Goal: Task Accomplishment & Management: Complete application form

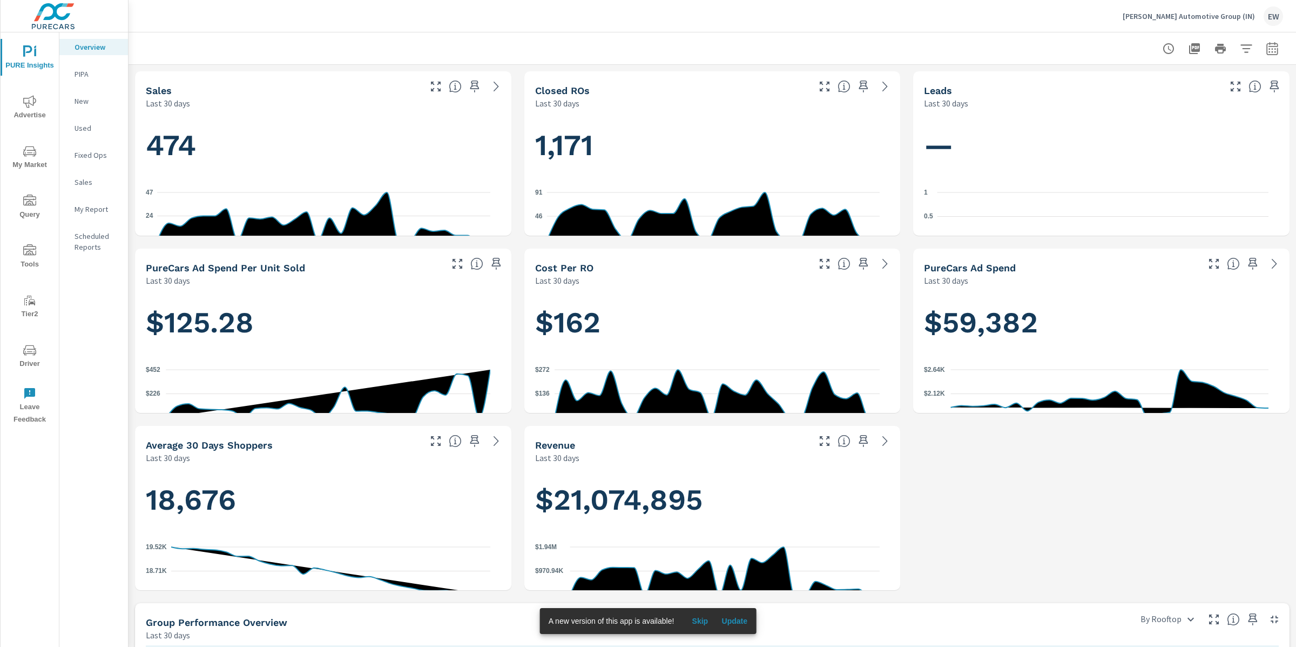
click at [748, 621] on span "Update" at bounding box center [735, 621] width 26 height 10
click at [1180, 15] on p "Kelley Automotive Group (IN)" at bounding box center [1189, 16] width 132 height 10
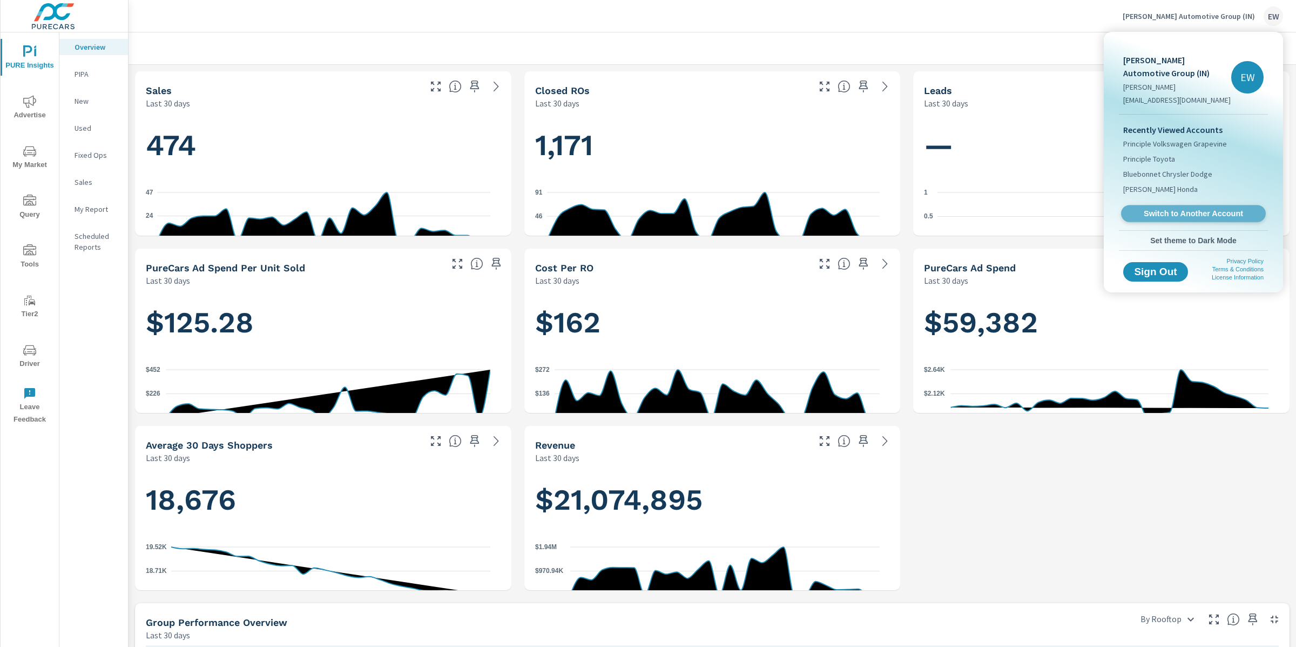
click at [1155, 219] on span "Switch to Another Account" at bounding box center [1193, 213] width 132 height 10
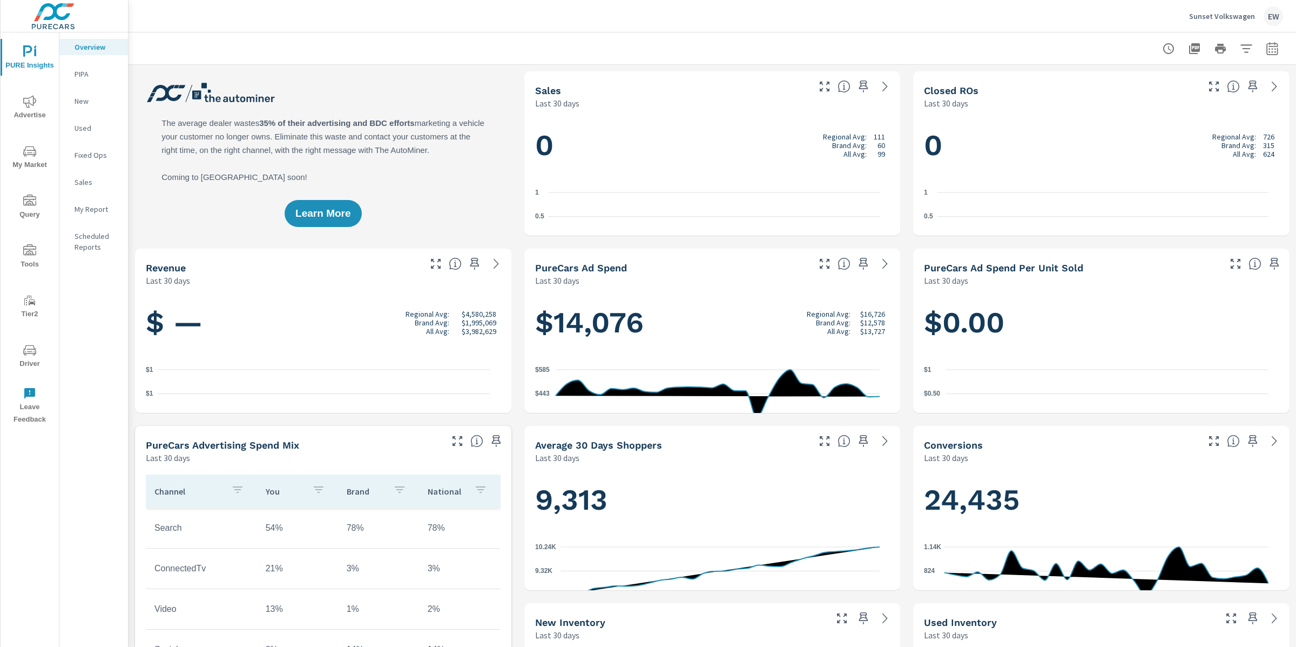
click at [33, 104] on icon "nav menu" at bounding box center [29, 101] width 13 height 12
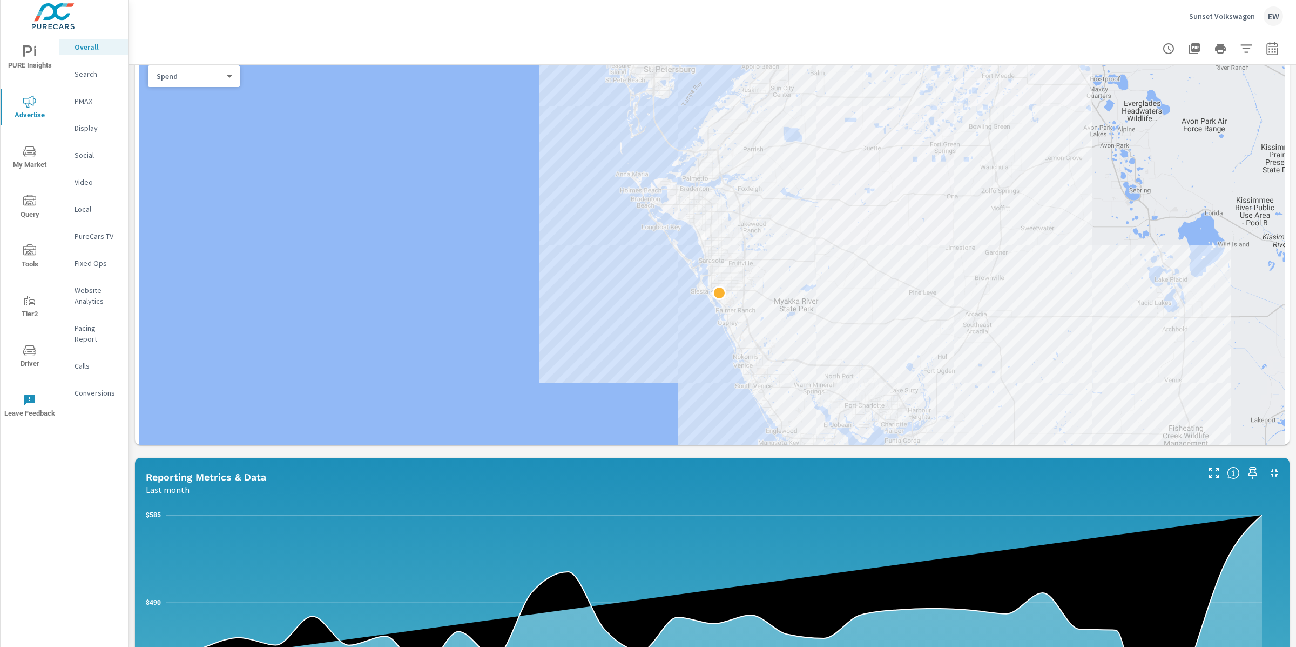
scroll to position [429, 0]
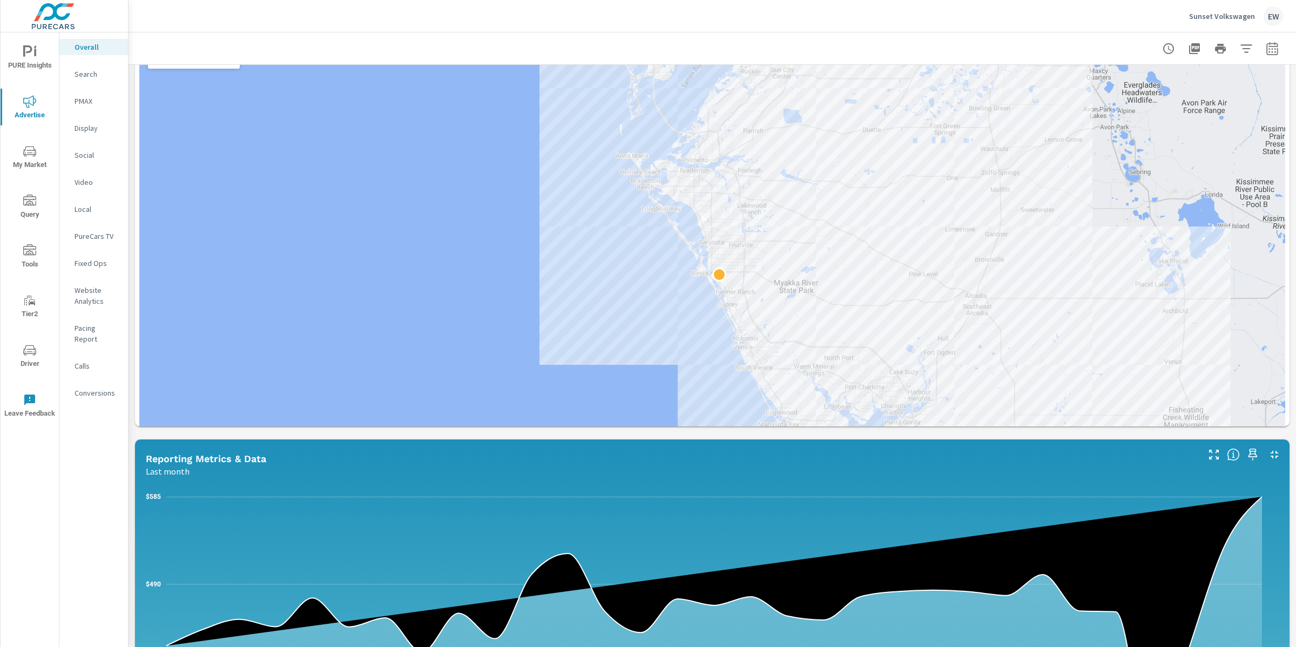
click at [541, 330] on div at bounding box center [712, 266] width 1146 height 457
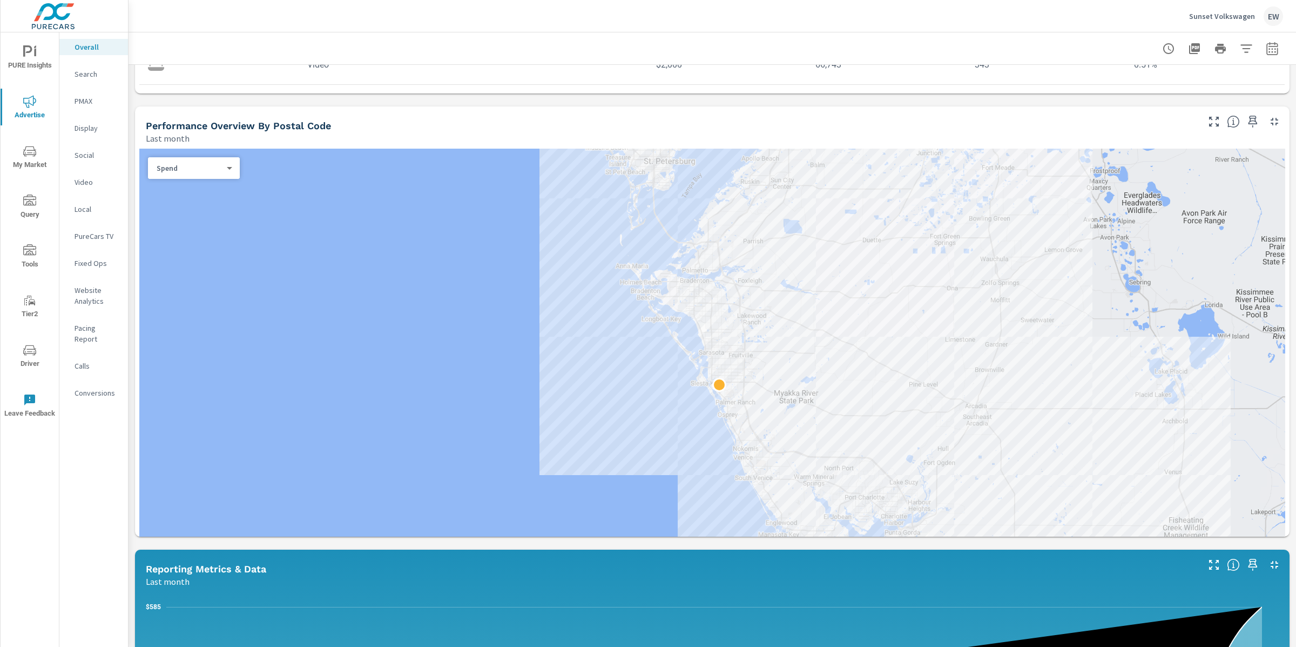
scroll to position [6, 0]
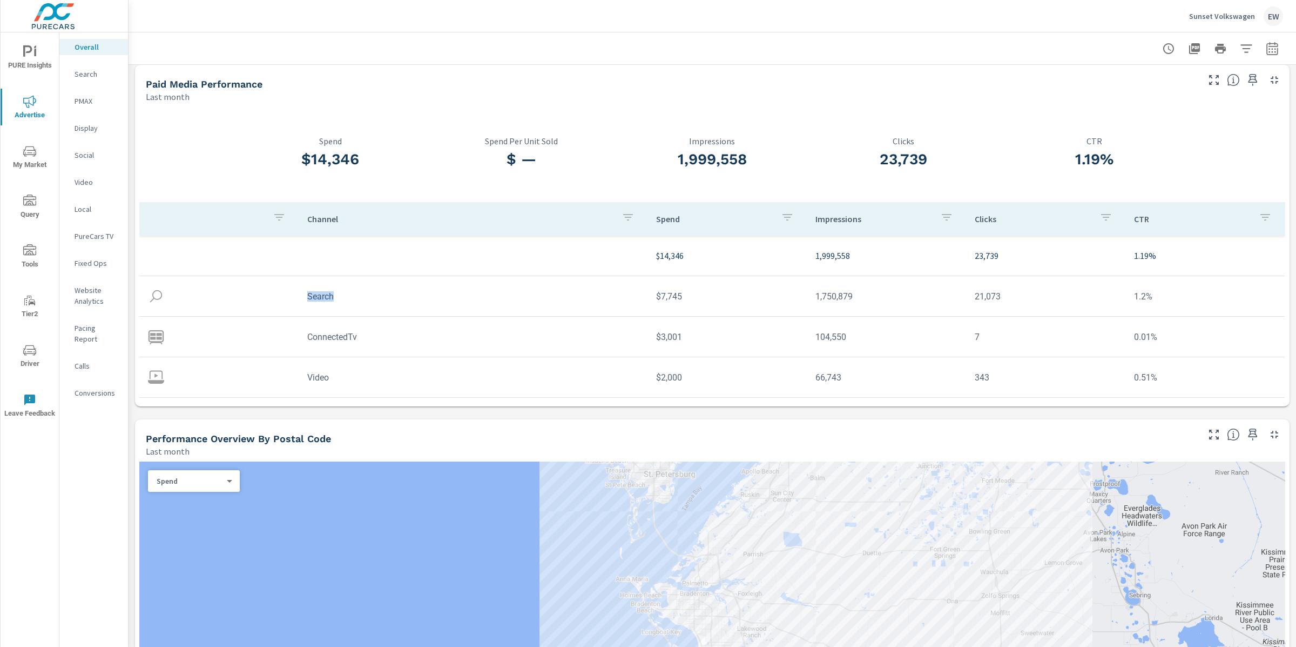
drag, startPoint x: 306, startPoint y: 301, endPoint x: 349, endPoint y: 303, distance: 43.2
click at [349, 303] on td "Search" at bounding box center [473, 296] width 349 height 28
click at [174, 152] on div at bounding box center [187, 154] width 96 height 95
click at [1268, 47] on icon "button" at bounding box center [1272, 48] width 13 height 13
click at [1178, 100] on select "Custom [DATE] Last week Last 7 days Last 14 days Last 30 days Last 45 days Last…" at bounding box center [1176, 95] width 108 height 22
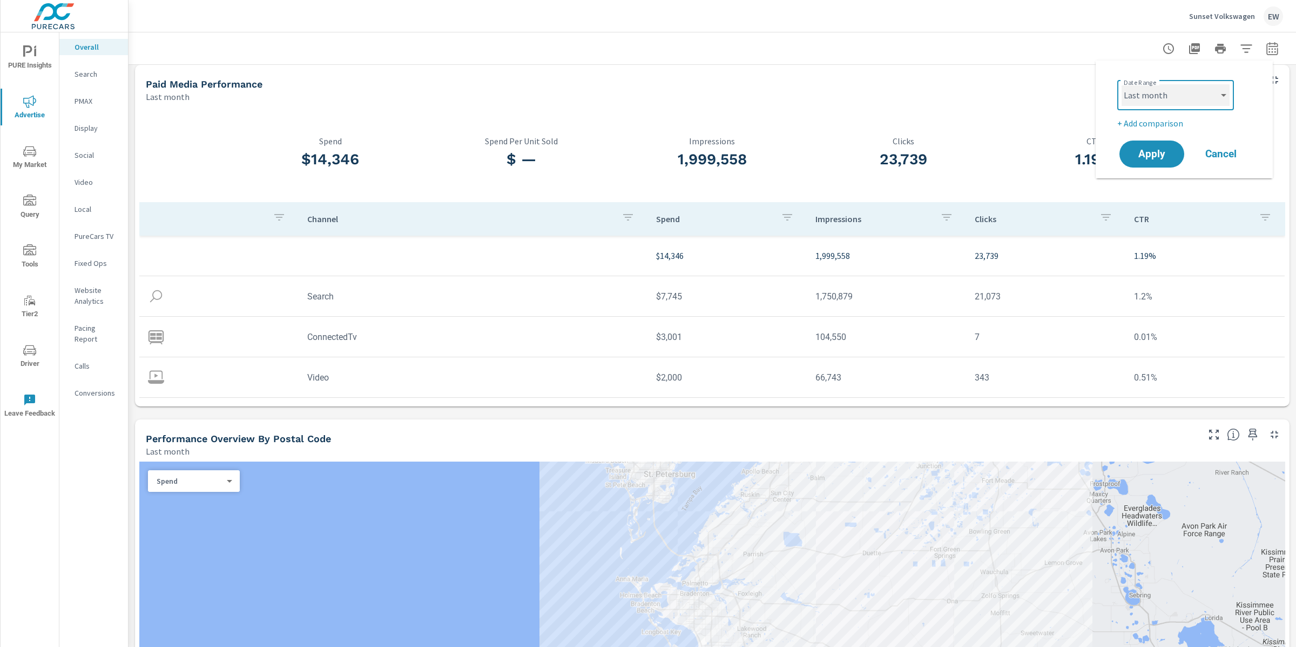
click at [1122, 84] on select "Custom [DATE] Last week Last 7 days Last 14 days Last 30 days Last 45 days Last…" at bounding box center [1176, 95] width 108 height 22
select select "Last 6 months"
click at [1150, 159] on span "Apply" at bounding box center [1152, 154] width 44 height 10
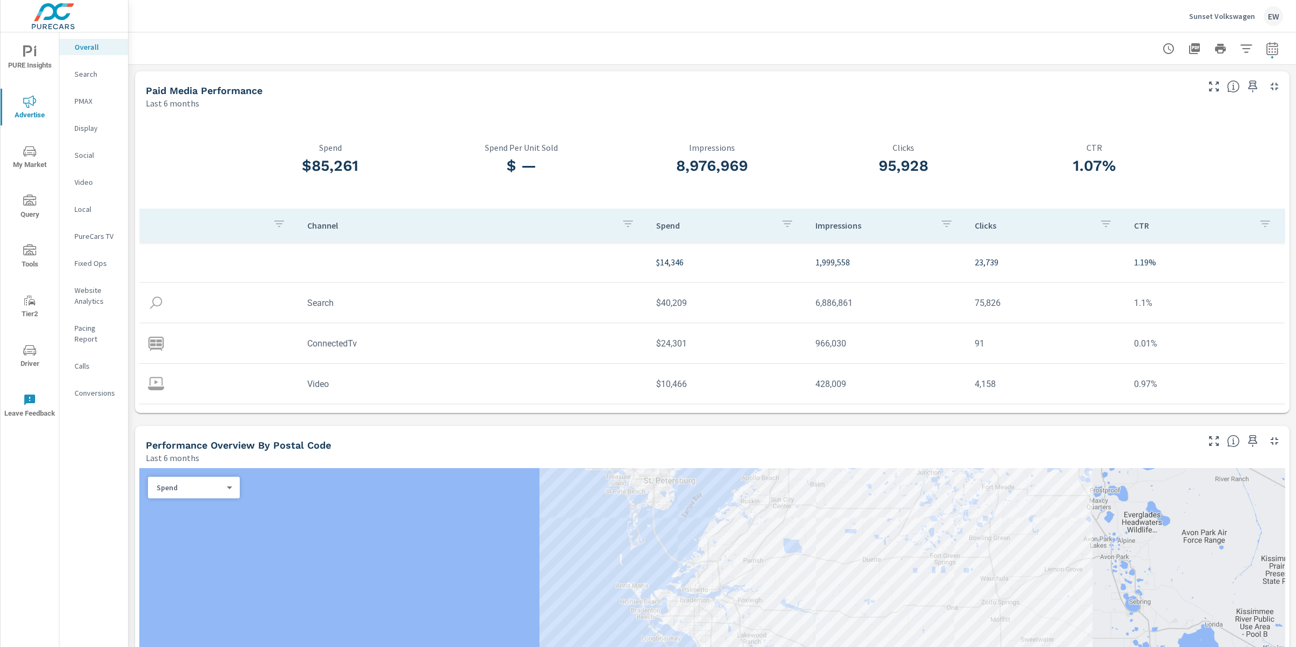
click at [35, 150] on icon "nav menu" at bounding box center [29, 151] width 13 height 13
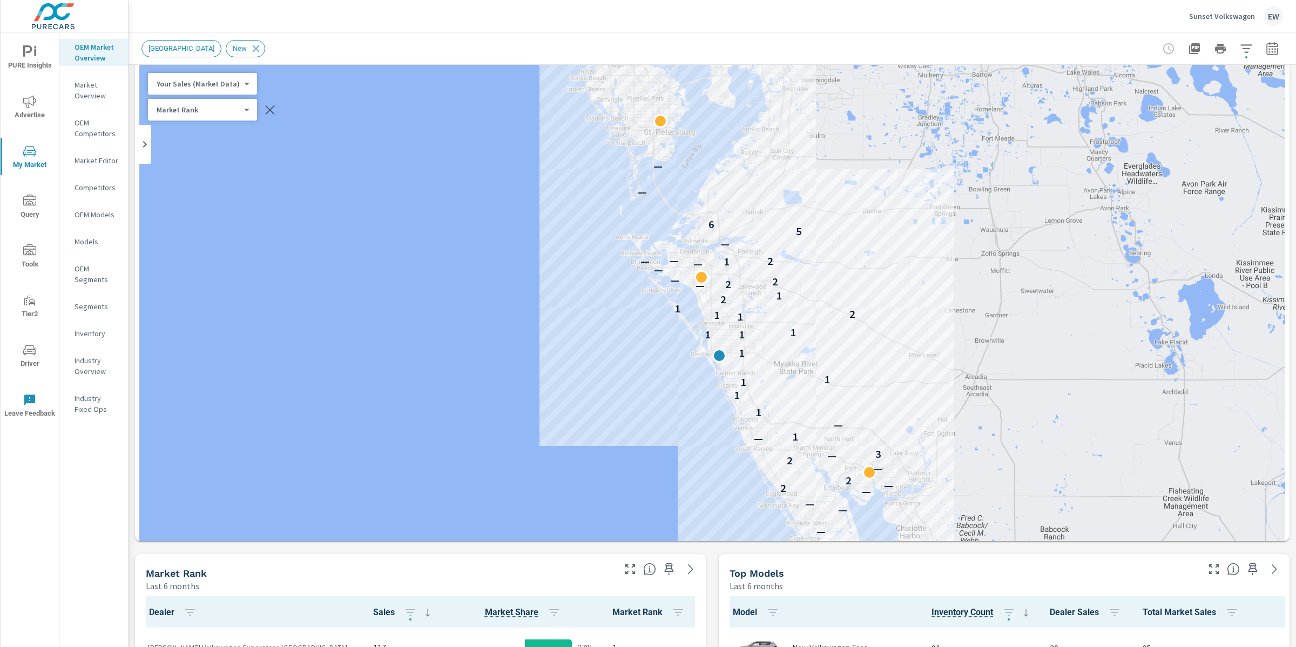
scroll to position [61, 0]
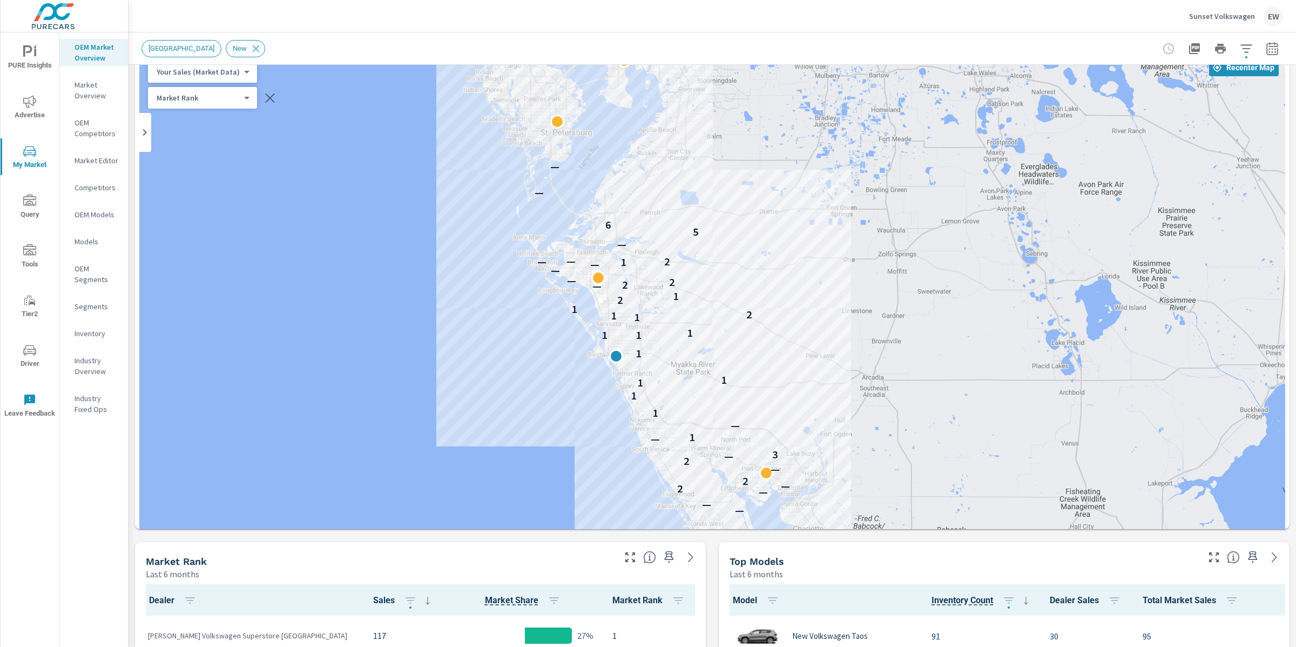
drag, startPoint x: 580, startPoint y: 319, endPoint x: 475, endPoint y: 333, distance: 106.3
click at [475, 333] on div "— — — — — 2 — 2 — 2 — 3 — 1 — 1 1 1 1 1 1 1 1 1 1 2 1 2 1 — 2 2 — — — 1 — 2 — —…" at bounding box center [712, 336] width 1146 height 568
click at [1267, 42] on icon "button" at bounding box center [1272, 48] width 11 height 13
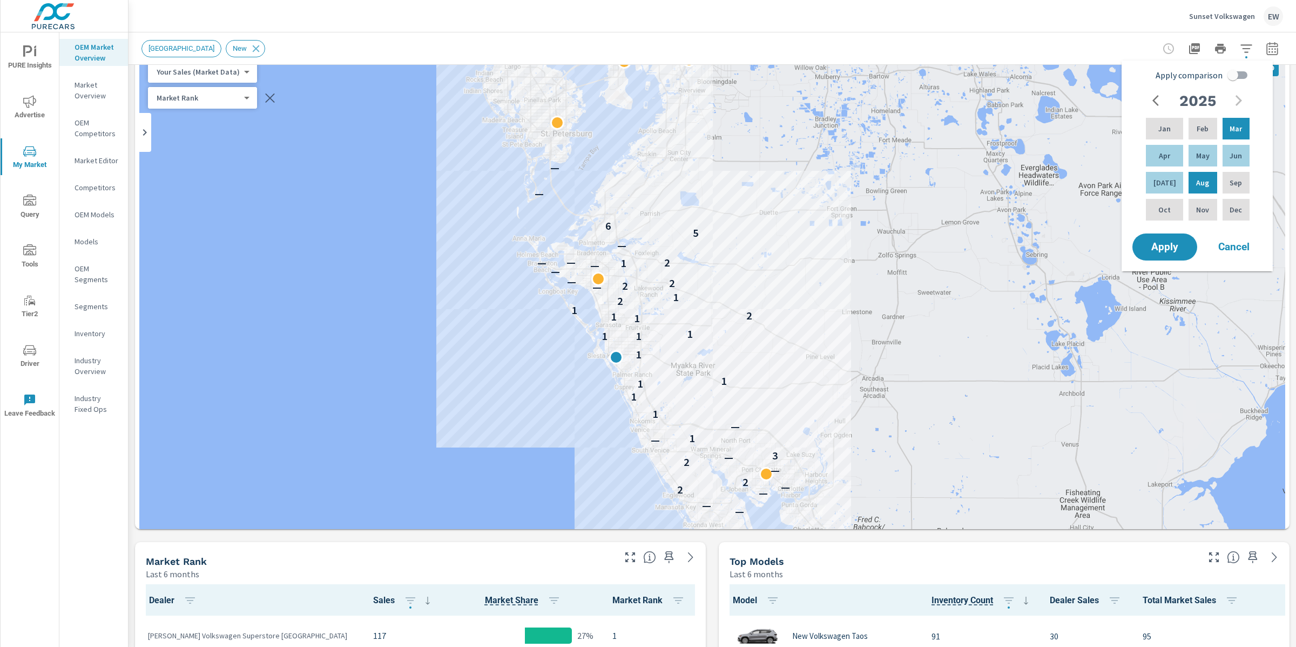
click at [1243, 75] on input "Apply comparison" at bounding box center [1233, 75] width 62 height 21
checkbox input "true"
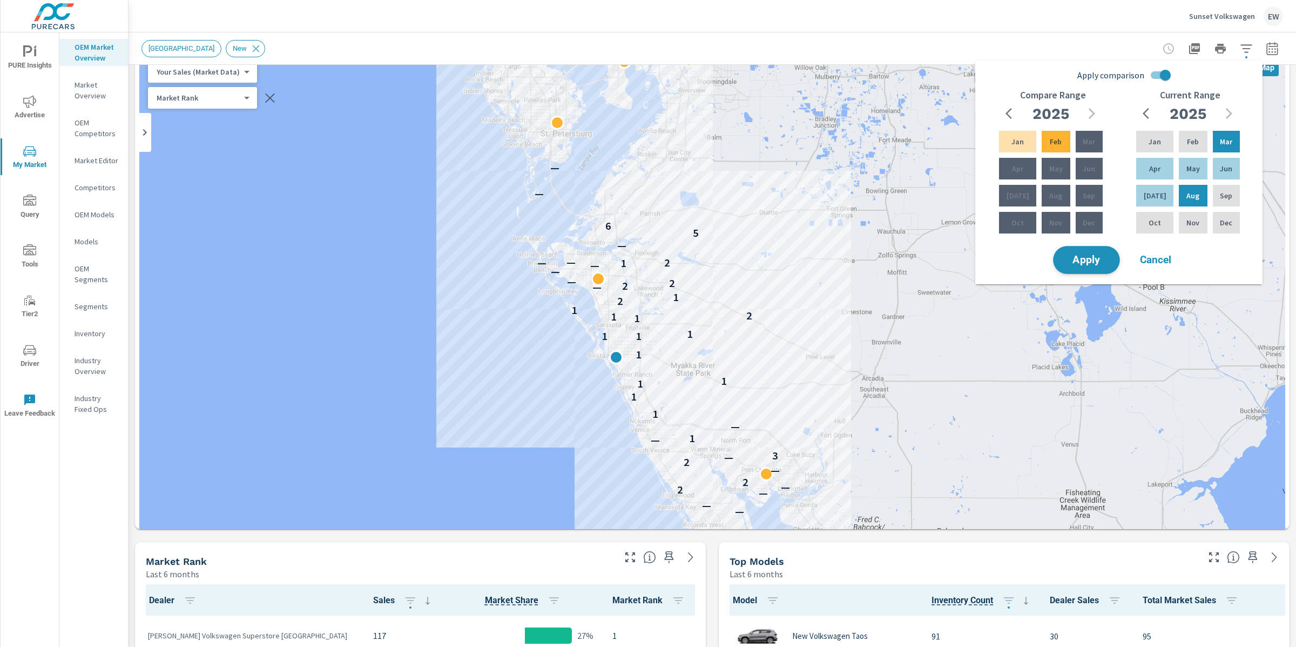
click at [1082, 274] on button "Apply" at bounding box center [1086, 260] width 67 height 28
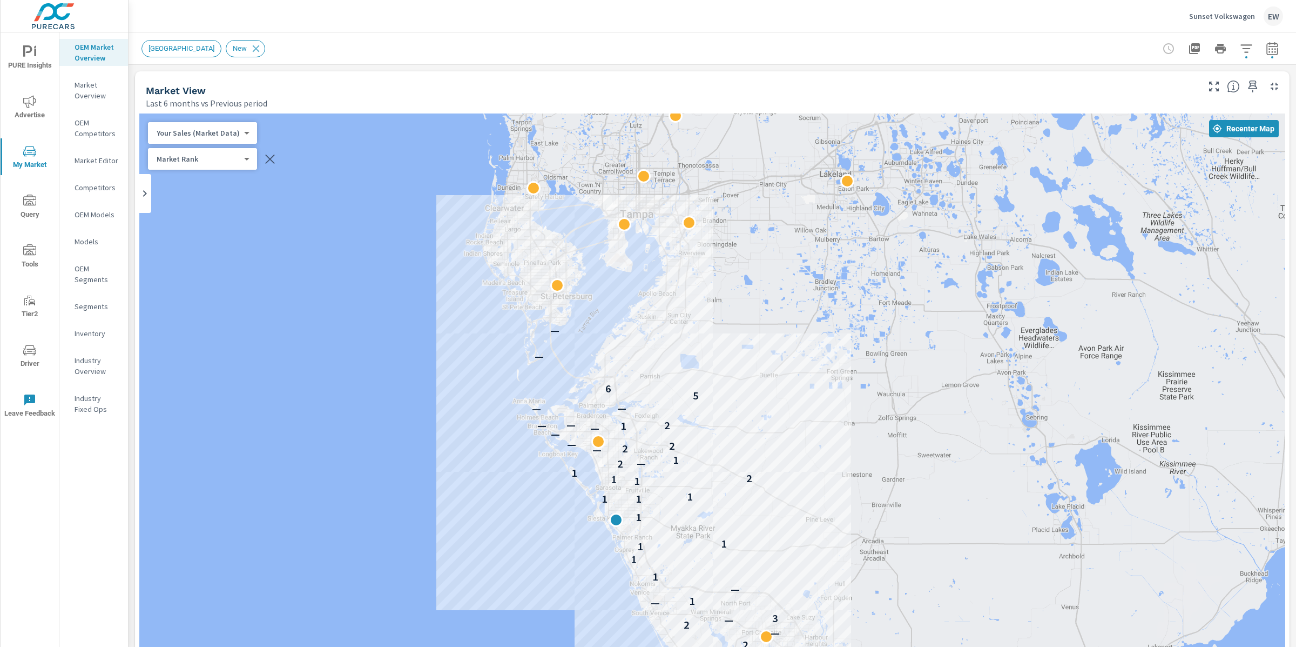
scroll to position [169, 0]
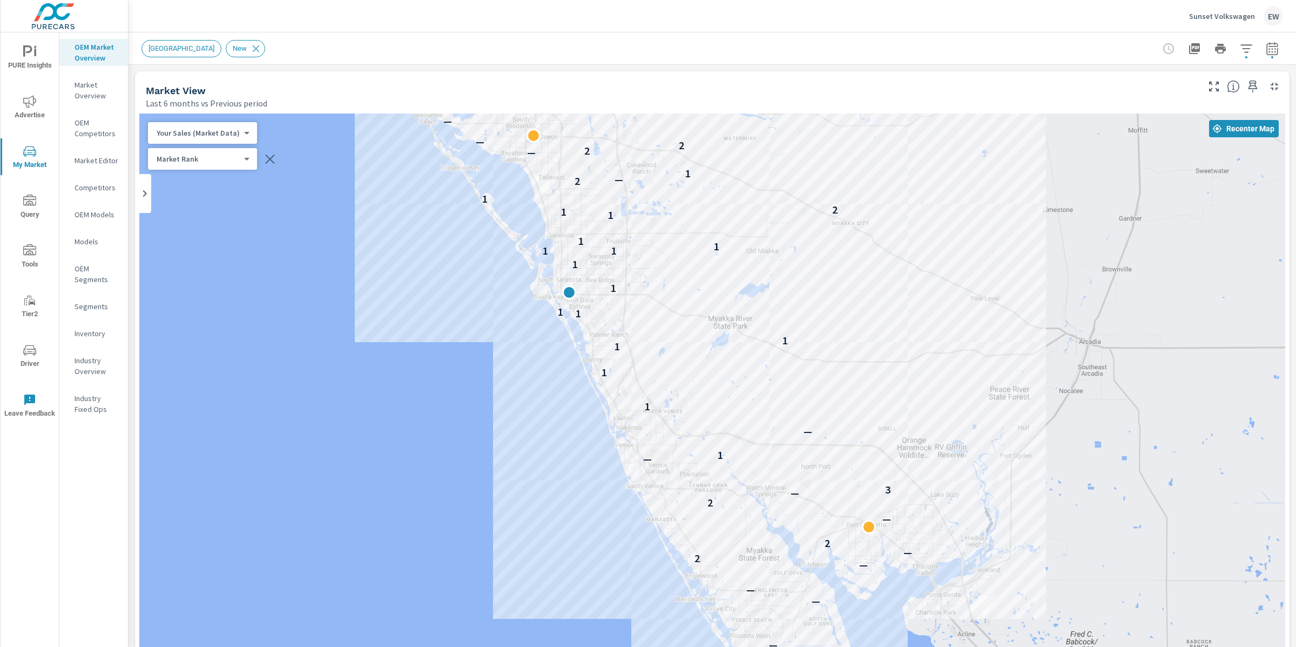
drag, startPoint x: 556, startPoint y: 494, endPoint x: 432, endPoint y: 330, distance: 205.9
click at [432, 330] on div "— — — — — 2 — 2 — 2 — 3 — 1 — 1 1 1 1 1 1 1 1 1 1 1 1 1 1 2 1 2 — 1 — 2 2 — — —…" at bounding box center [712, 498] width 1146 height 771
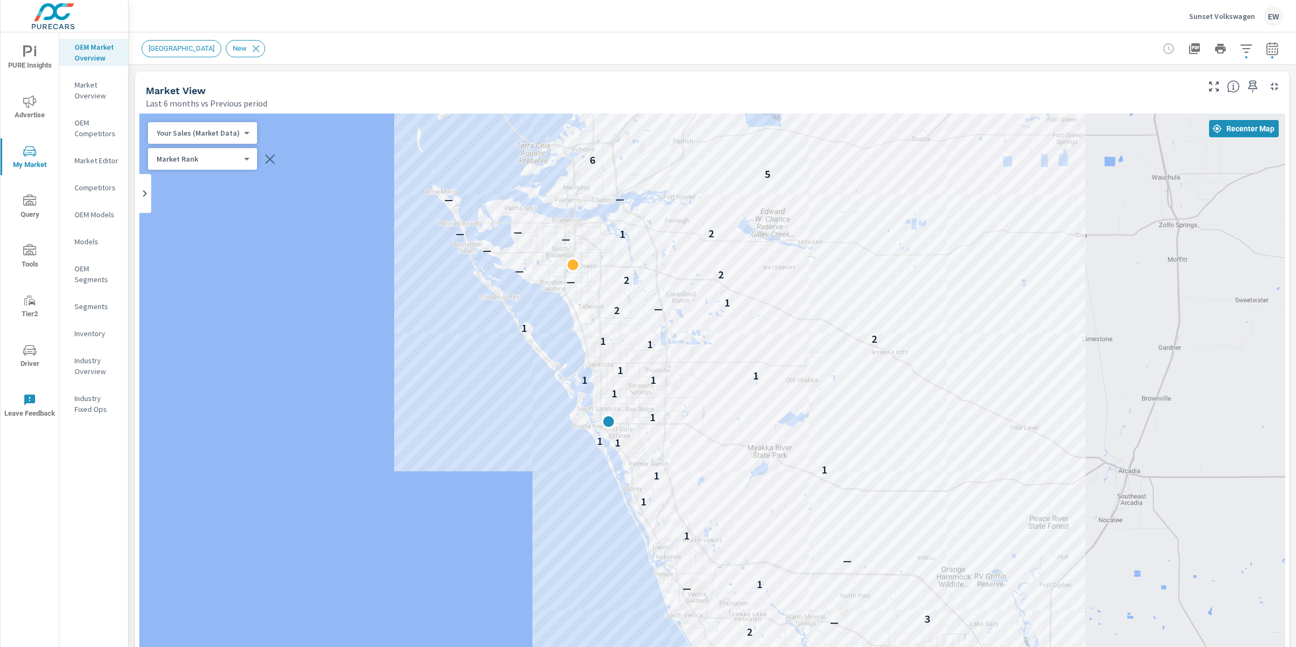
drag, startPoint x: 395, startPoint y: 350, endPoint x: 434, endPoint y: 483, distance: 138.6
click at [434, 483] on div "— — — — — 2 — 2 — 2 — 3 — 1 — 1 1 1 1 1 1 1 1 1 1 1 1 1 1 2 1 2 — 1 — 2 2 — — —…" at bounding box center [712, 498] width 1146 height 771
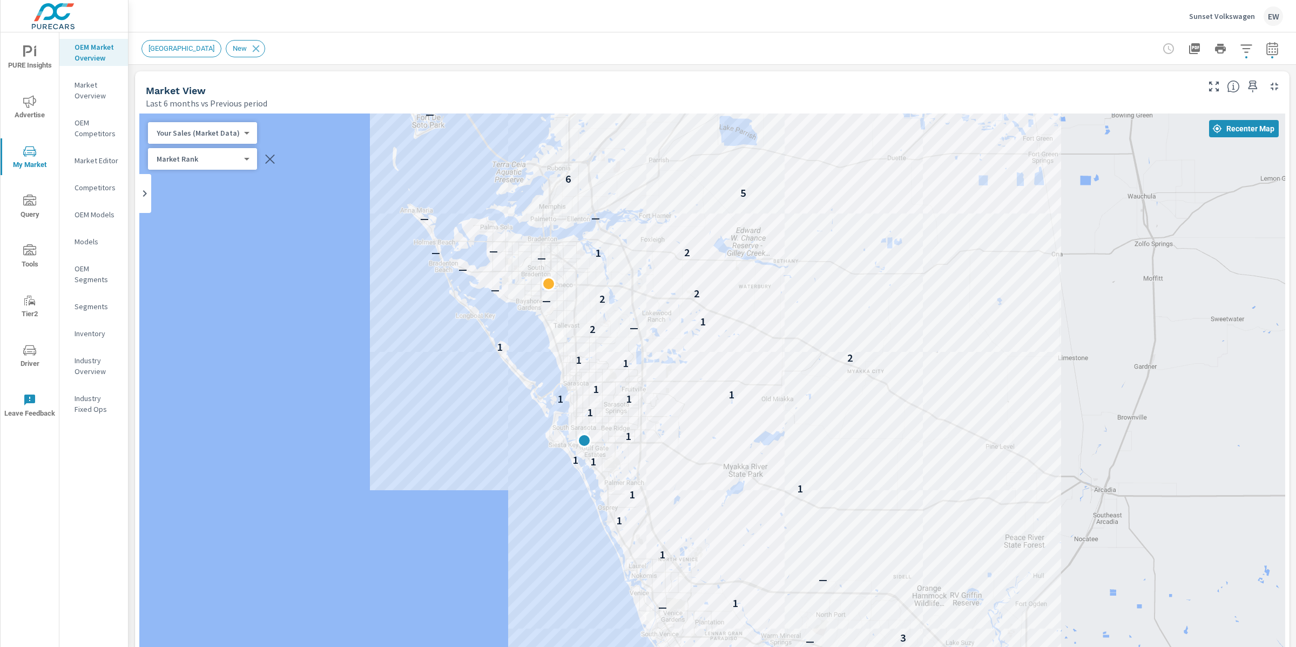
drag, startPoint x: 455, startPoint y: 373, endPoint x: 432, endPoint y: 392, distance: 30.4
click at [432, 392] on div "— — — — — 2 — 2 — 2 — 3 — 1 — 1 1 1 1 1 1 1 1 1 1 1 1 1 1 2 1 2 — 1 — 2 2 — — —…" at bounding box center [712, 498] width 1146 height 771
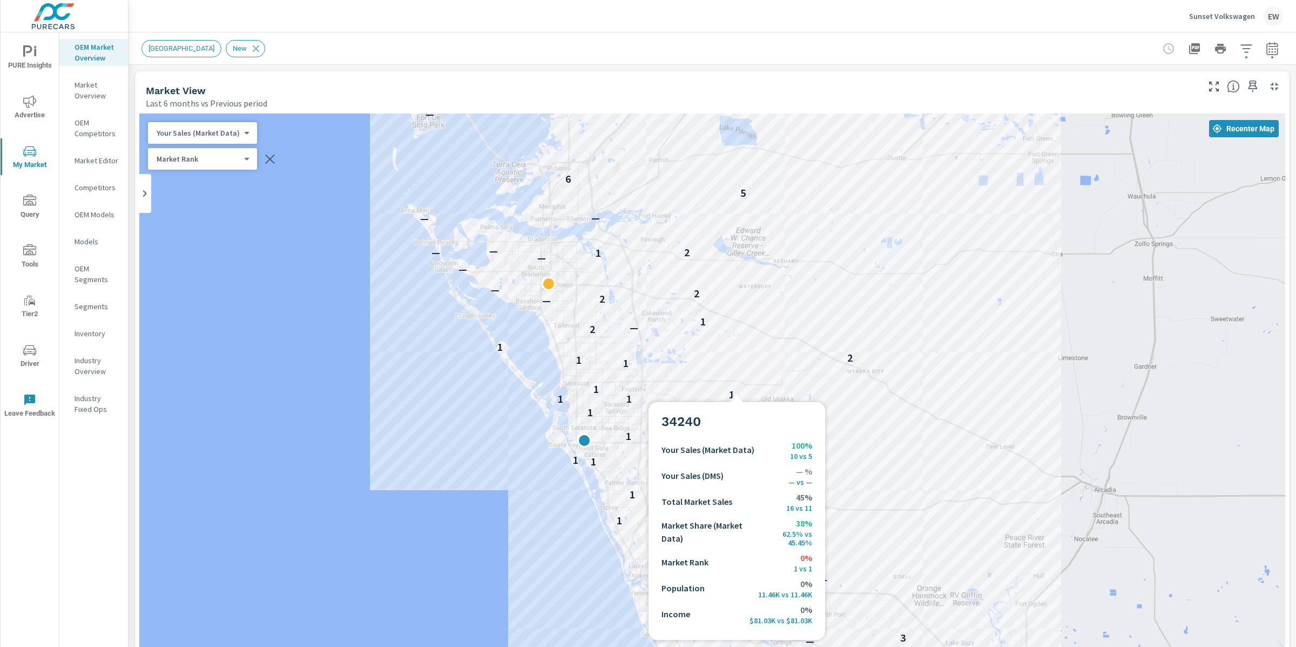
click at [757, 413] on div "— — — — — 2 — 2 — 2 — 3 — 1 — 1 1 1 1 1 1 1 1 1 1 1 1 1 1 2 1 2 — 1 — 2 2 — — —…" at bounding box center [712, 498] width 1146 height 771
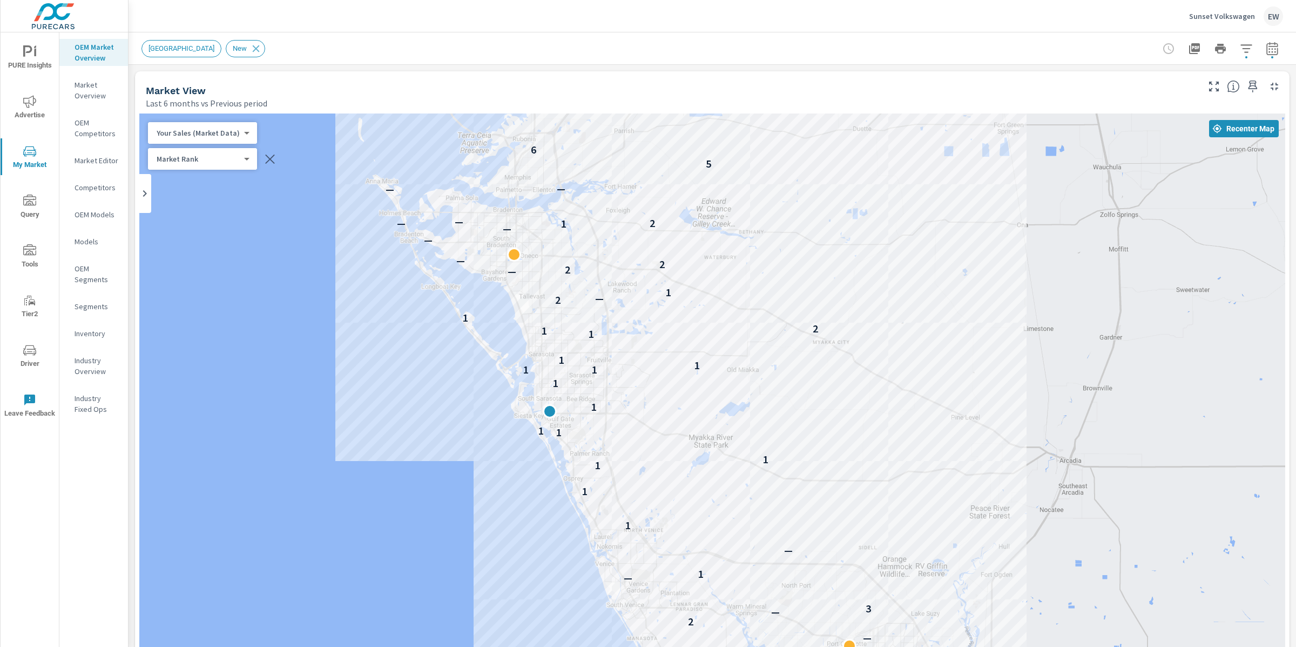
drag, startPoint x: 733, startPoint y: 393, endPoint x: 682, endPoint y: 342, distance: 71.8
click at [683, 344] on div "— — — — — 2 — 2 — 2 — 3 — 1 — 1 1 1 1 1 1 1 1 1 1 1 1 1 1 2 1 2 — 1 — 2 2 — — —…" at bounding box center [712, 498] width 1146 height 771
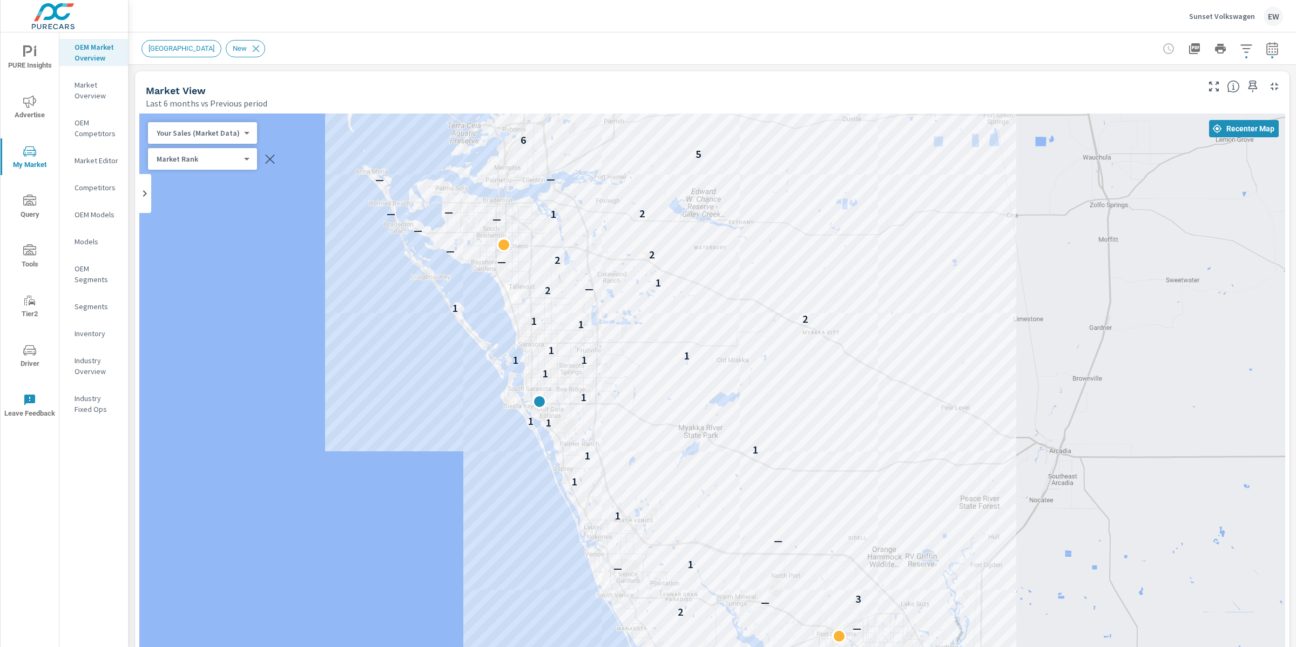
click at [664, 329] on div "— — — — — 2 — 2 — 2 — 3 — 1 — 1 1 1 1 1 1 1 1 1 1 1 1 1 1 2 1 2 — 1 — 2 2 — — —…" at bounding box center [712, 498] width 1146 height 771
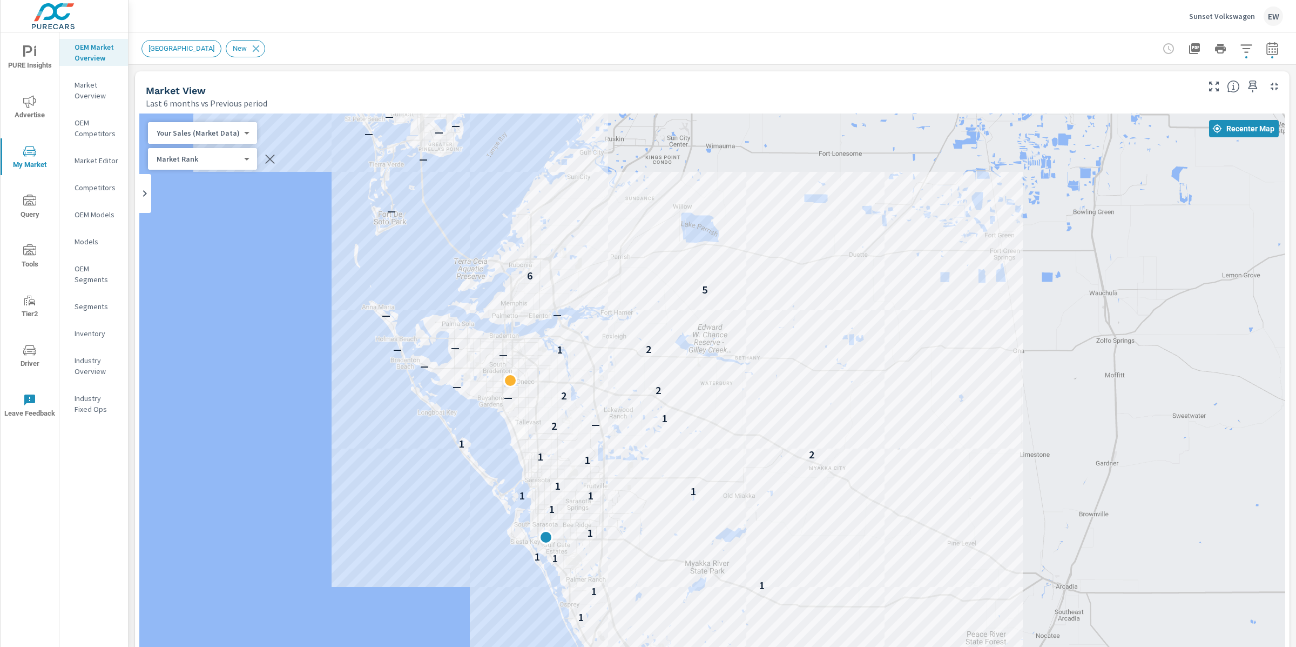
drag, startPoint x: 327, startPoint y: 241, endPoint x: 332, endPoint y: 378, distance: 136.7
click at [333, 378] on div "— — — — — 2 — 2 — 2 — 3 — 1 — 1 1 1 1 1 1 1 1 1 1 1 1 1 1 2 1 2 — 1 — 2 2 — — —…" at bounding box center [712, 498] width 1146 height 771
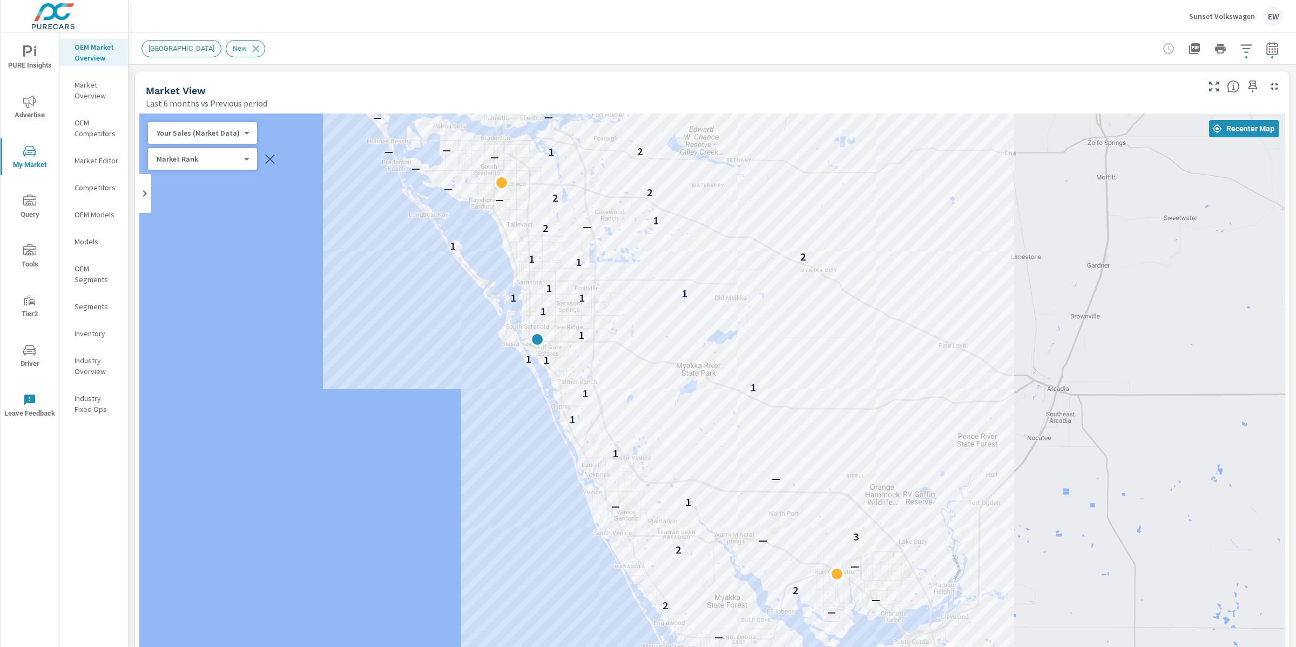
drag, startPoint x: 395, startPoint y: 524, endPoint x: 387, endPoint y: 328, distance: 196.2
click at [387, 328] on div "— — — — — 2 — 2 — 2 — 3 — 1 — 1 1 1 1 1 1 1 1 1 1 1 1 1 1 2 1 2 — 1 — 2 2 — — —…" at bounding box center [712, 498] width 1146 height 771
click at [373, 326] on div "— — — — — 2 — 2 — 2 — 3 — 1 — 1 1 1 1 1 1 1 1 1 1 1 1 1 1 2 1 2 — 1 — 2 2 — — —…" at bounding box center [712, 498] width 1146 height 771
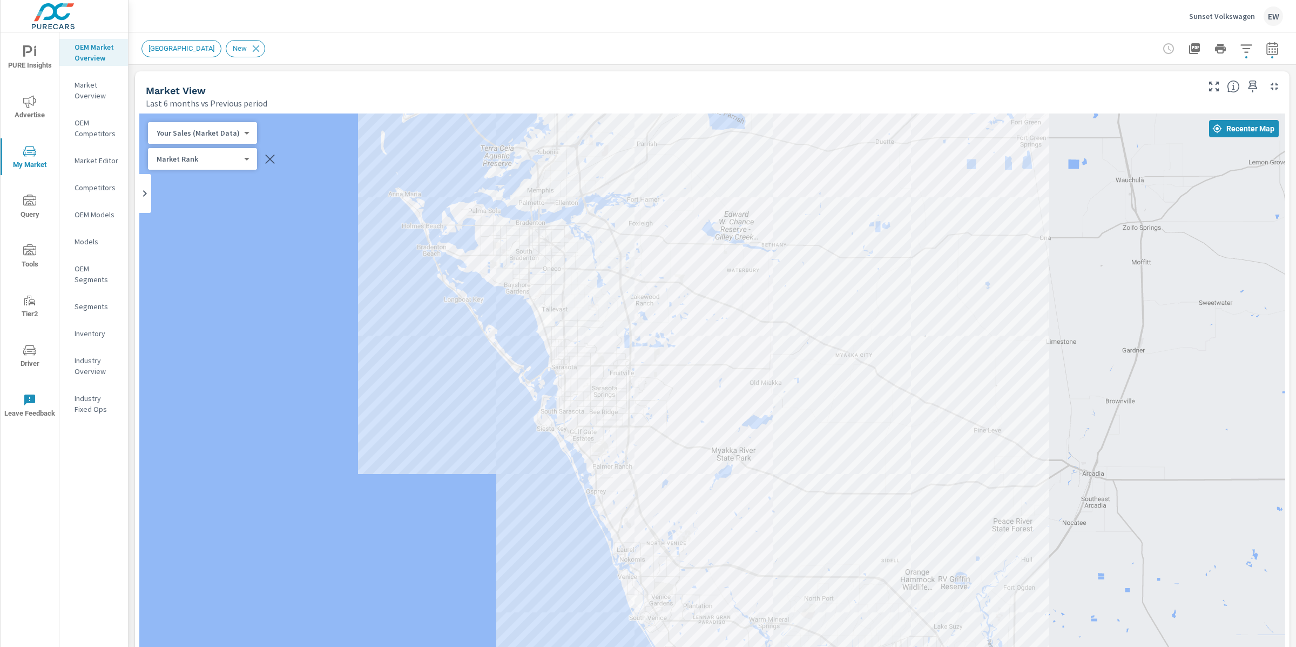
drag, startPoint x: 362, startPoint y: 265, endPoint x: 399, endPoint y: 351, distance: 93.2
click at [399, 351] on div "— — — — — 2 — 2 — 2 — 3 — 1 — 1 1 1 1 1 1 1 1 1 1 1 1 1 1 2 1 2 — 1 — 2 2 — — —…" at bounding box center [712, 498] width 1146 height 771
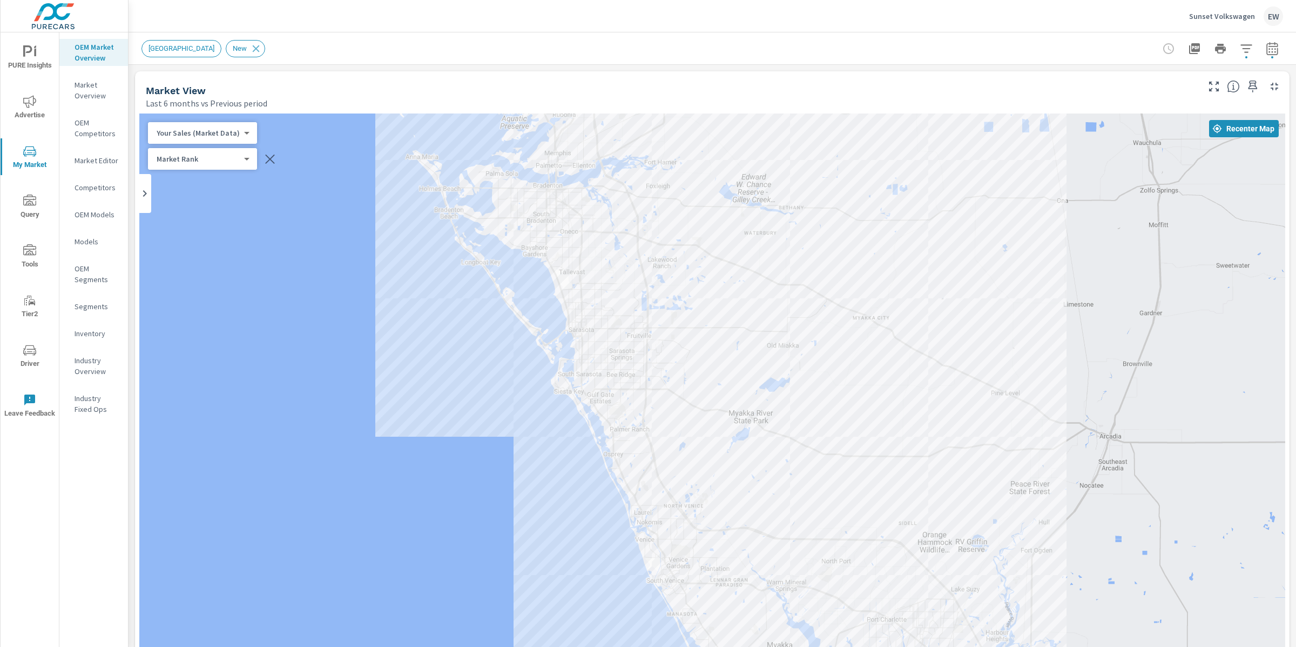
drag, startPoint x: 492, startPoint y: 401, endPoint x: 508, endPoint y: 362, distance: 41.4
click at [508, 362] on div "— — — — — 2 — 2 — 2 — 3 — 1 — 1 1 1 1 1 1 1 1 1 1 1 1 1 1 2 1 2 — 1 — 2 2 — — —…" at bounding box center [712, 498] width 1146 height 771
click at [1215, 15] on p "Sunset Volkswagen" at bounding box center [1222, 16] width 66 height 10
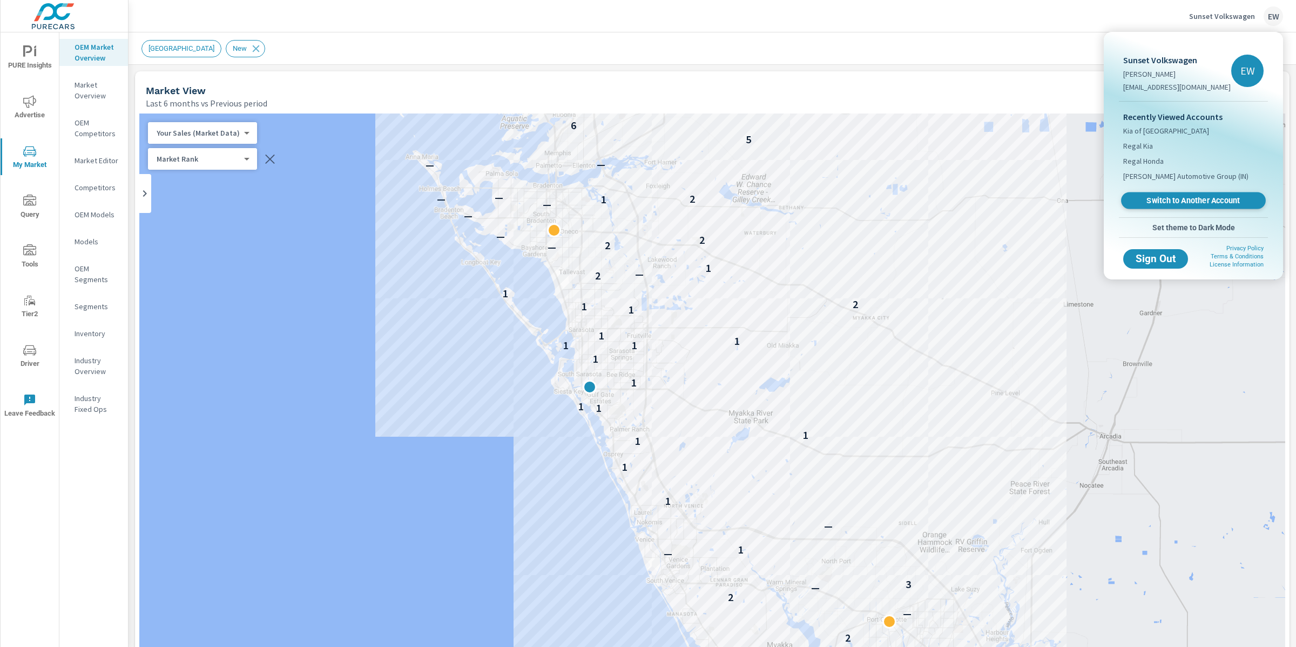
click at [1149, 206] on span "Switch to Another Account" at bounding box center [1193, 201] width 132 height 10
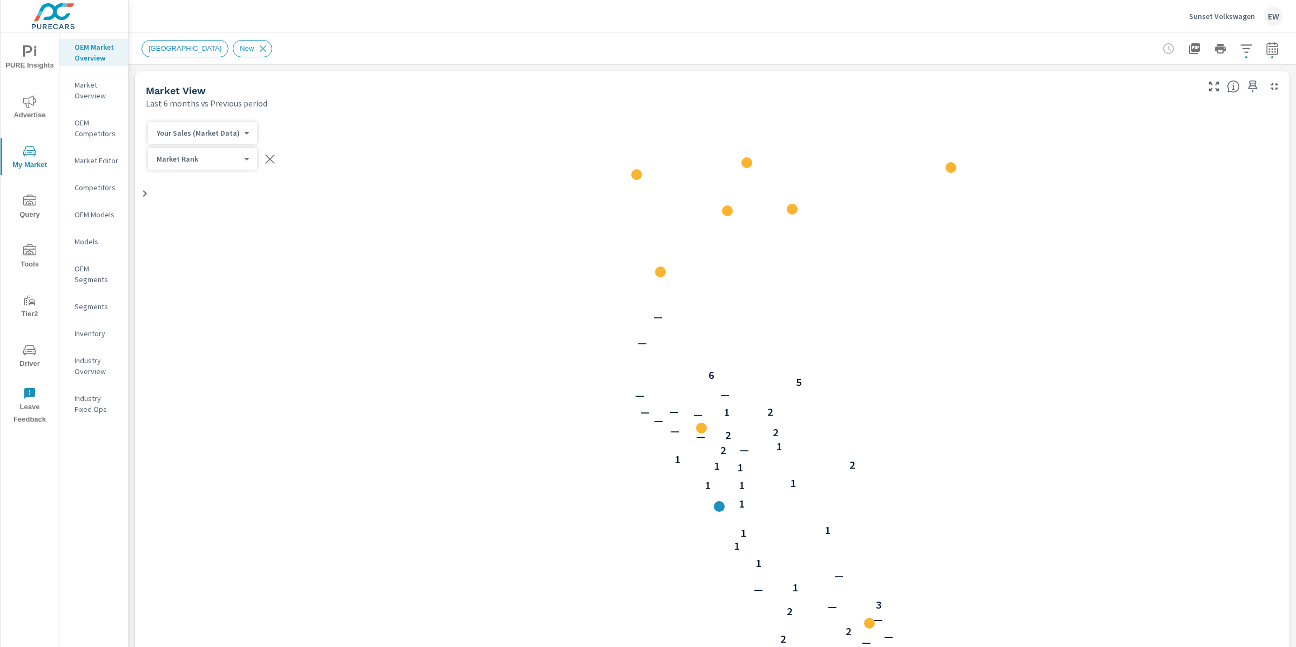
scroll to position [169, 0]
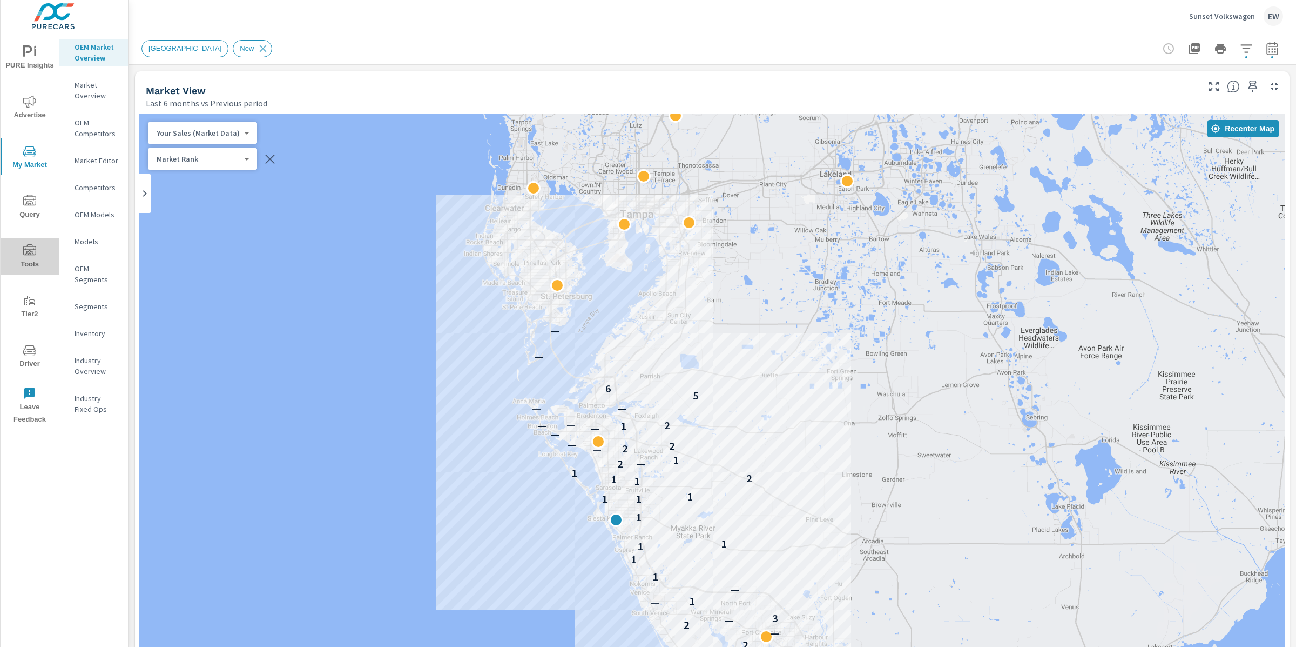
click at [29, 255] on icon "nav menu" at bounding box center [29, 250] width 13 height 13
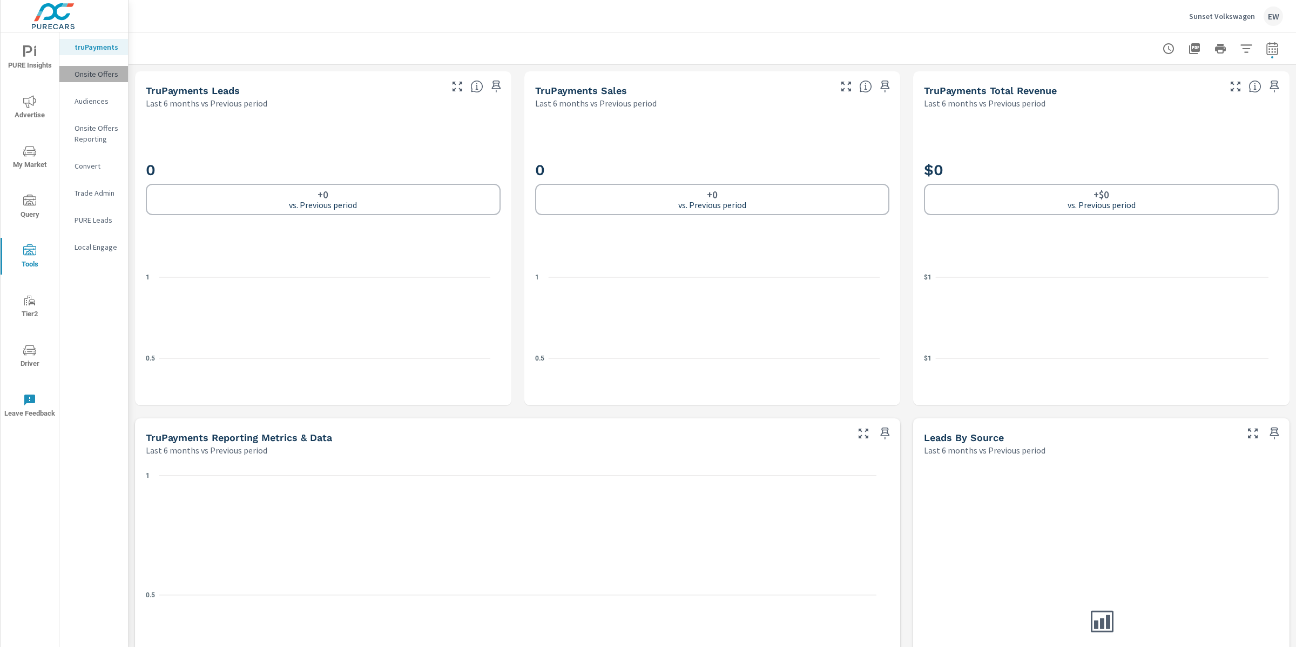
click at [86, 79] on p "Onsite Offers" at bounding box center [97, 74] width 45 height 11
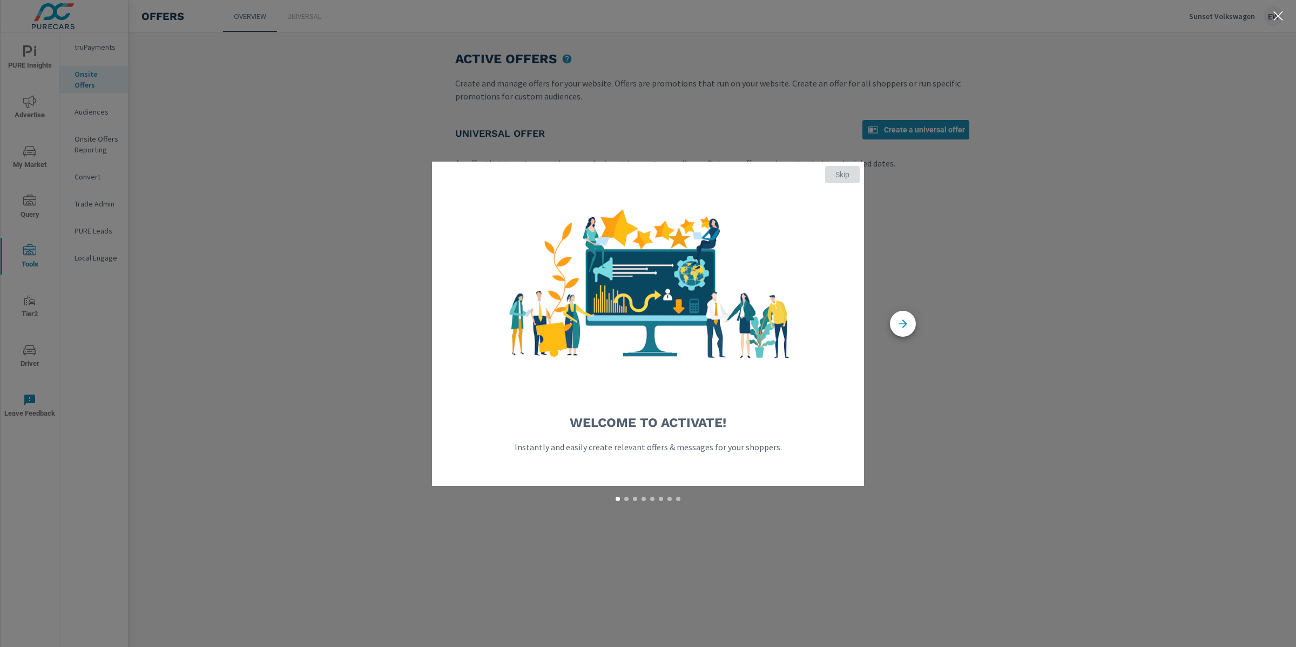
click at [843, 174] on span "Skip" at bounding box center [843, 175] width 26 height 10
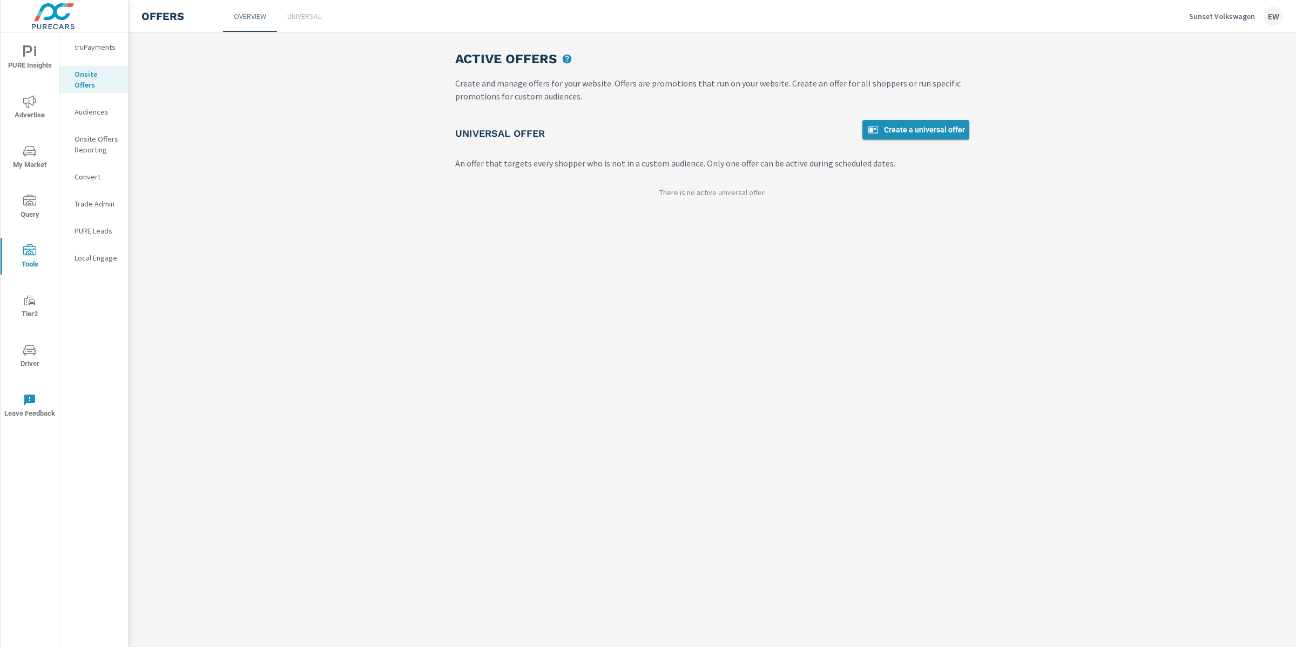
click at [871, 136] on span "Create a universal offer" at bounding box center [916, 129] width 98 height 13
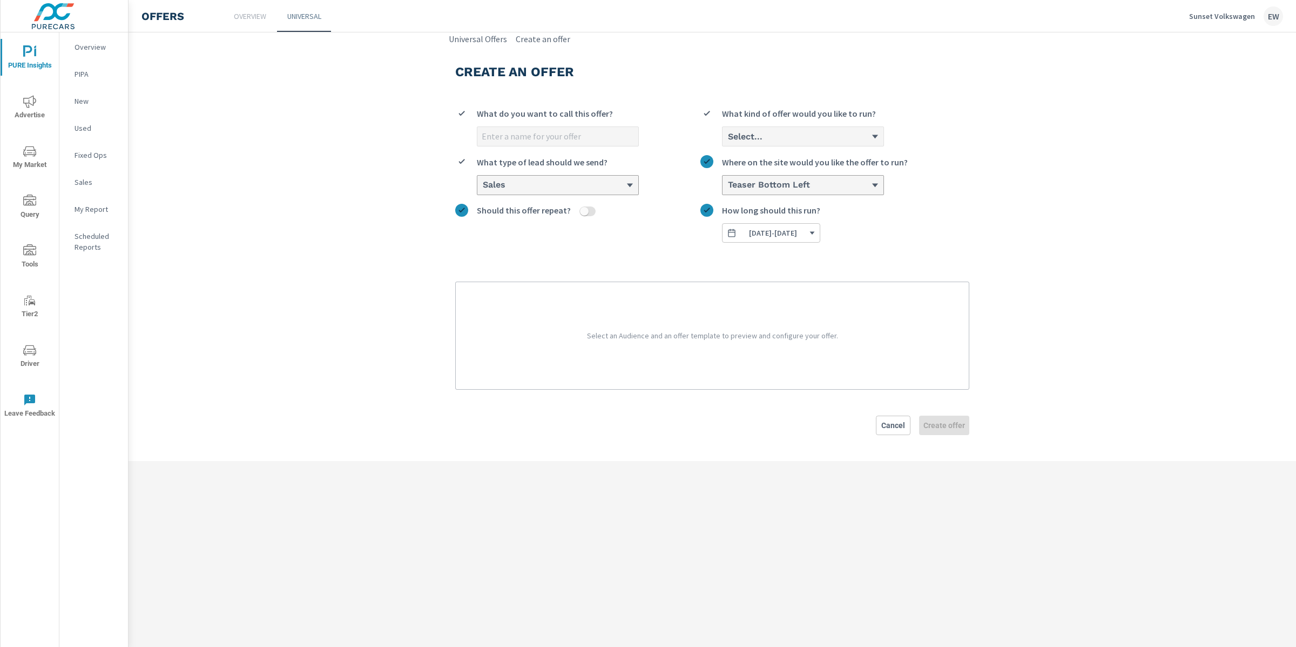
click at [493, 146] on input "What do you want to call this offer?" at bounding box center [557, 136] width 161 height 19
type input "Sept 2025"
click at [735, 204] on p "Custom with countdown" at bounding box center [776, 197] width 91 height 13
click at [728, 142] on input "option Custom with countdown focused, 3 of 3. 3 results available. Use Up and D…" at bounding box center [727, 136] width 1 height 10
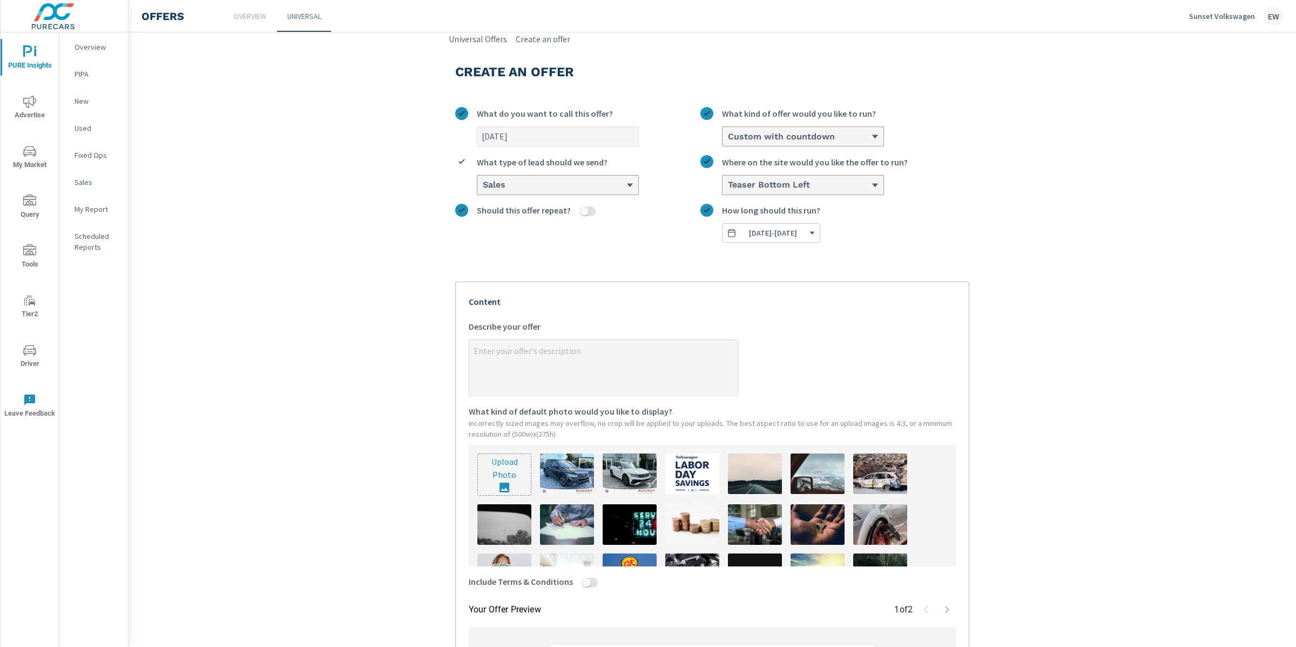
type textarea "x"
click at [471, 386] on textarea "x Describe your offer" at bounding box center [603, 368] width 269 height 54
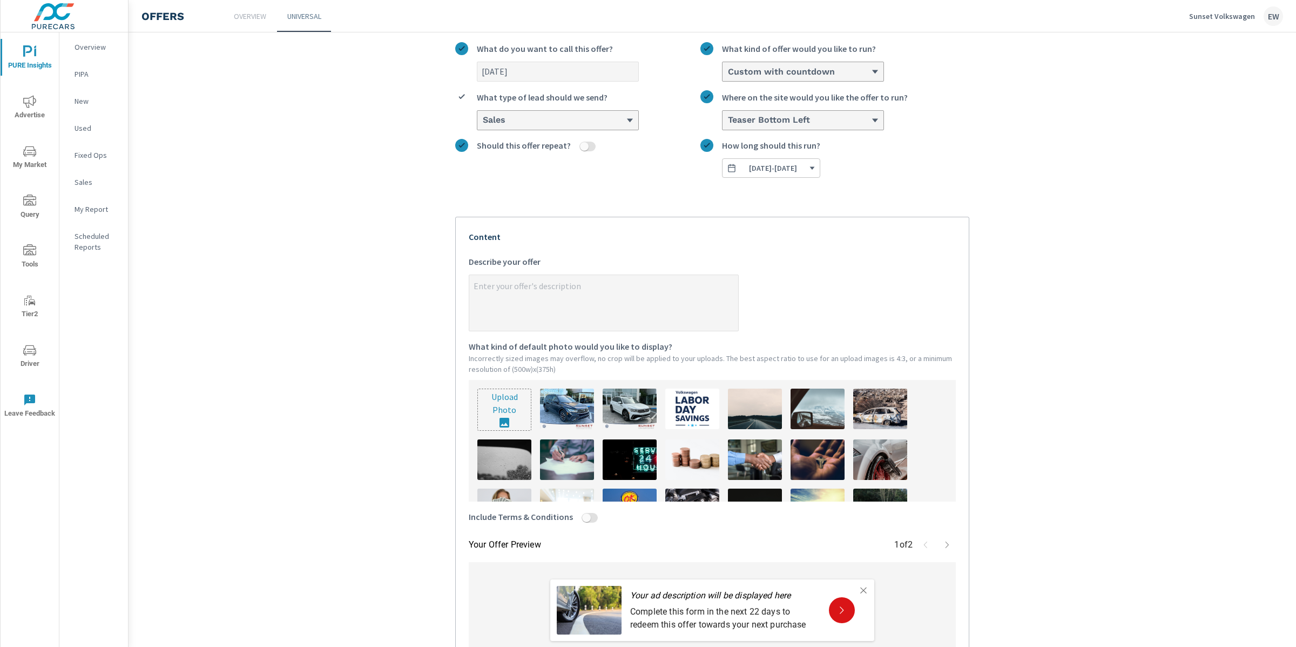
scroll to position [65, 0]
click at [471, 320] on textarea "x Describe your offer" at bounding box center [603, 303] width 269 height 54
click at [472, 319] on textarea "x Describe your offer" at bounding box center [603, 303] width 269 height 54
type textarea "$"
type textarea "x"
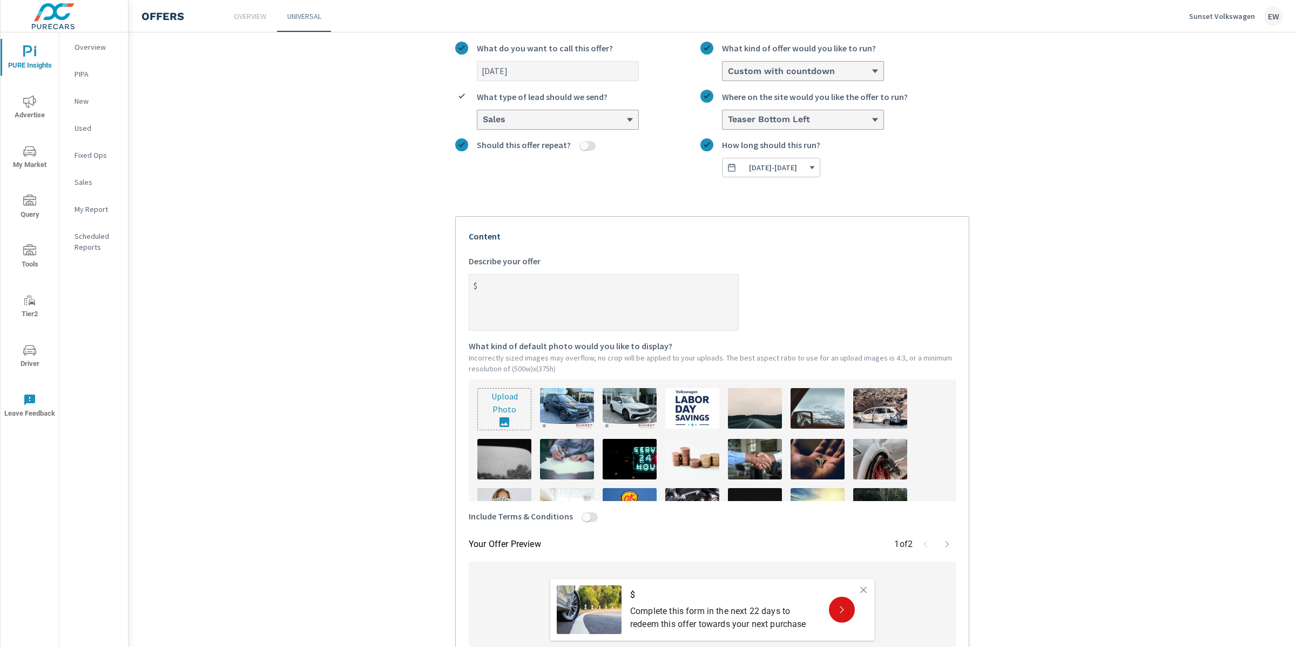
type textarea "$1"
type textarea "x"
type textarea "$1,"
type textarea "x"
type textarea "$1,5"
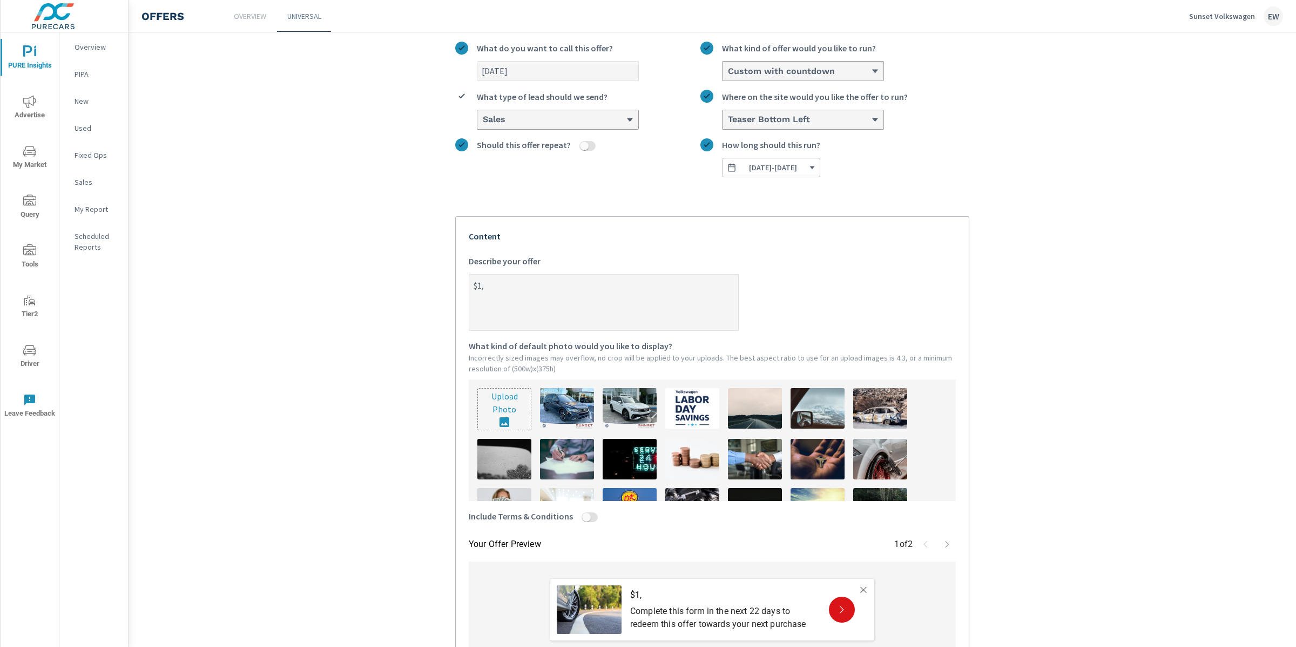
type textarea "x"
type textarea "$1,50"
type textarea "x"
type textarea "$1,500"
type textarea "x"
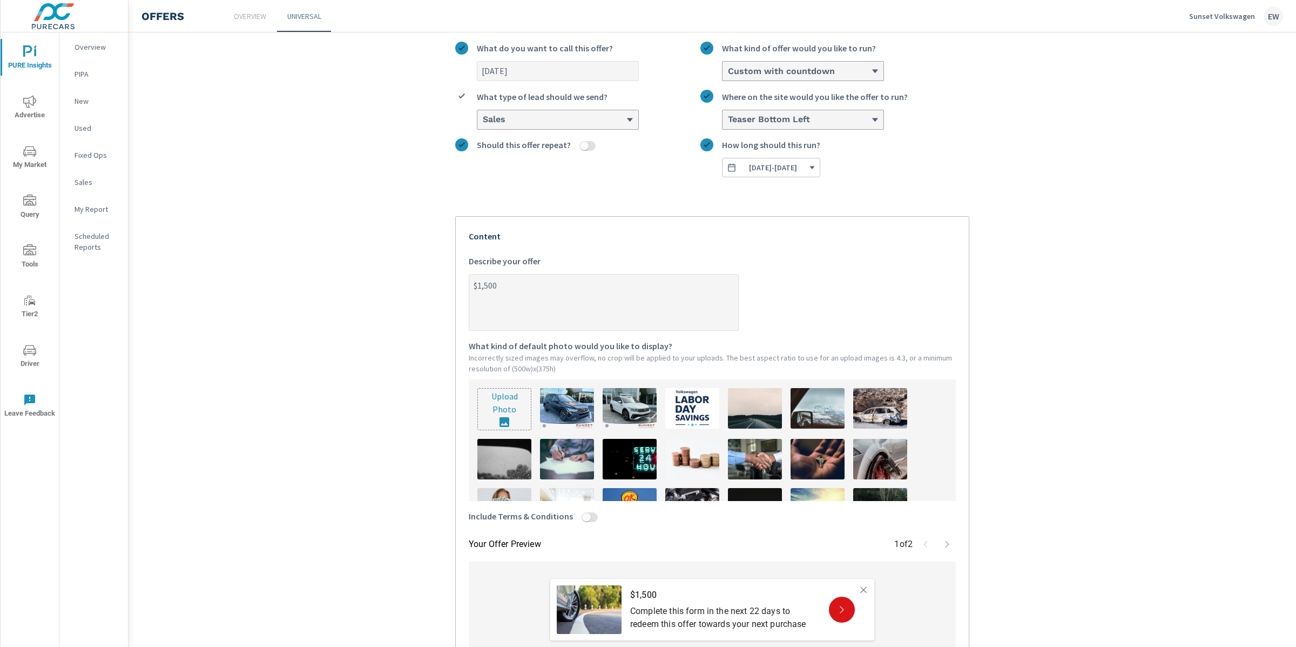
type textarea "$1,500"
type textarea "x"
type textarea "$1,500 c"
type textarea "x"
type textarea "$1,500 co"
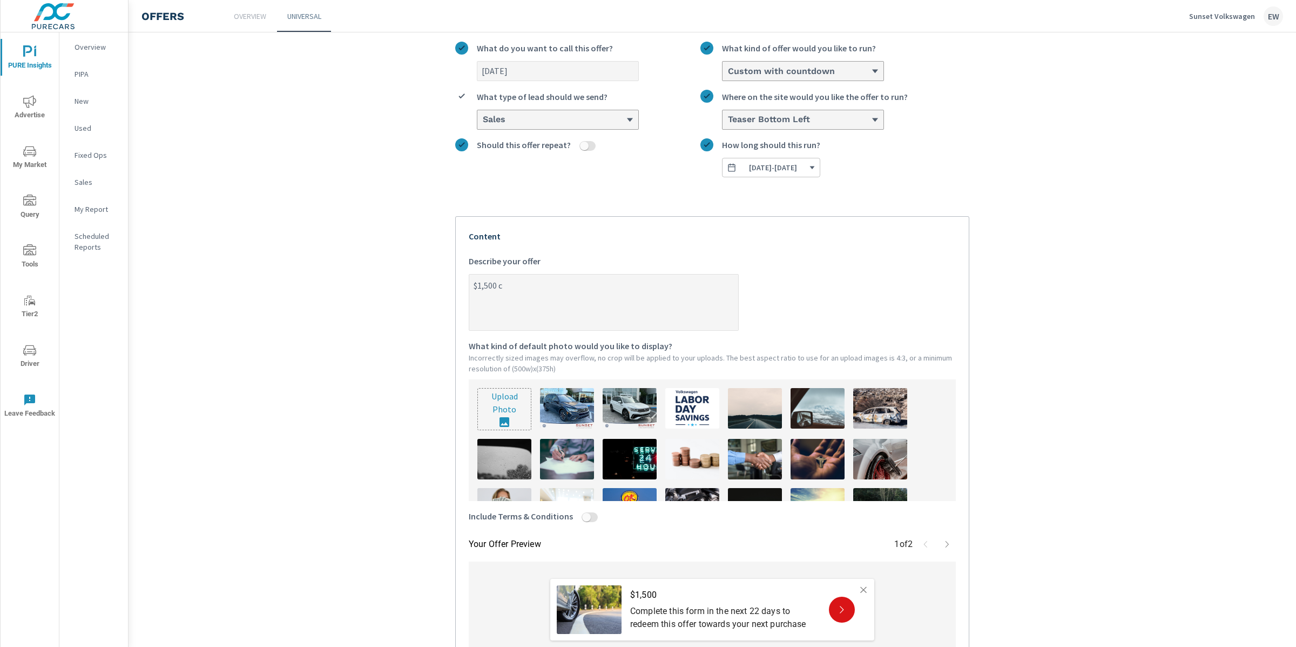
type textarea "x"
type textarea "$1,500 cou"
type textarea "x"
type textarea "$1,500 coup"
type textarea "x"
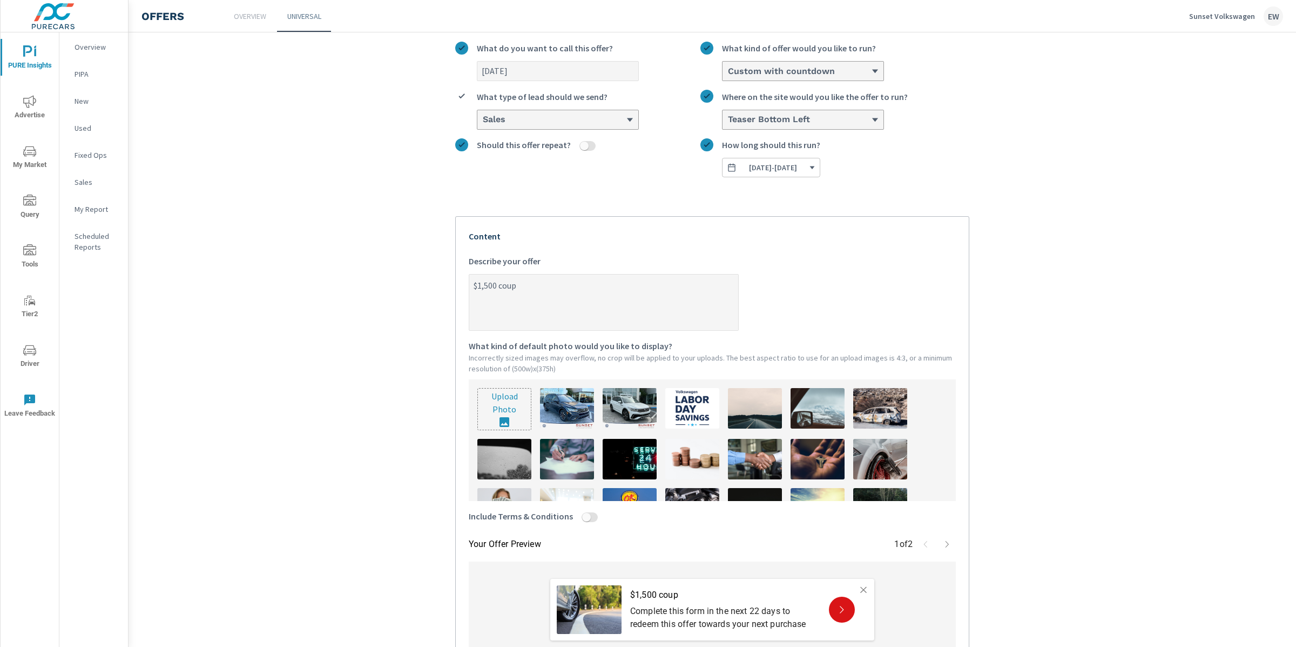
type textarea "$1,500 coupo"
type textarea "x"
type textarea "$1,500 coupon"
type textarea "x"
drag, startPoint x: 501, startPoint y: 323, endPoint x: 550, endPoint y: 323, distance: 49.7
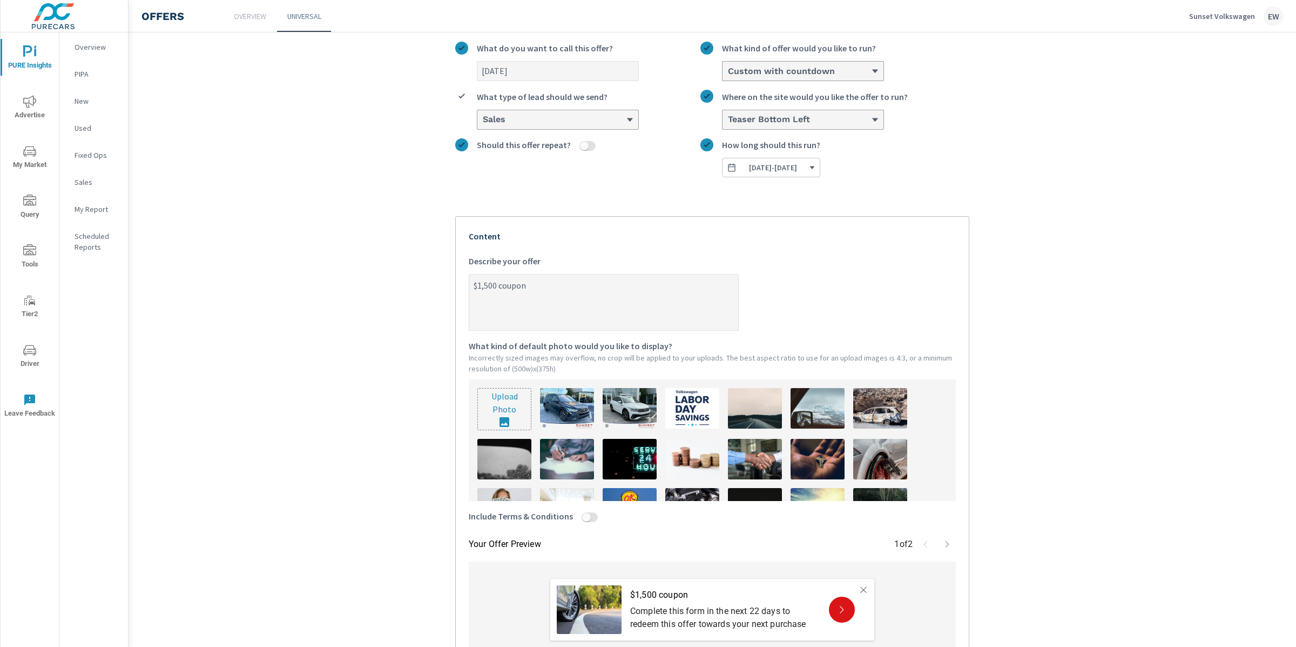
click at [550, 323] on textarea "$1,500 coupon" at bounding box center [603, 303] width 269 height 54
type textarea "$1,500 o"
type textarea "x"
type textarea "$1,500 of"
type textarea "x"
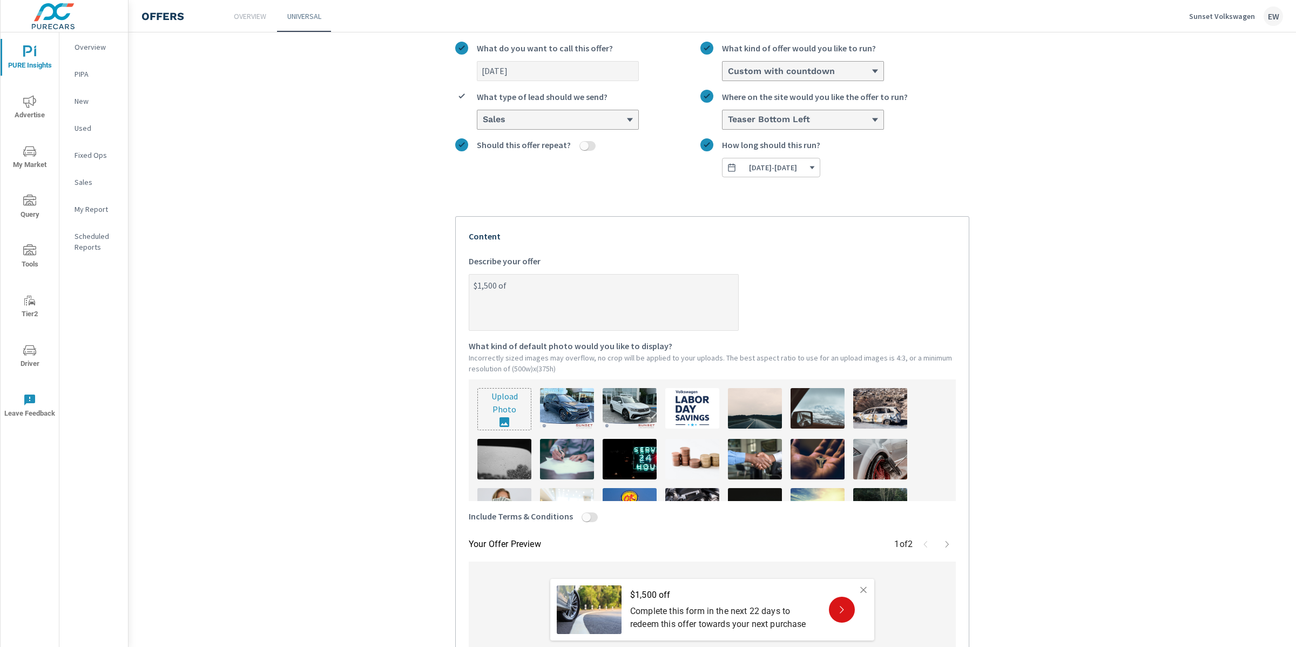
type textarea "$1,500 off"
type textarea "x"
type textarea "$1,500 off"
type textarea "x"
type textarea "$1,500 off s"
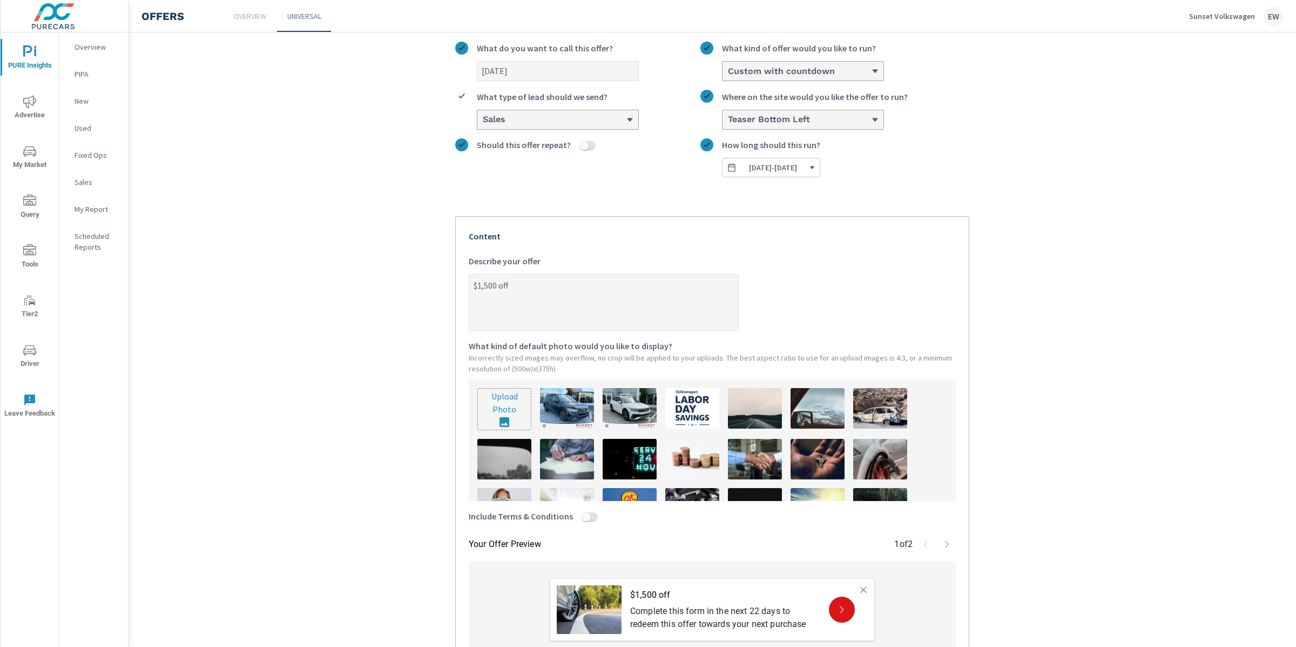
type textarea "x"
type textarea "$1,500 off se"
type textarea "x"
type textarea "$1,500 off sel"
type textarea "x"
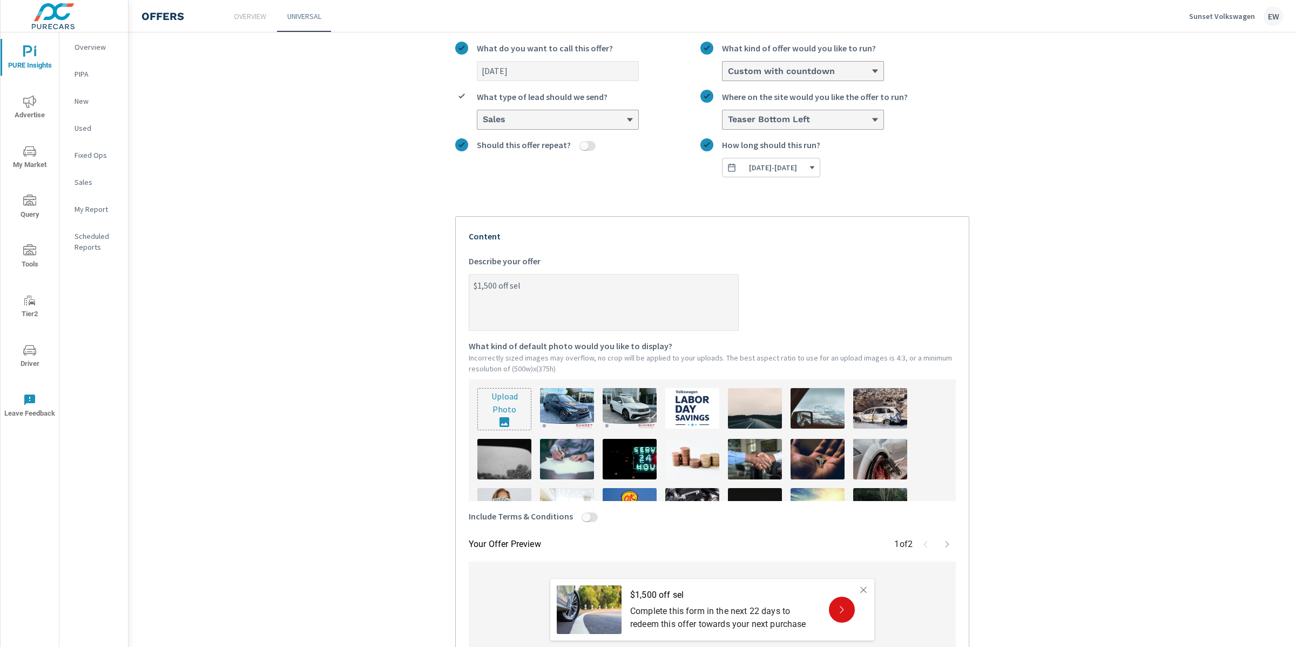
type textarea "$1,500 off sele"
type textarea "x"
type textarea "$1,500 off selec"
type textarea "x"
type textarea "$1,500 off select"
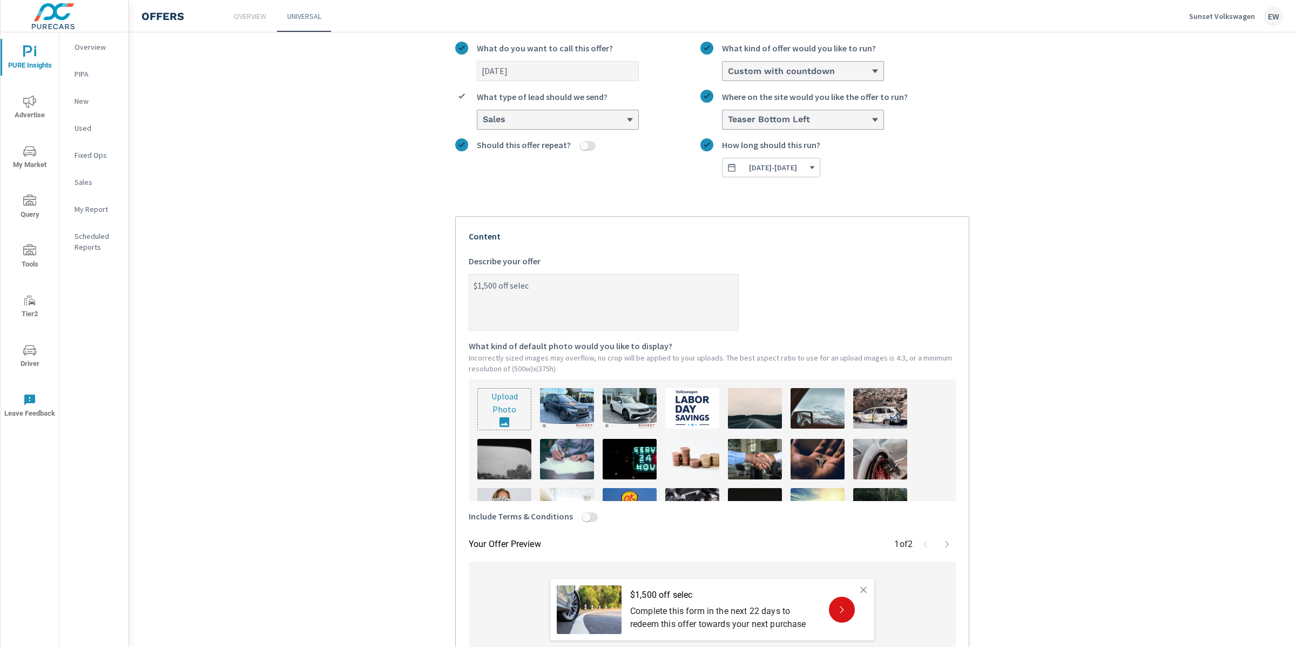
type textarea "x"
type textarea "$1,500 off select"
type textarea "x"
type textarea "$1,500 off select n"
type textarea "x"
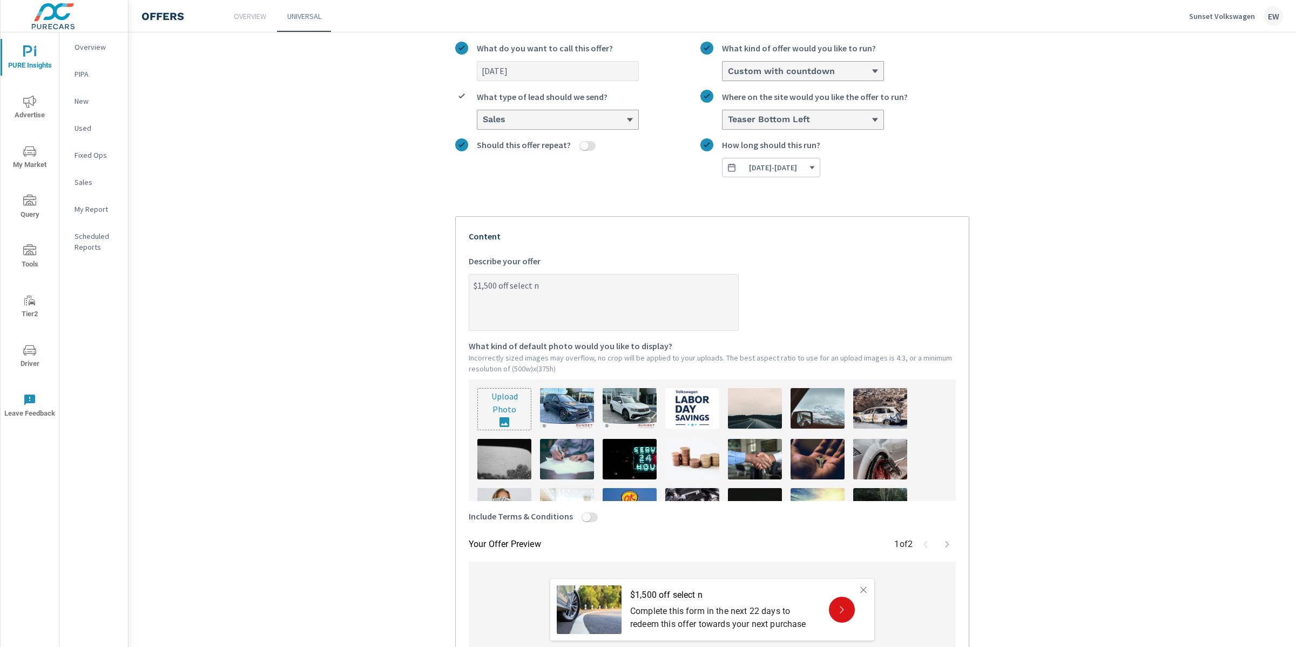
type textarea "$1,500 off select ne"
type textarea "x"
type textarea "$1,500 off select new"
type textarea "x"
type textarea "$1,500 off select new"
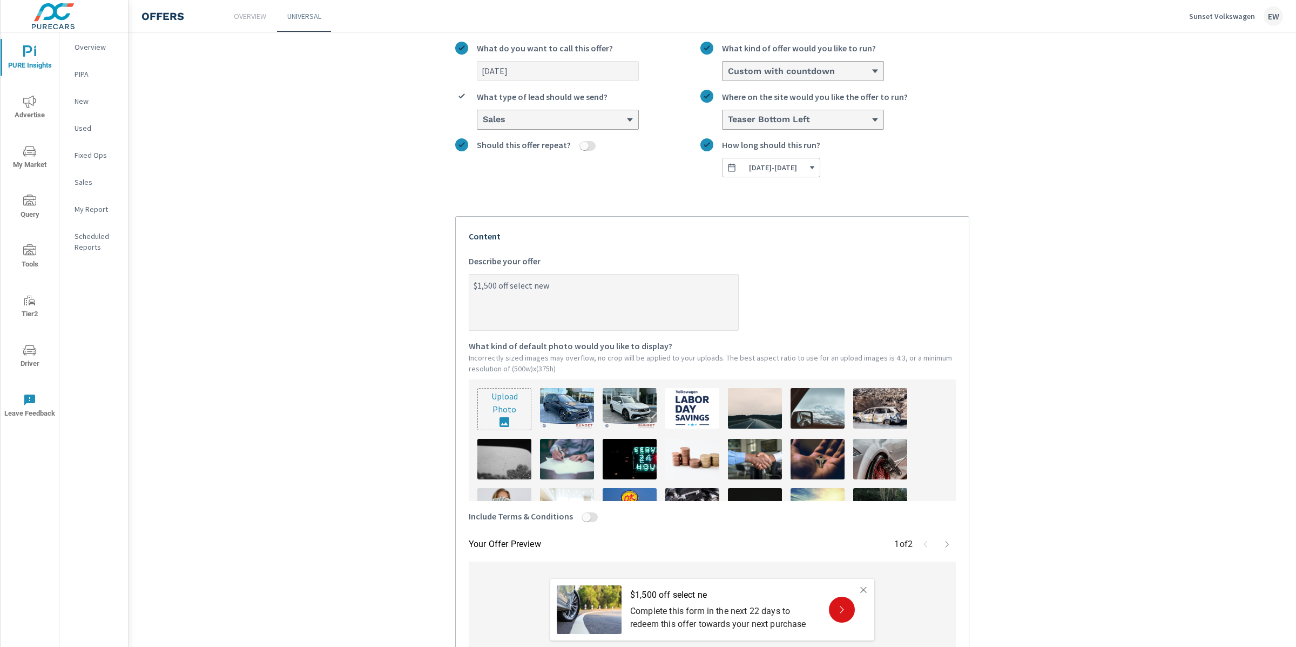
type textarea "x"
type textarea "$1,500 off select new V"
type textarea "x"
type textarea "$1,500 off select new Vo"
type textarea "x"
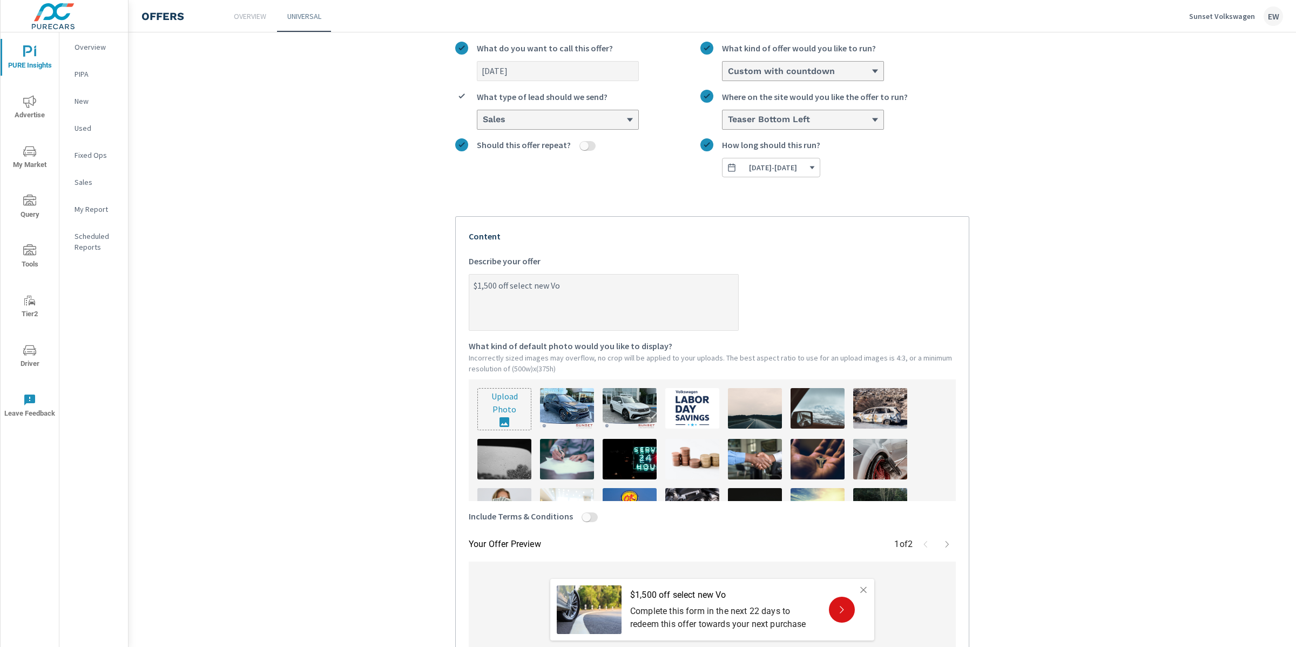
type textarea "$1,500 off select new Vol"
type textarea "x"
type textarea "$1,500 off select new Volk"
type textarea "x"
type textarea "$1,500 off select new Volks"
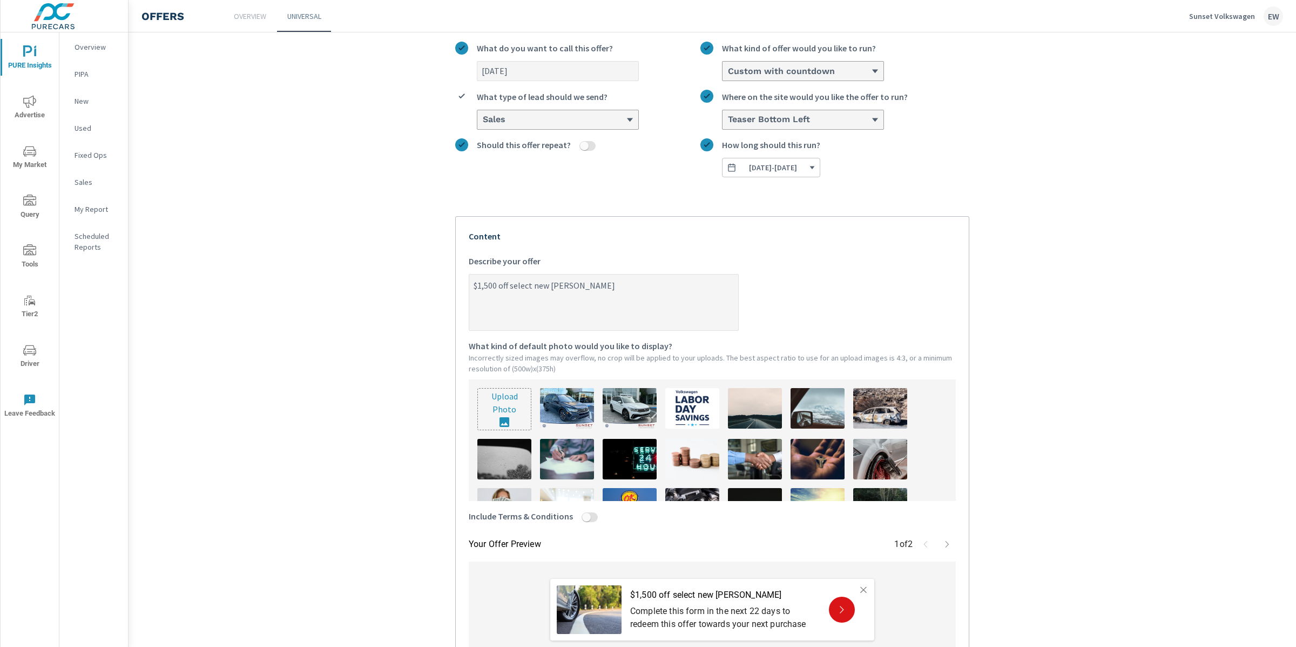
type textarea "x"
type textarea "$1,500 off select new Volksw"
type textarea "x"
type textarea "$1,500 off select new Volkswa"
type textarea "x"
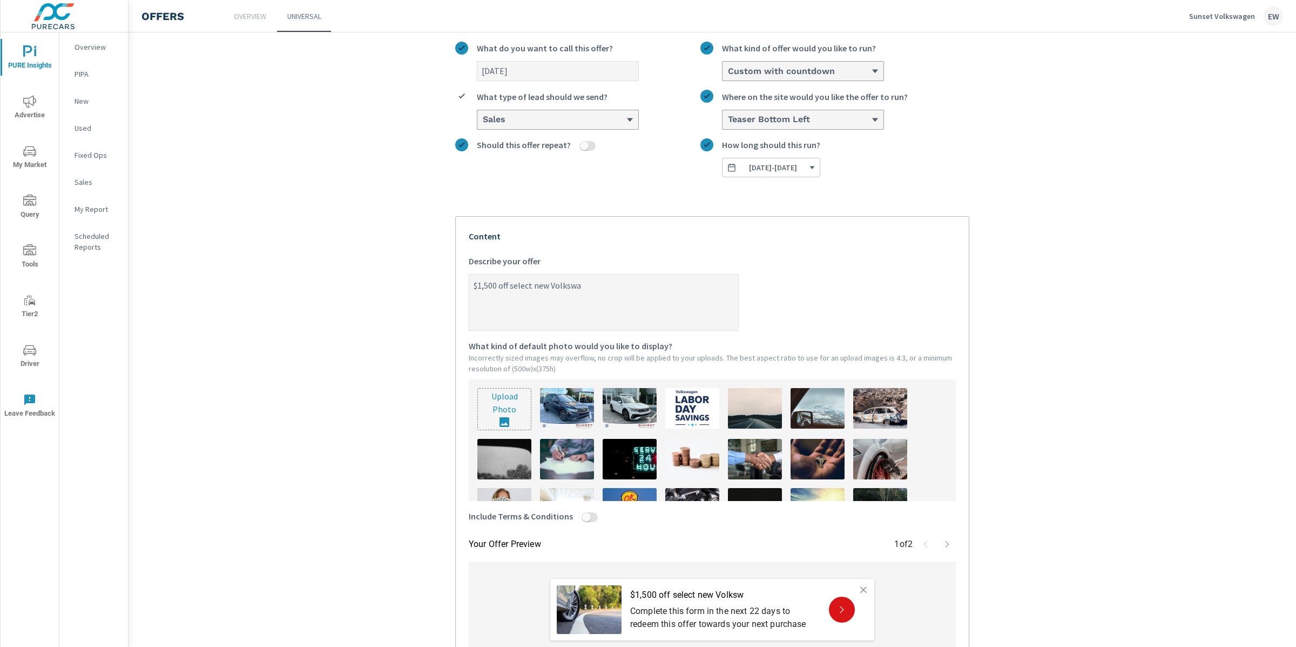
type textarea "$1,500 off select new Volkswag"
type textarea "x"
type textarea "$1,500 off select new Volkswage"
type textarea "x"
type textarea "$1,500 off select new Volkswagen"
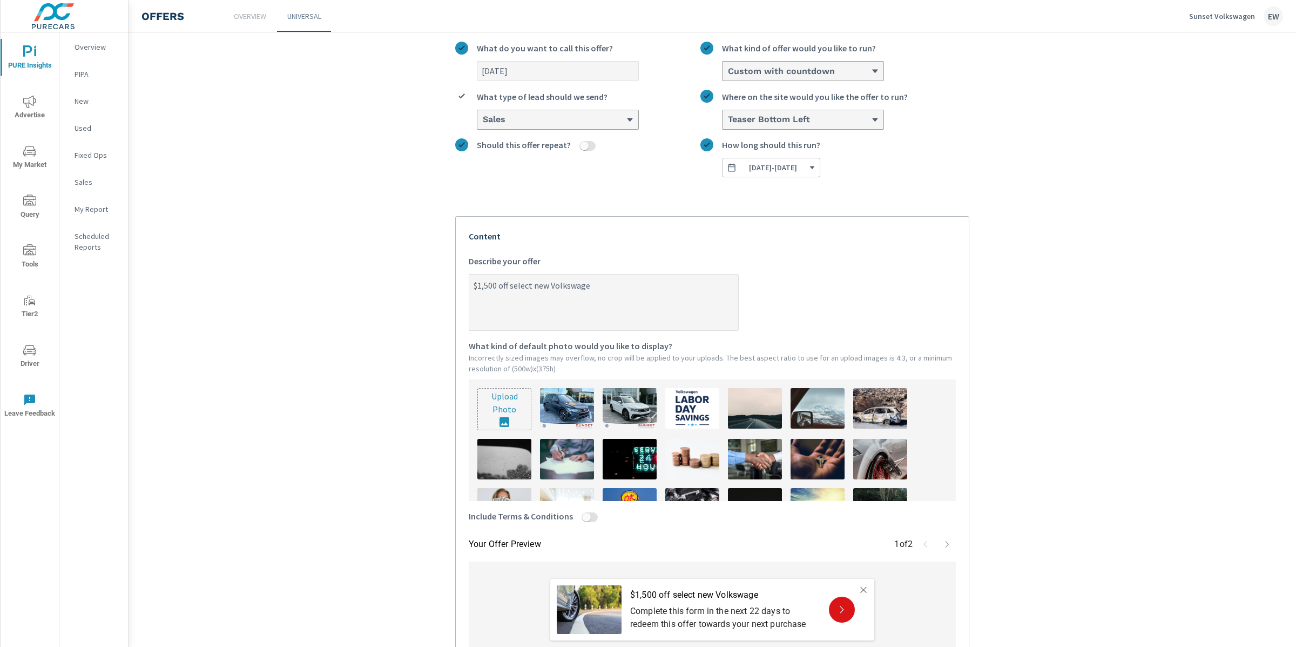
type textarea "x"
type textarea "$1,500 off select new Volkswagens"
type textarea "x"
type textarea "$1,500 off select new Volkswagens!"
type textarea "x"
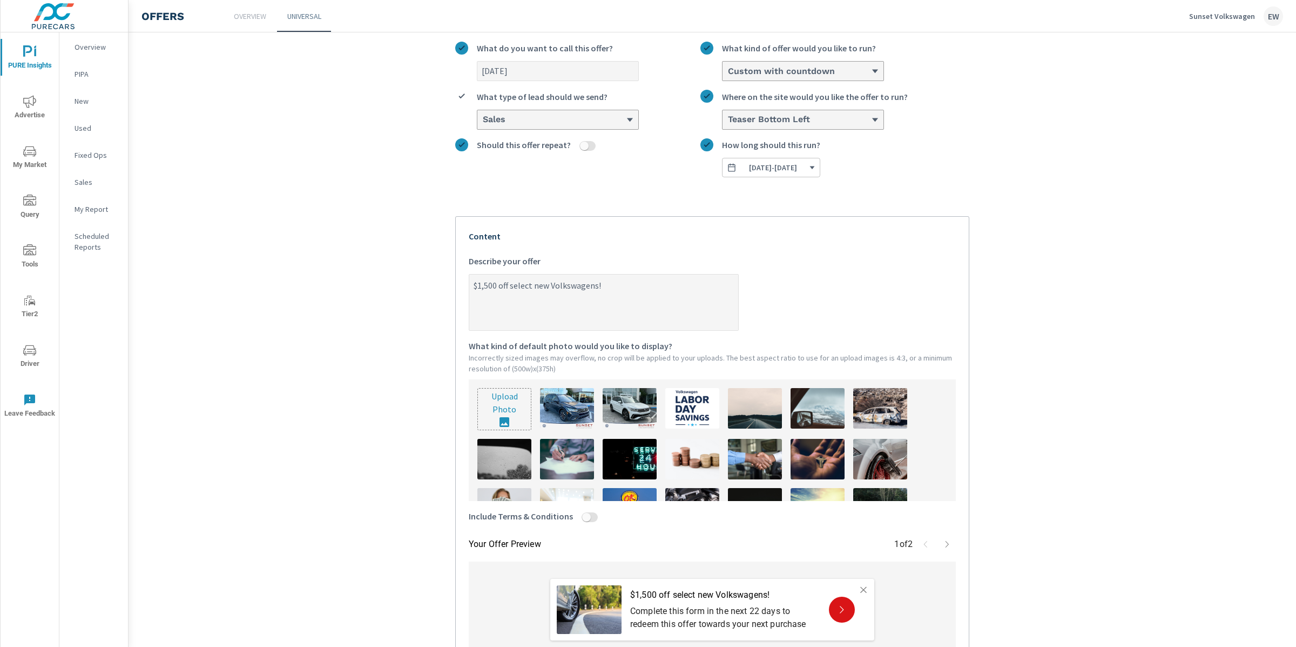
click at [635, 318] on textarea "$1,500 off select new Volkswagens!" at bounding box center [603, 303] width 269 height 54
type textarea "$1,500 off select new Volkswagens!"
type textarea "x"
type textarea "$1,500 off select new Volkswagens! G"
type textarea "x"
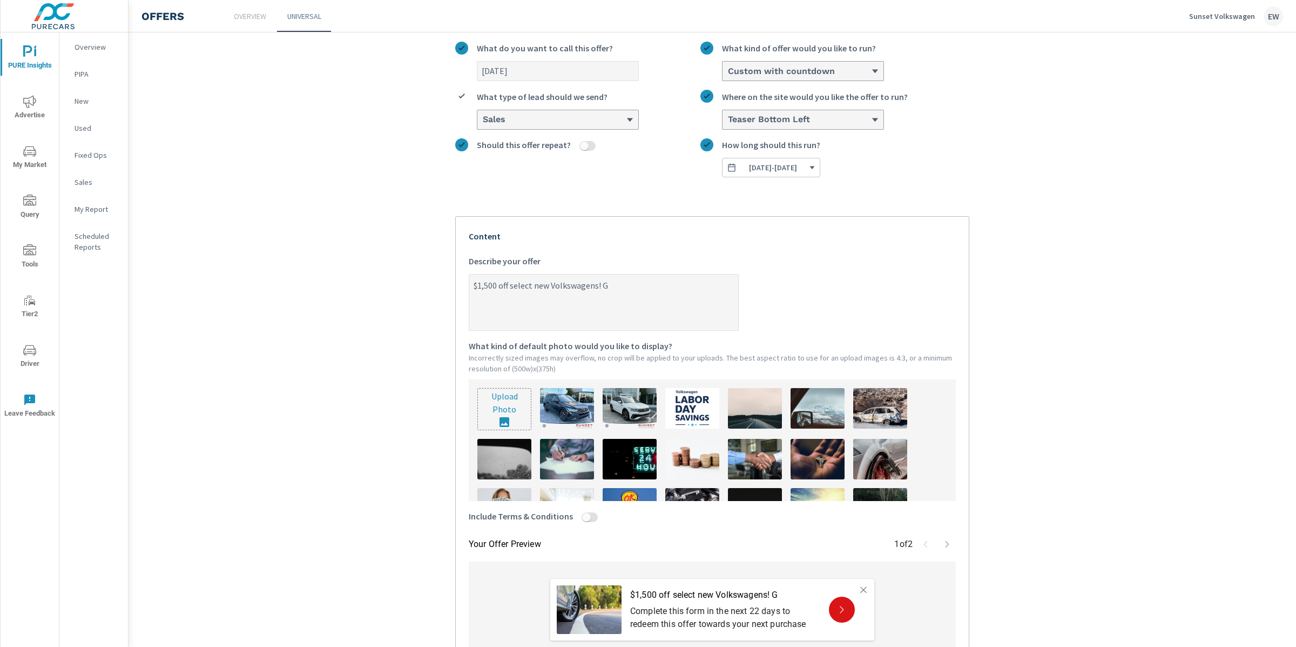
type textarea "$1,500 off select new Volkswagens! Ge"
type textarea "x"
type textarea "$1,500 off select new Volkswagens! Get"
type textarea "x"
type textarea "$1,500 off select new Volkswagens! Get"
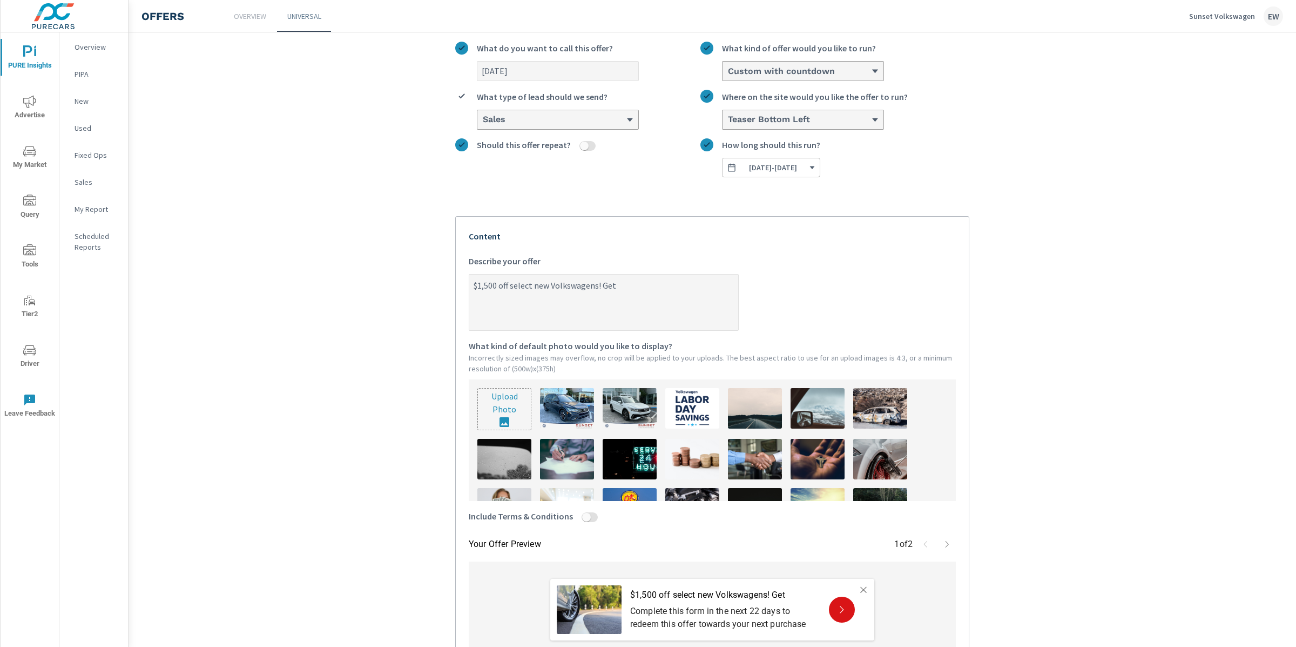
type textarea "x"
type textarea "$1,500 off select new Volkswagens! Get y"
type textarea "x"
type textarea "$1,500 off select new Volkswagens! Get yo"
type textarea "x"
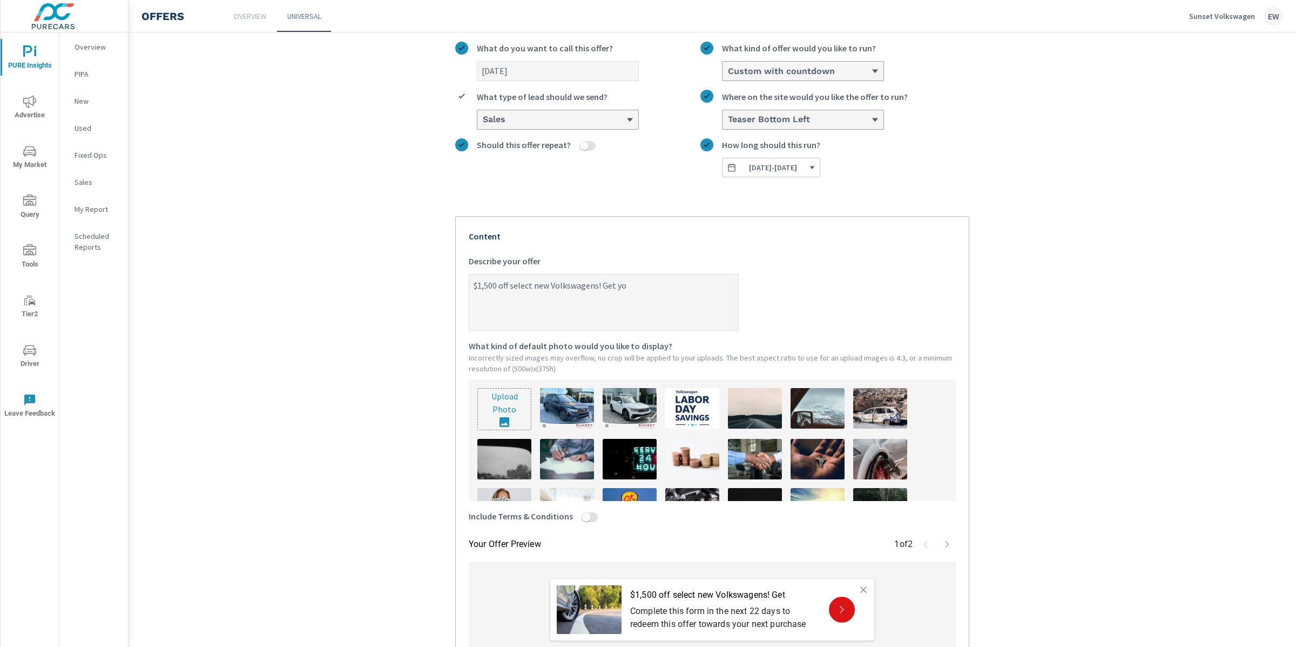
type textarea "$1,500 off select new Volkswagens! Get you"
type textarea "x"
type textarea "$1,500 off select new Volkswagens! Get your"
type textarea "x"
type textarea "$1,500 off select new Volkswagens! Get your"
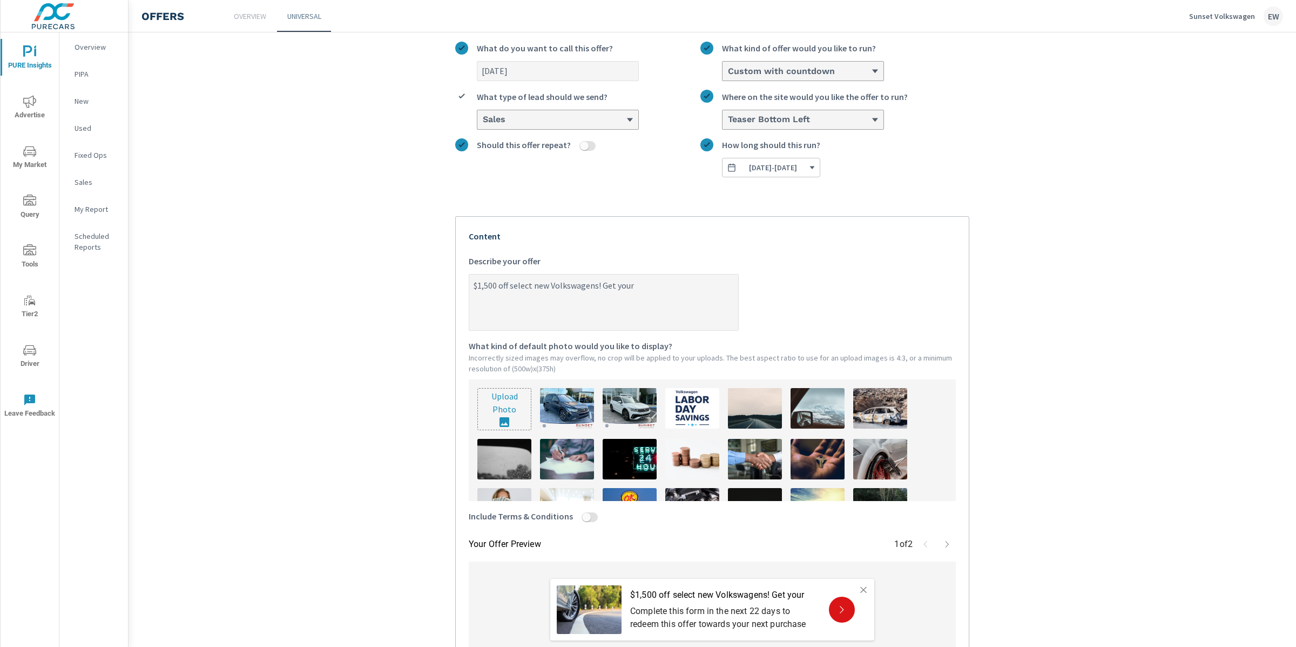
type textarea "x"
type textarea "$1,500 off select new Volkswagens! Get your s"
type textarea "x"
type textarea "$1,500 off select new Volkswagens! Get your sa"
type textarea "x"
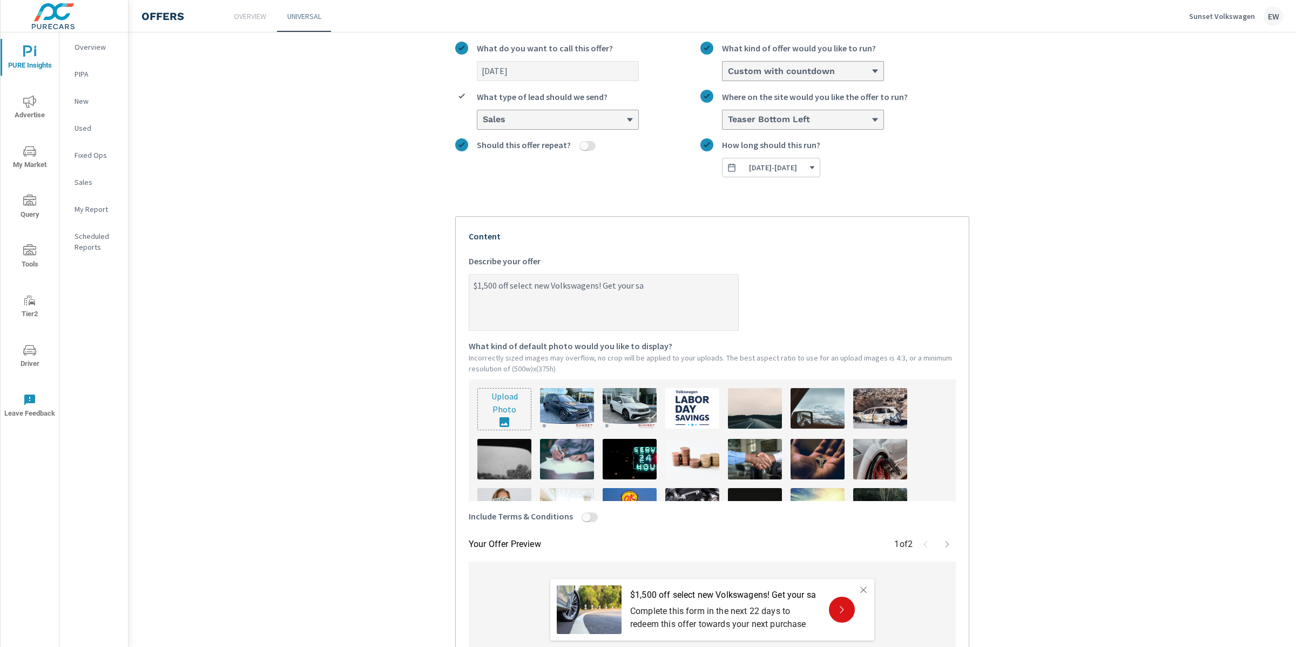
type textarea "$1,500 off select new Volkswagens! Get your sav"
type textarea "x"
type textarea "$1,500 off select new Volkswagens! Get your savi"
type textarea "x"
type textarea "$1,500 off select new Volkswagens! Get your savin"
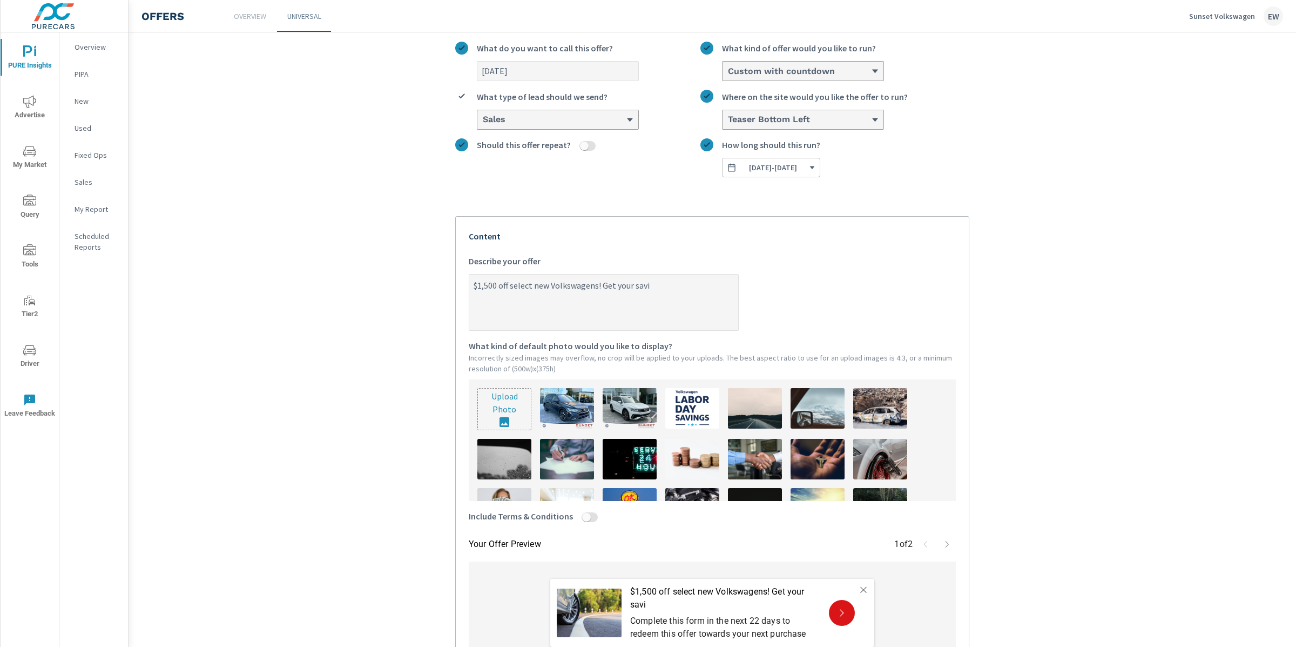
type textarea "x"
type textarea "$1,500 off select new Volkswagens! Get your saving"
type textarea "x"
type textarea "$1,500 off select new Volkswagens! Get your savings"
type textarea "x"
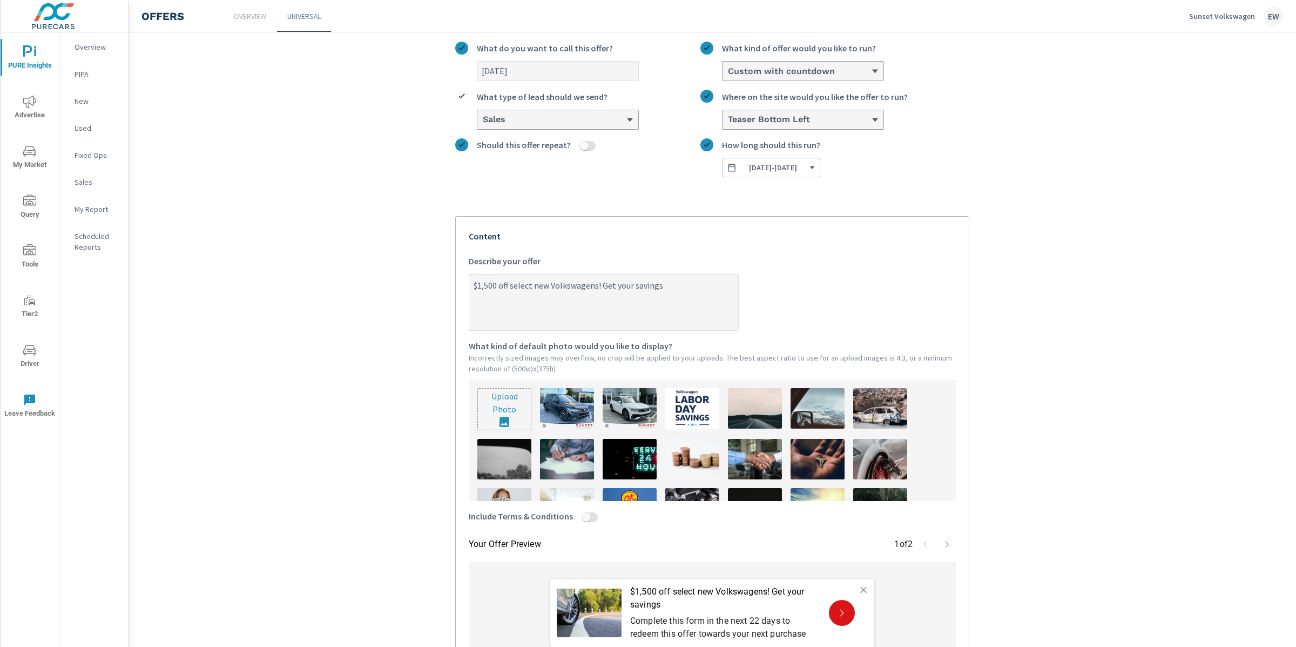
type textarea "$1,500 off select new Volkswagens! Get your savings"
type textarea "x"
type textarea "$1,500 off select new Volkswagens! Get your savings t"
type textarea "x"
type textarea "$1,500 off select new Volkswagens! Get your savings to"
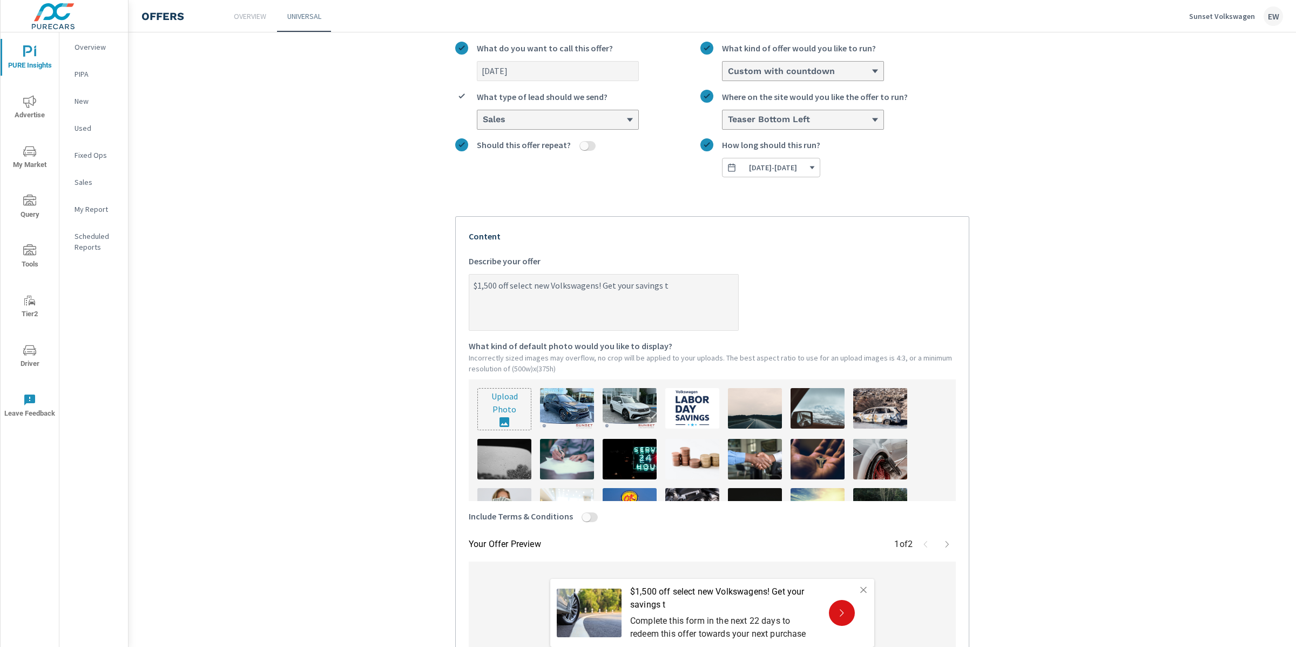
type textarea "x"
type textarea "$1,500 off select new Volkswagens! Get your savings tod"
type textarea "x"
type textarea "$1,500 off select new Volkswagens! Get your savings toda"
type textarea "x"
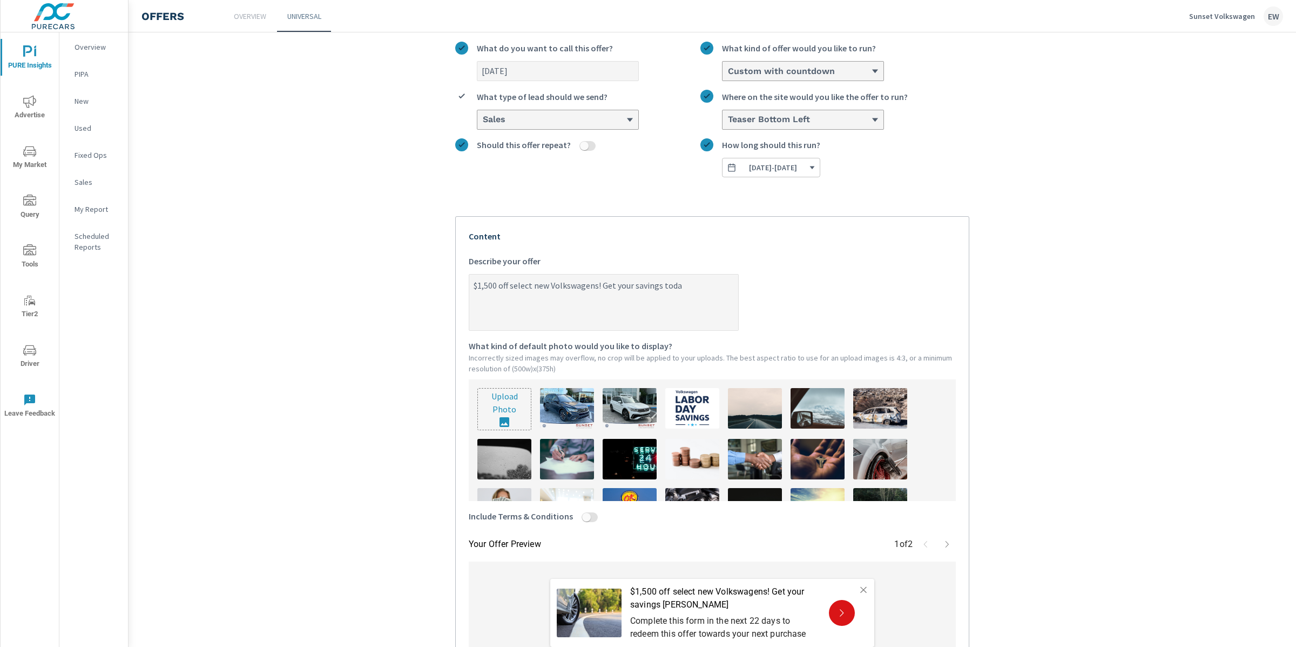
type textarea "$1,500 off select new Volkswagens! Get your savings today"
type textarea "x"
type textarea "$1,500 off select new Volkswagens! Get your savings today!"
type textarea "x"
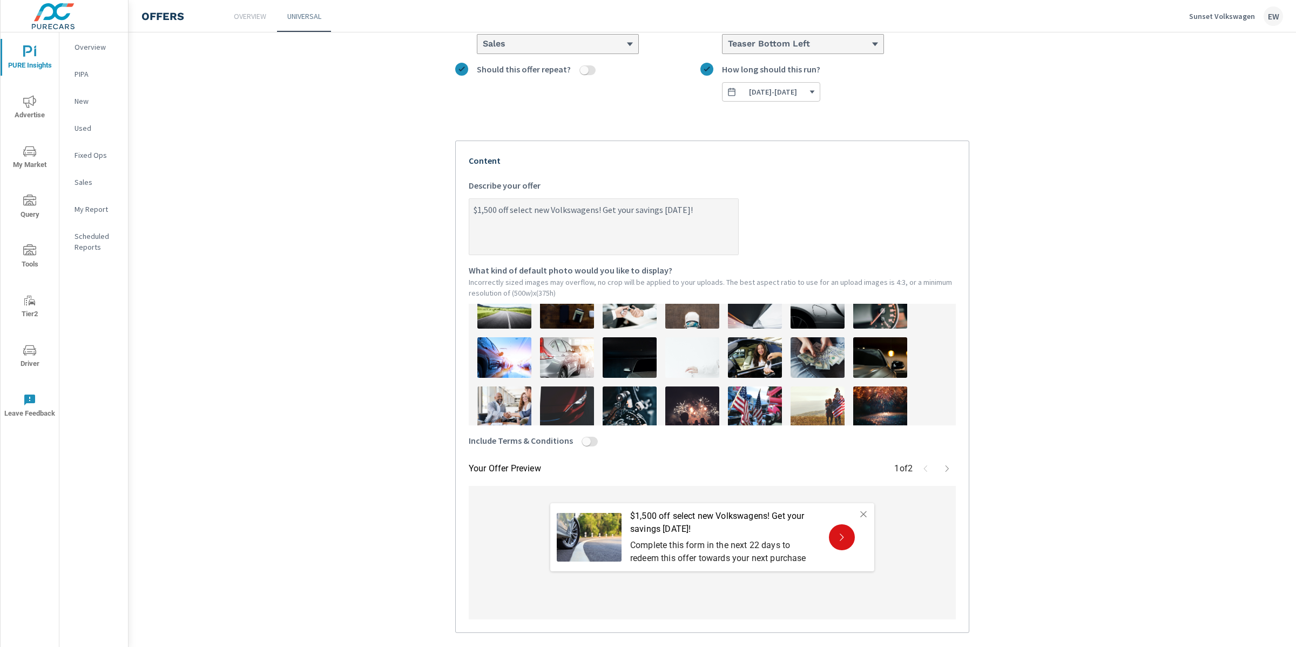
scroll to position [225, 0]
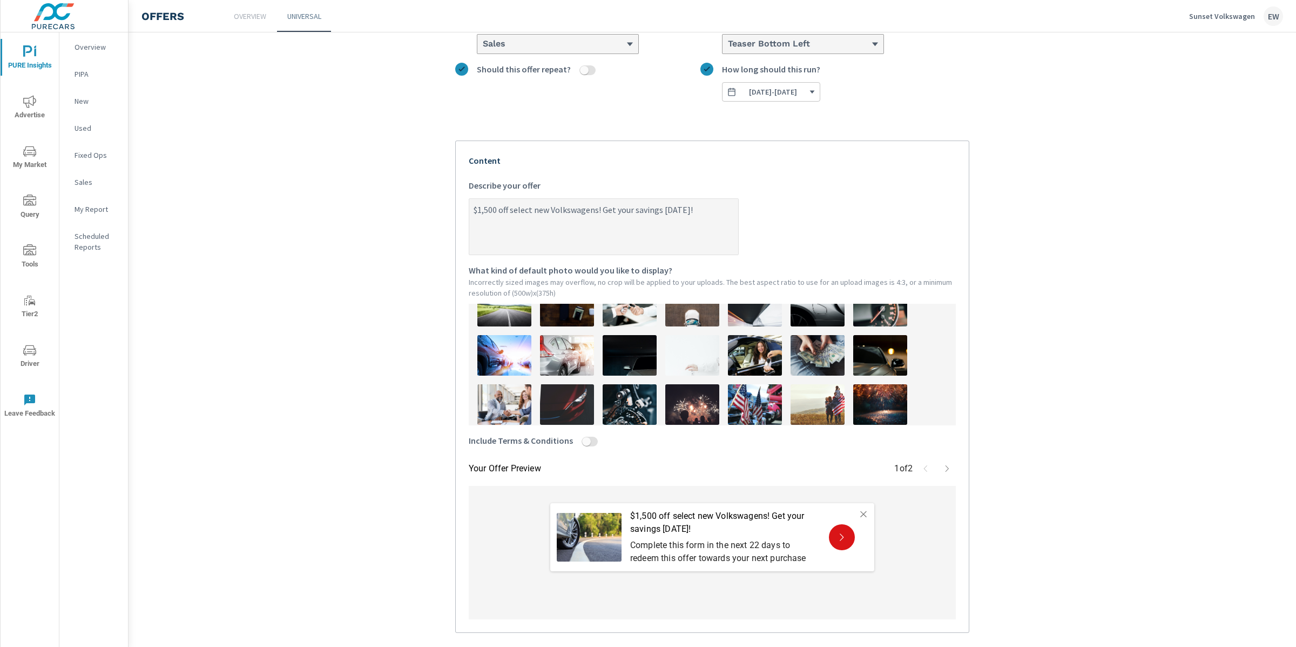
type textarea "$1,500 off select new Volkswagens! Get your savings today!"
click at [819, 375] on img at bounding box center [818, 355] width 54 height 41
type textarea "x"
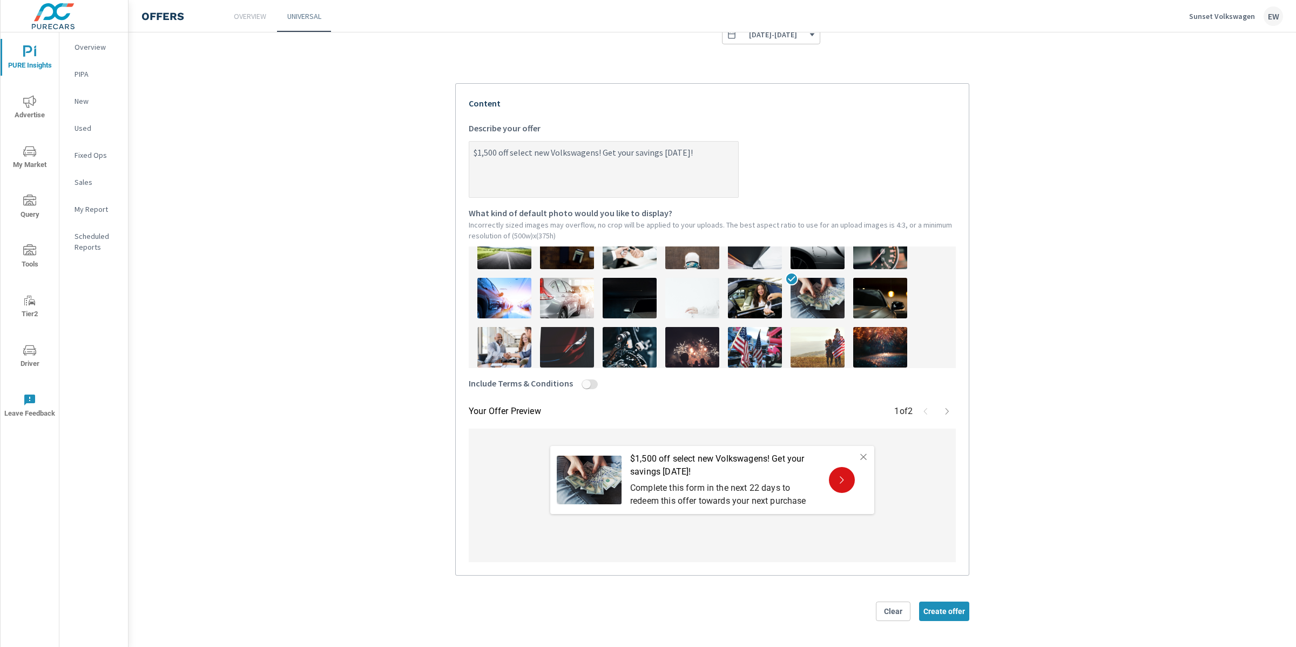
scroll to position [246, 0]
click at [600, 379] on input "Include Terms & Conditions" at bounding box center [587, 384] width 26 height 10
checkbox input "true"
type textarea "x"
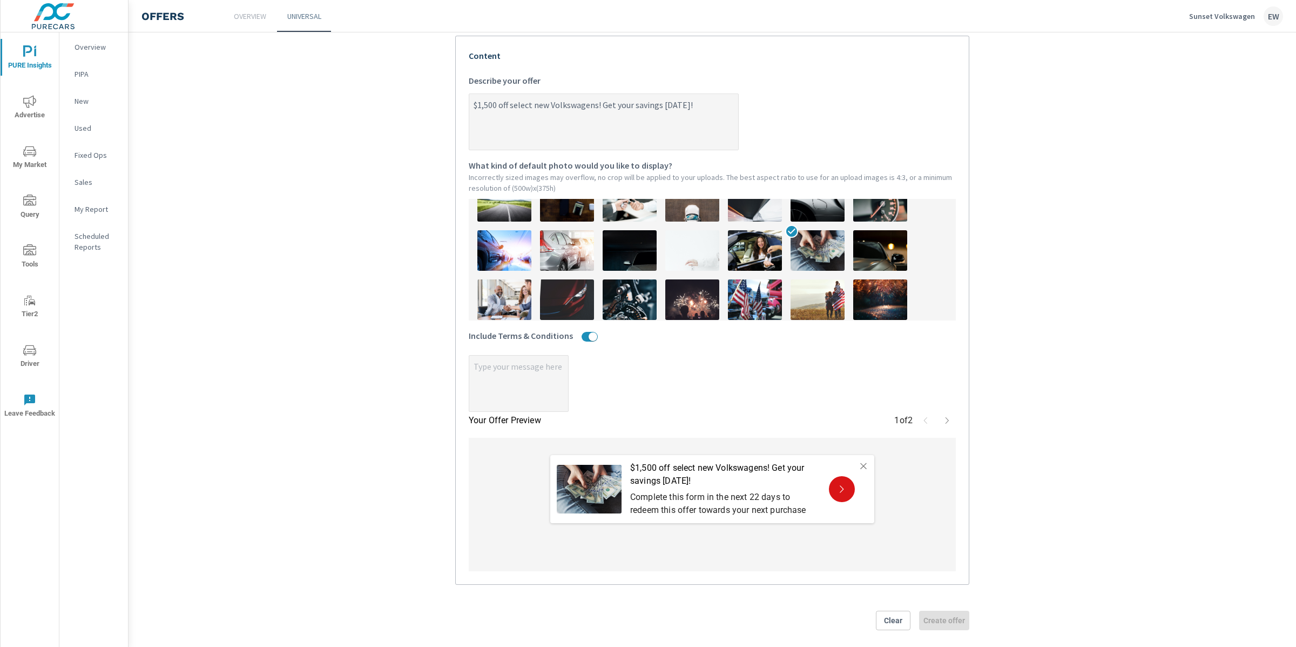
type textarea "x"
click at [477, 411] on textarea "x" at bounding box center [518, 384] width 99 height 54
type textarea "x"
type textarea "S"
type textarea "x"
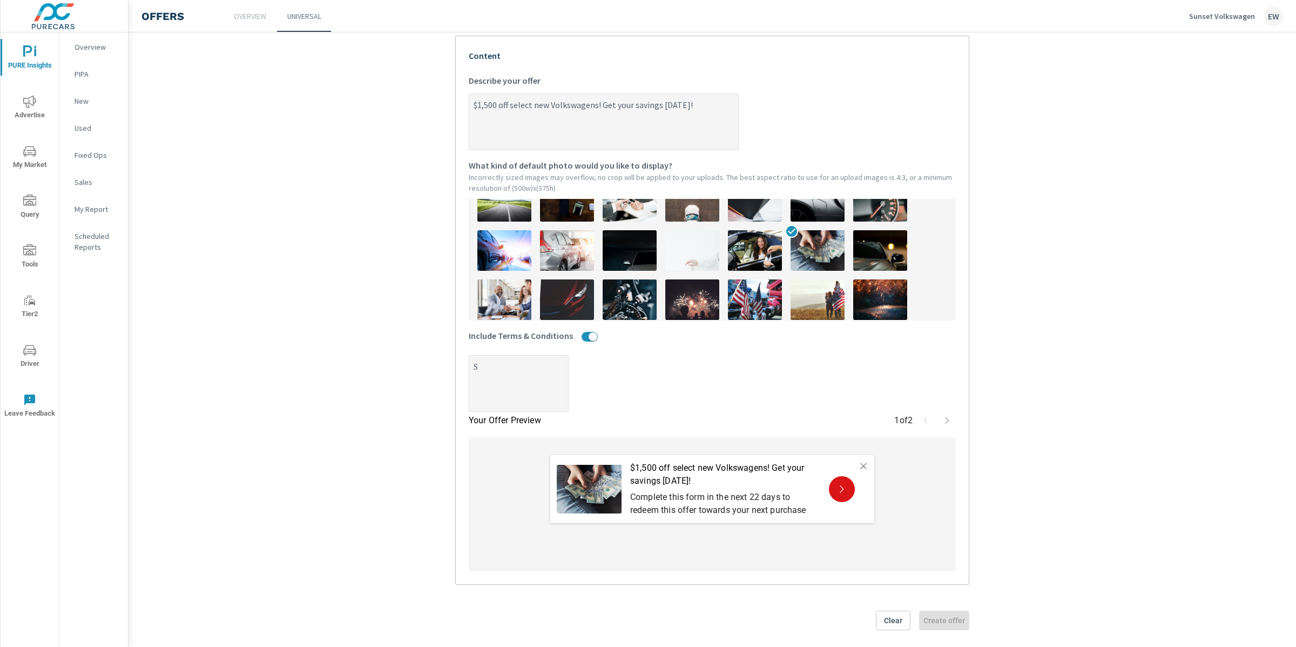
type textarea "x"
type textarea "Se"
type textarea "x"
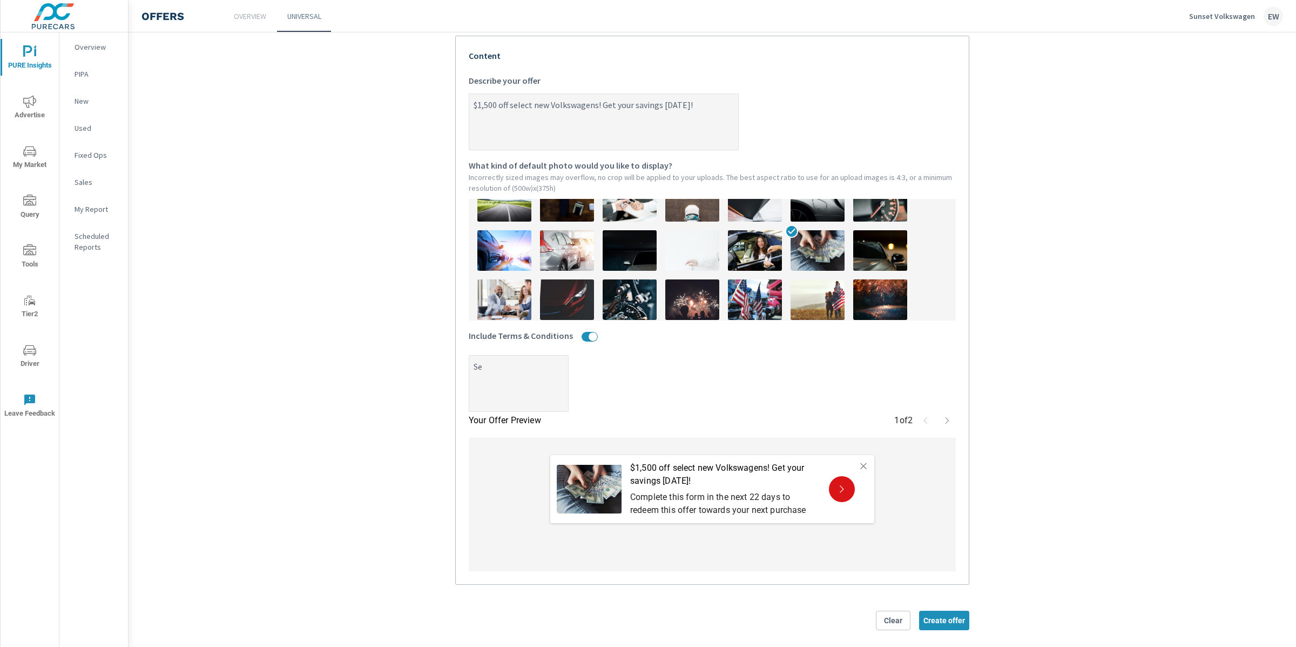
type textarea "x"
type textarea "See"
type textarea "x"
type textarea "See"
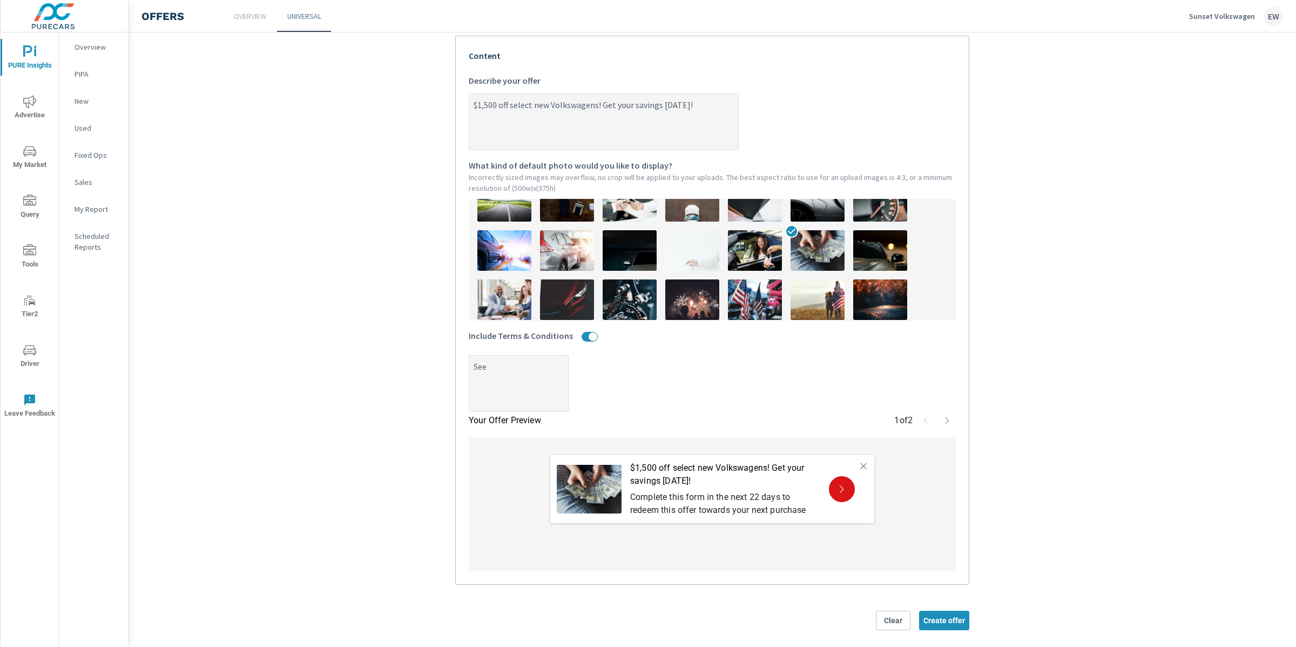
type textarea "x"
type textarea "See d"
type textarea "x"
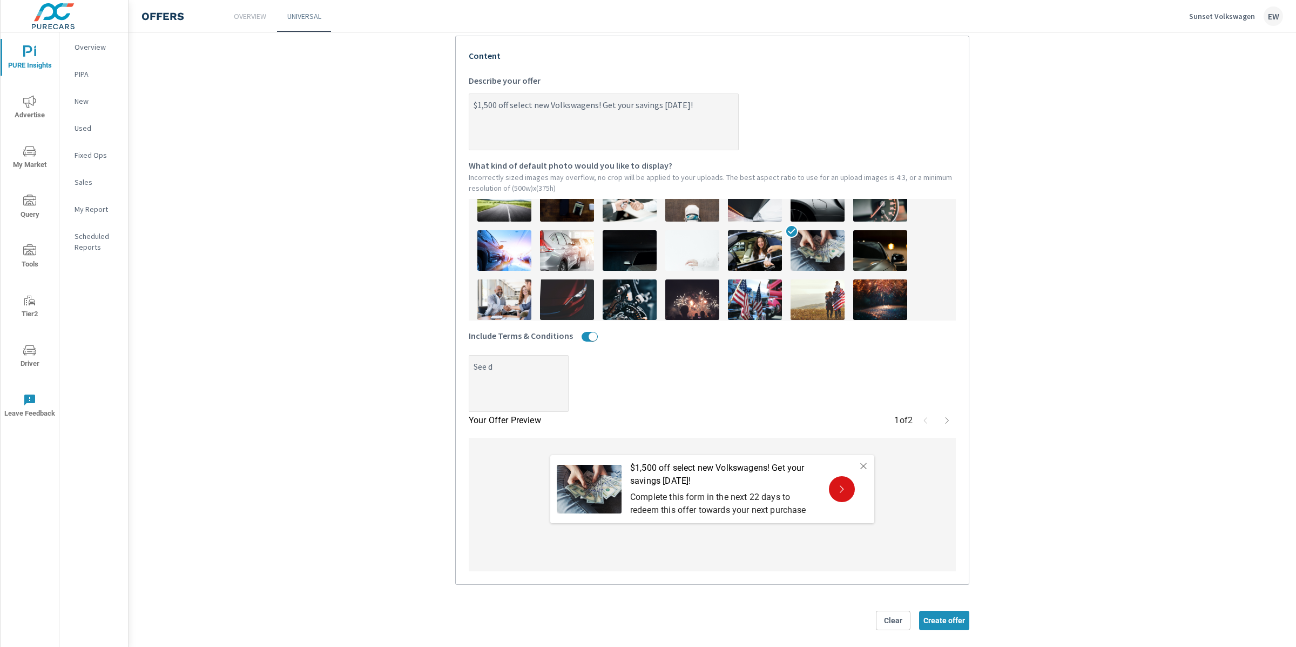
type textarea "See de"
type textarea "x"
type textarea "See dea"
type textarea "x"
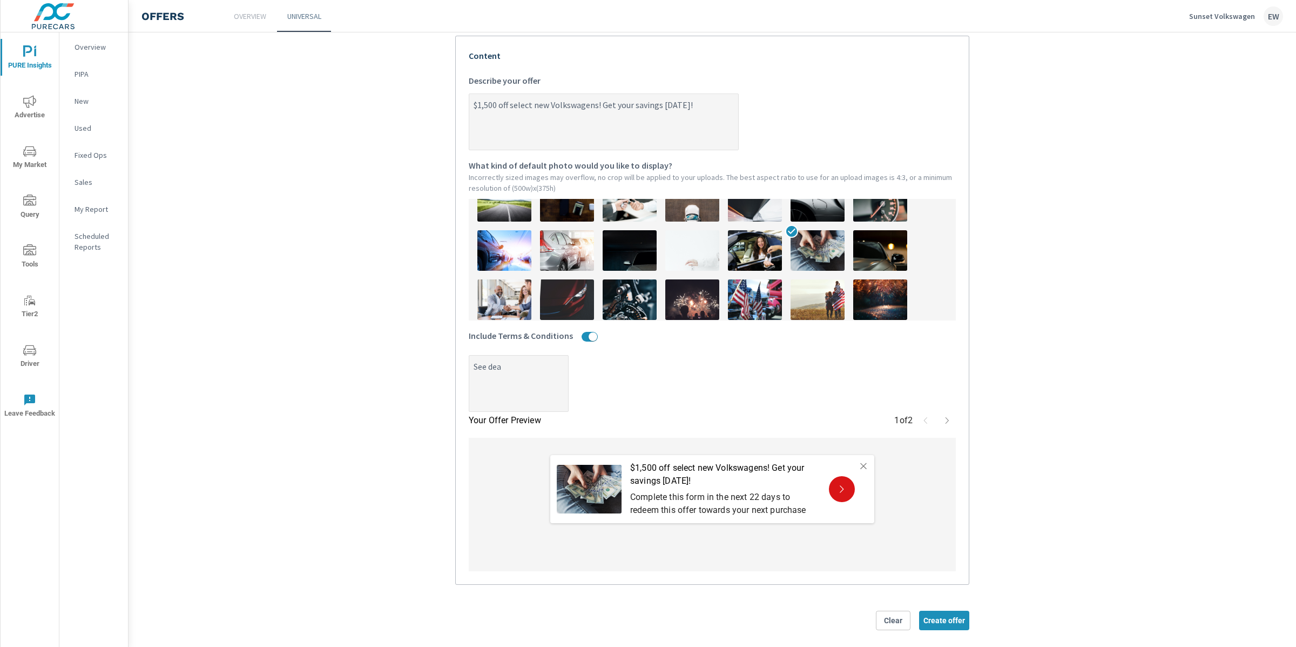
type textarea "x"
type textarea "See deal"
type textarea "x"
type textarea "See deale"
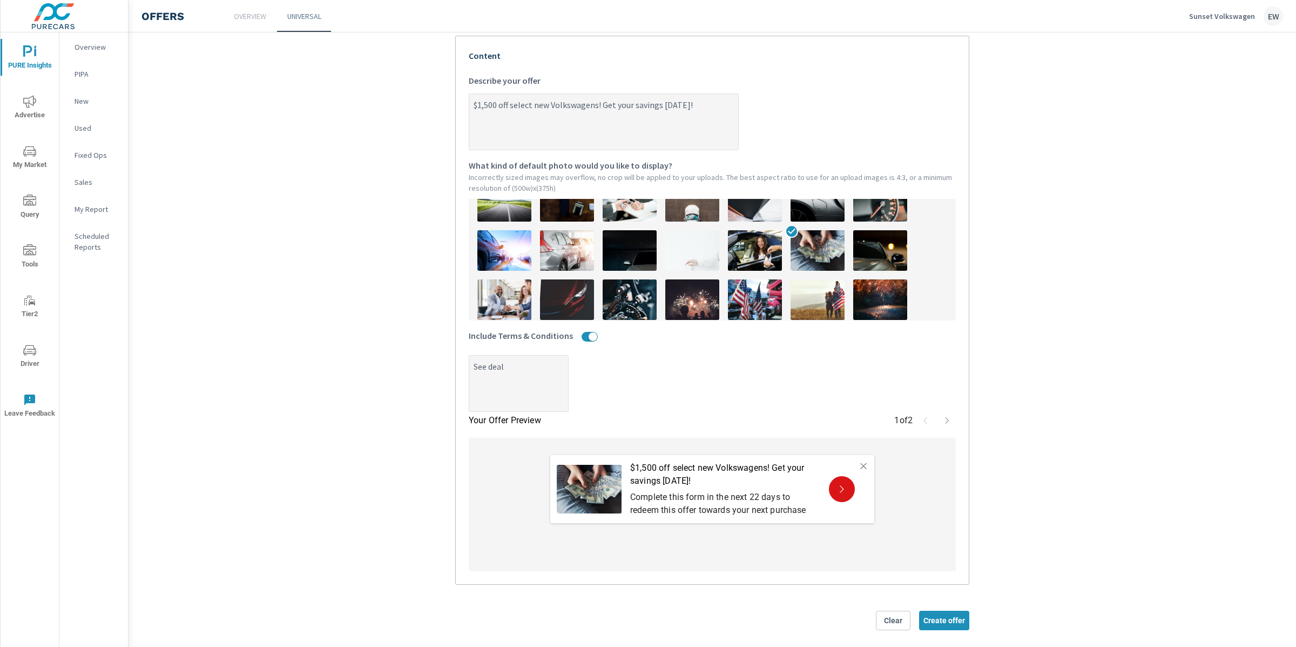
type textarea "x"
type textarea "See dealer"
type textarea "x"
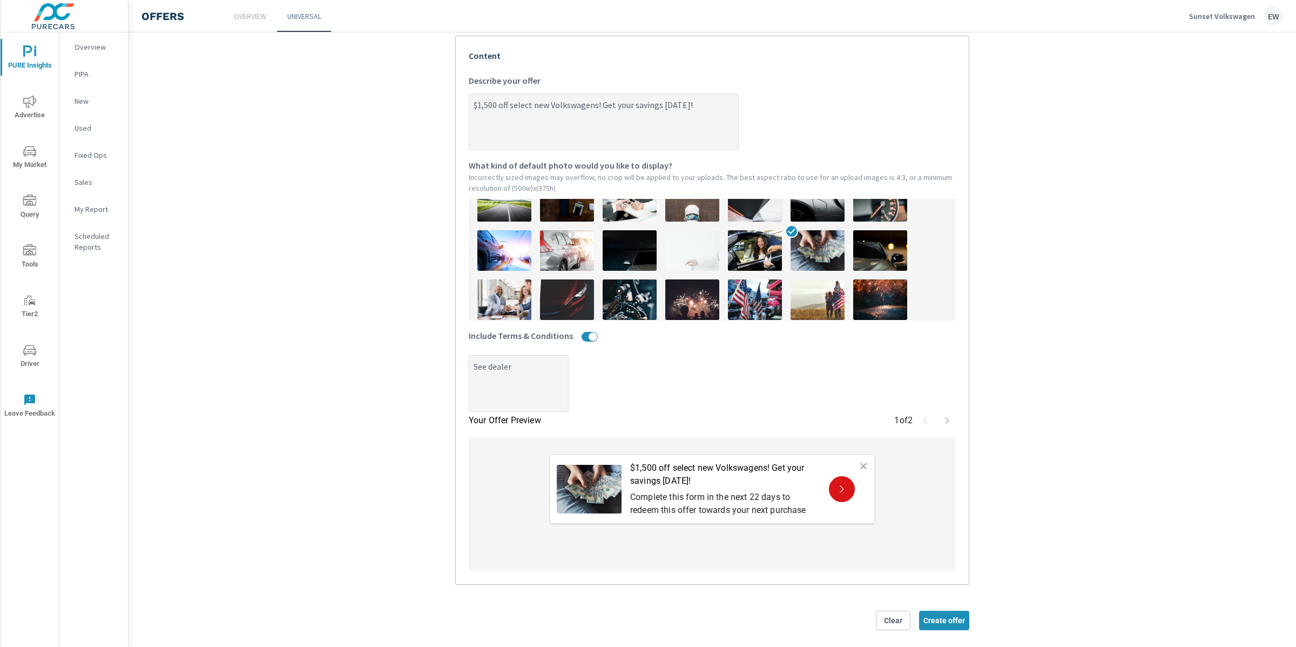
type textarea "See dealer"
type textarea "x"
type textarea "See dealer f"
type textarea "x"
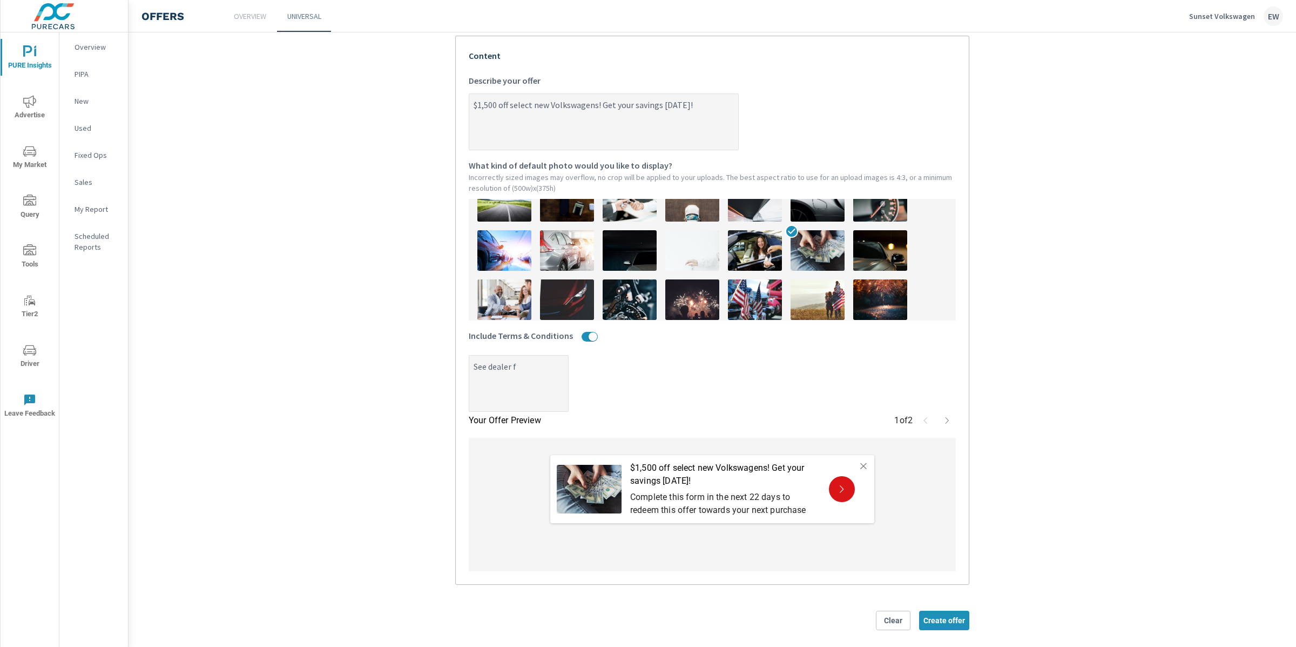
type textarea "x"
type textarea "See dealer fo"
type textarea "x"
type textarea "See dealer for"
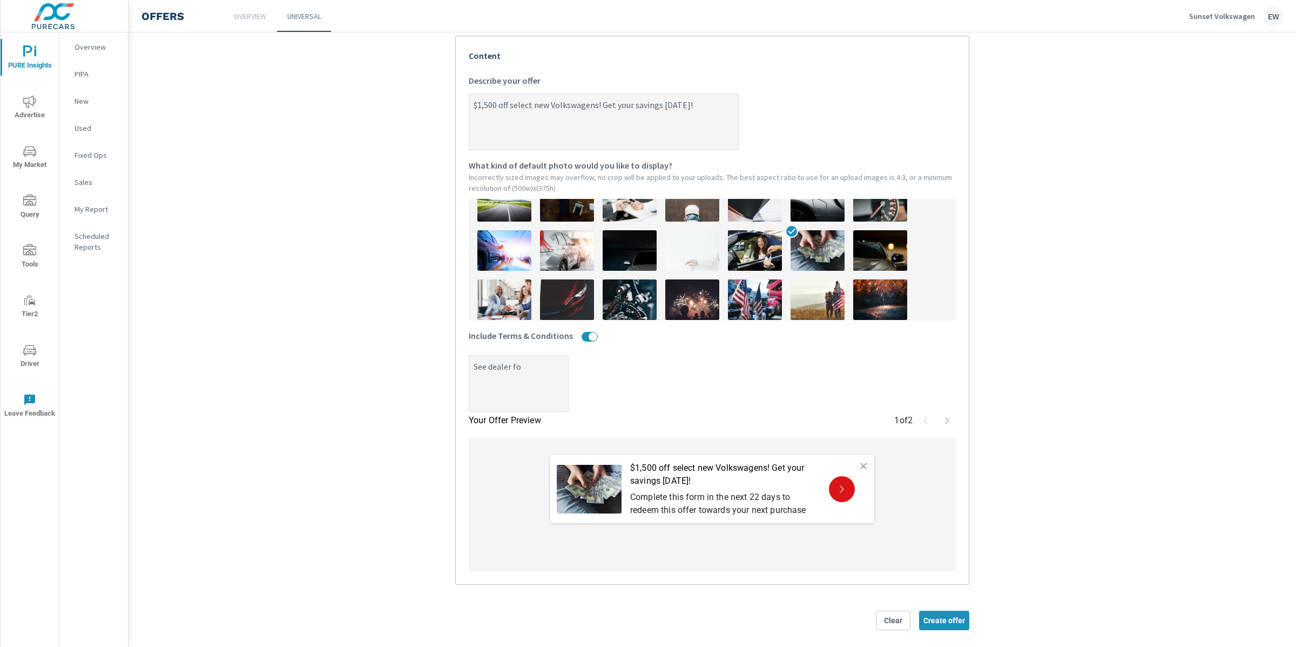
type textarea "x"
type textarea "See dealer for"
type textarea "x"
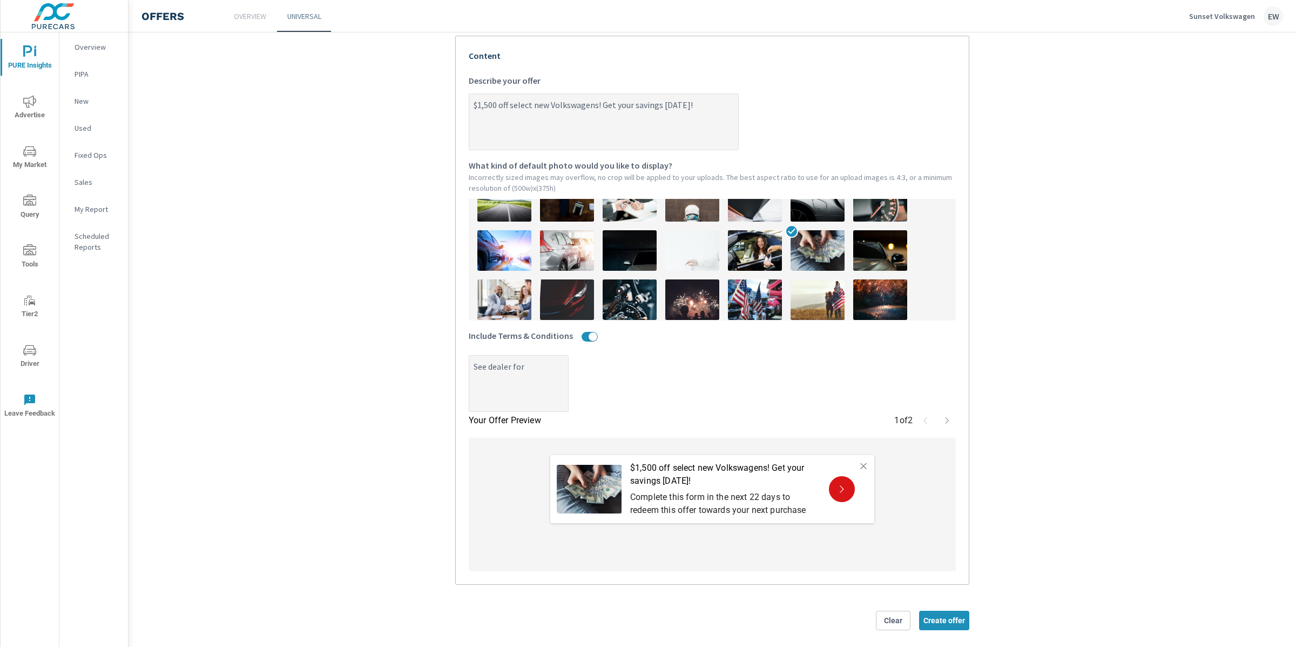
type textarea "See dealer for d"
type textarea "x"
type textarea "See dealer for de"
type textarea "x"
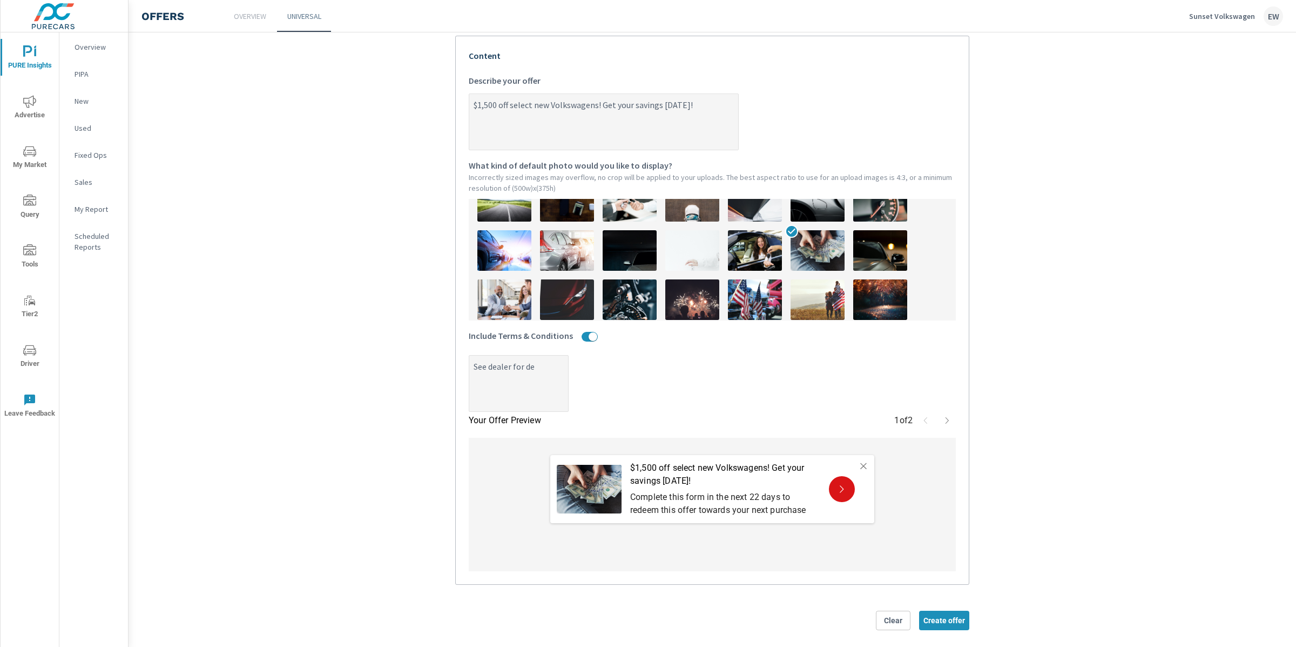
type textarea "x"
type textarea "See dealer for det"
type textarea "x"
type textarea "See dealer for deta"
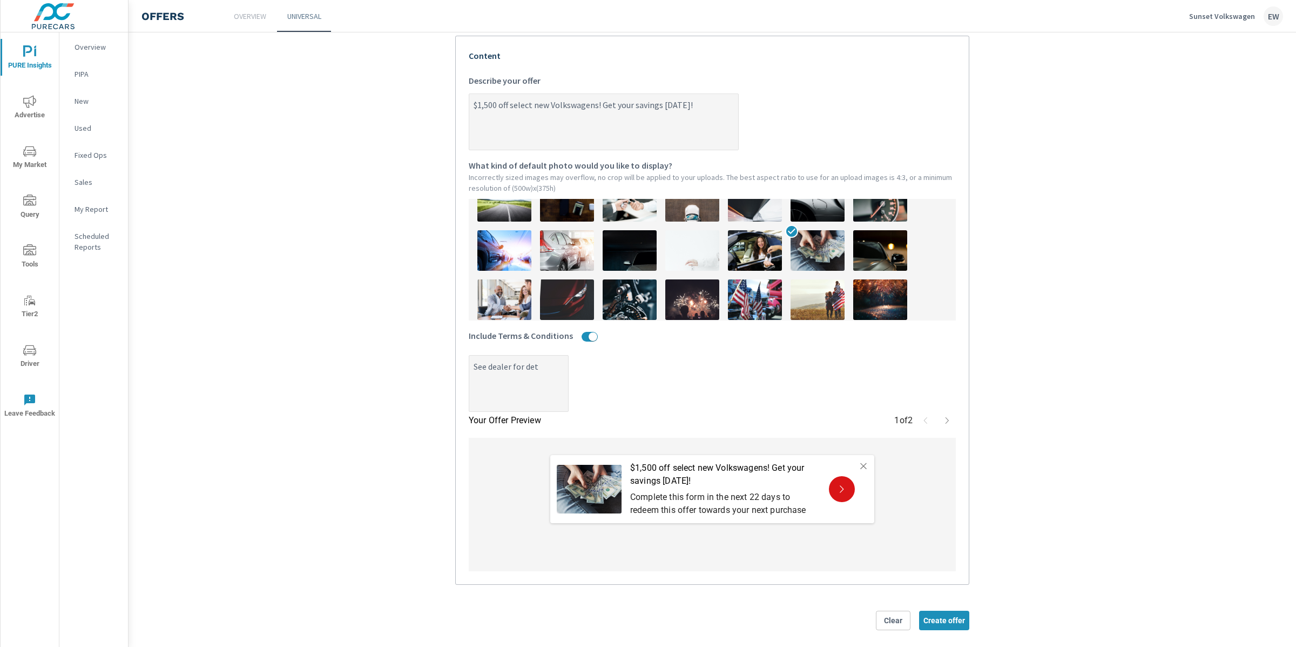
type textarea "x"
type textarea "See dealer for detai"
type textarea "x"
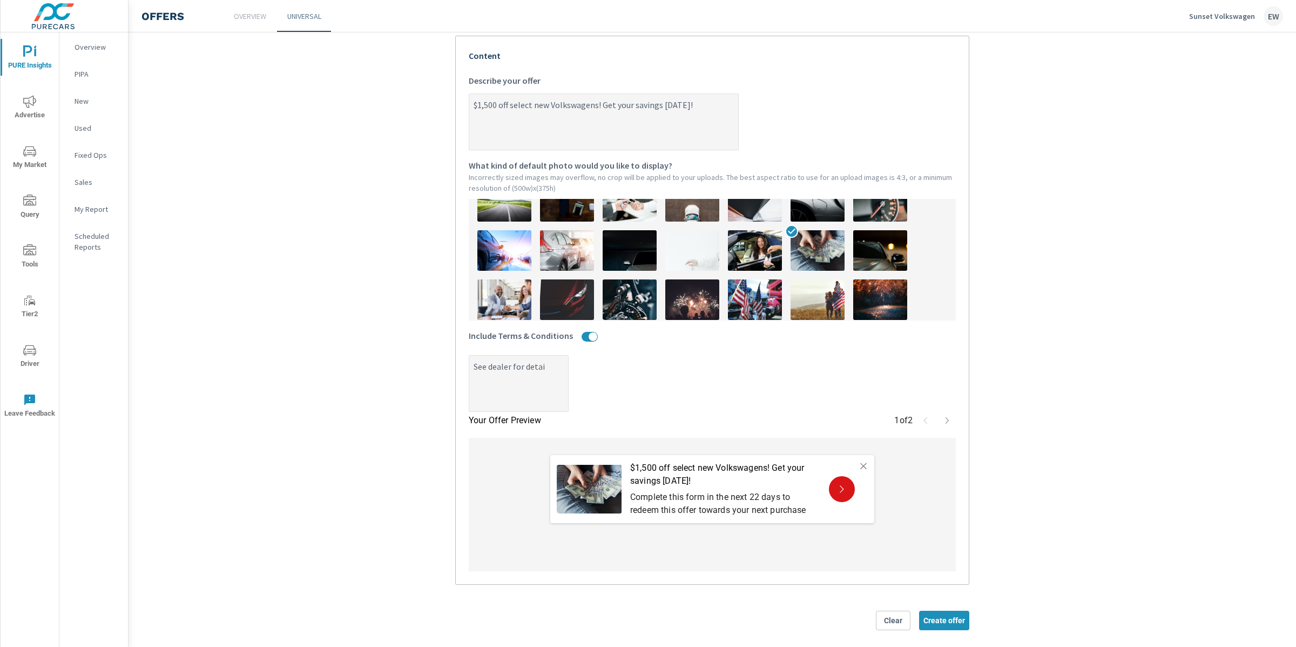
type textarea "See dealer for detail"
type textarea "x"
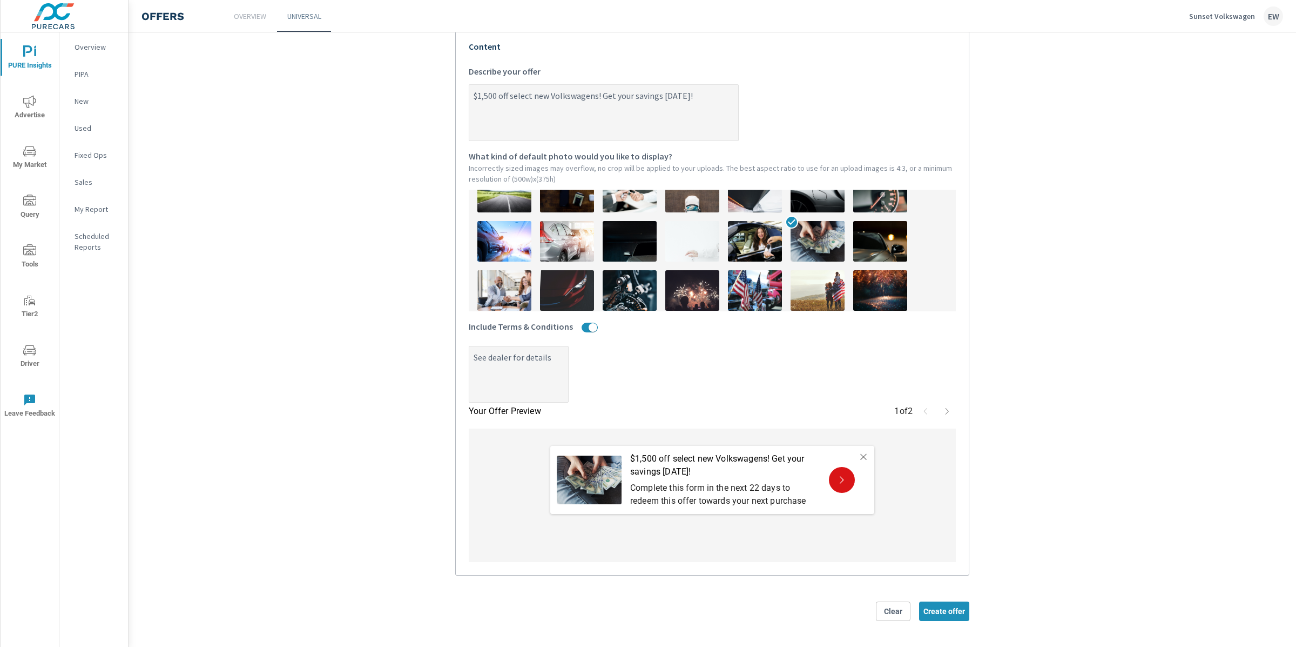
scroll to position [302, 0]
click at [939, 610] on span "Create offer" at bounding box center [945, 611] width 42 height 10
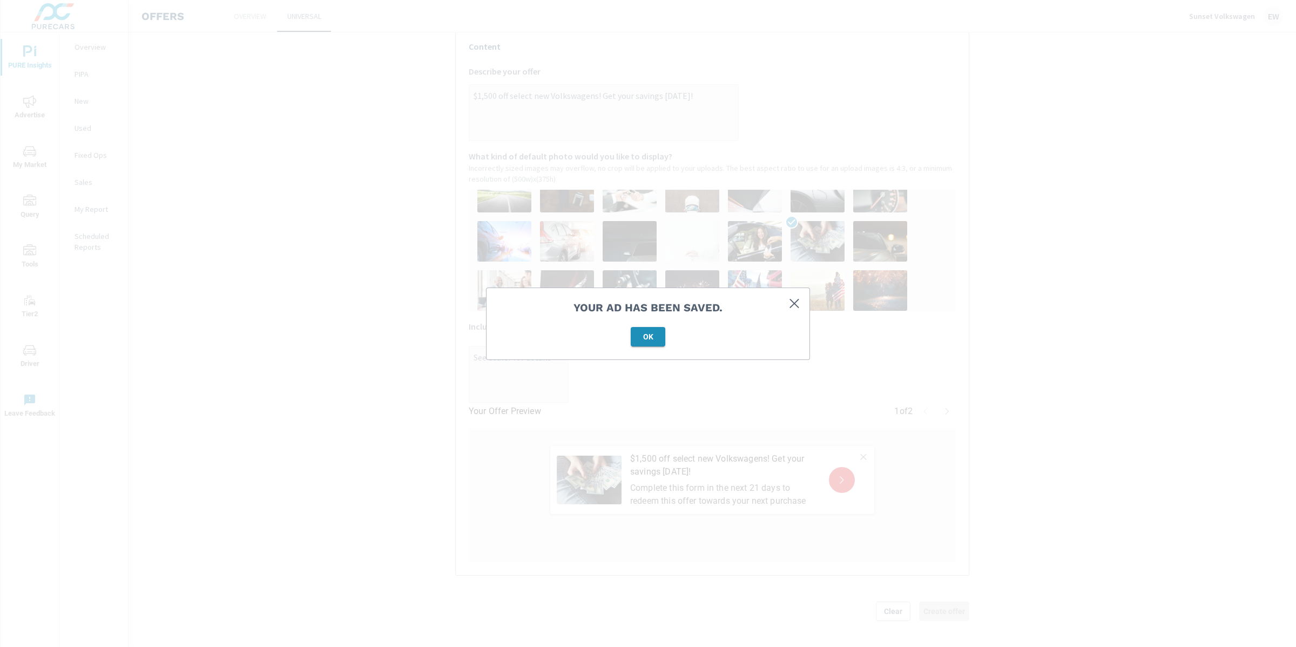
click at [651, 337] on span "OK" at bounding box center [648, 337] width 26 height 10
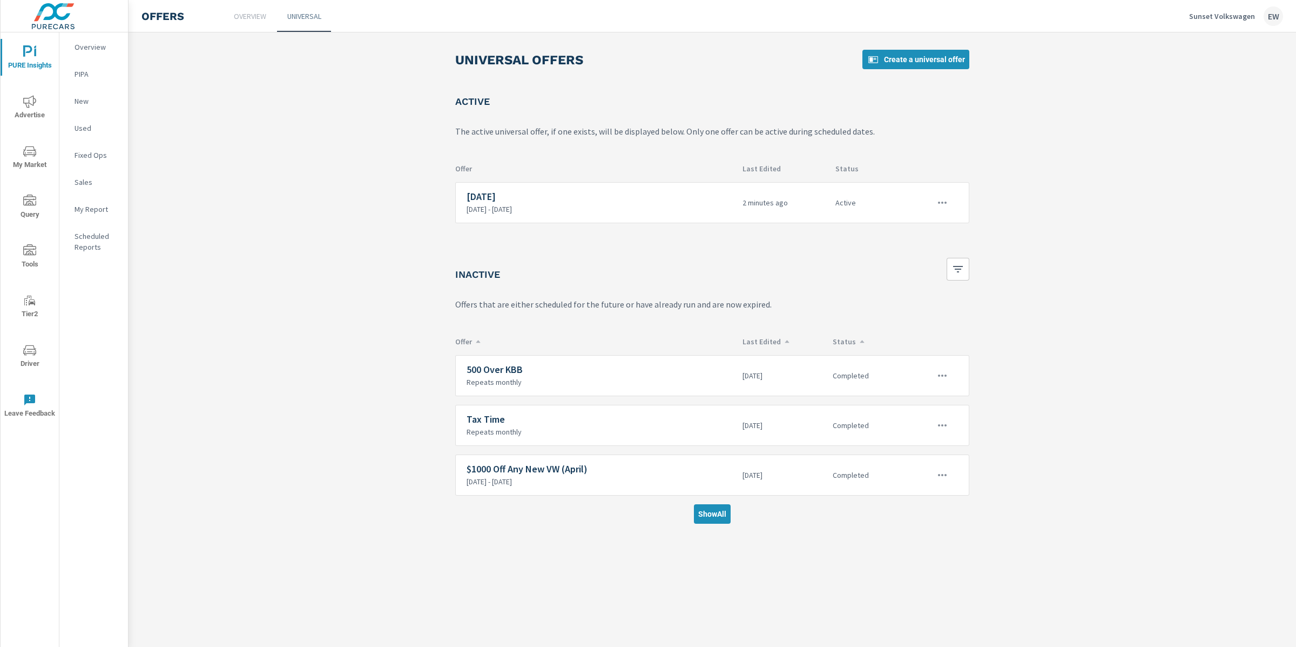
click at [92, 214] on p "My Report" at bounding box center [97, 209] width 45 height 11
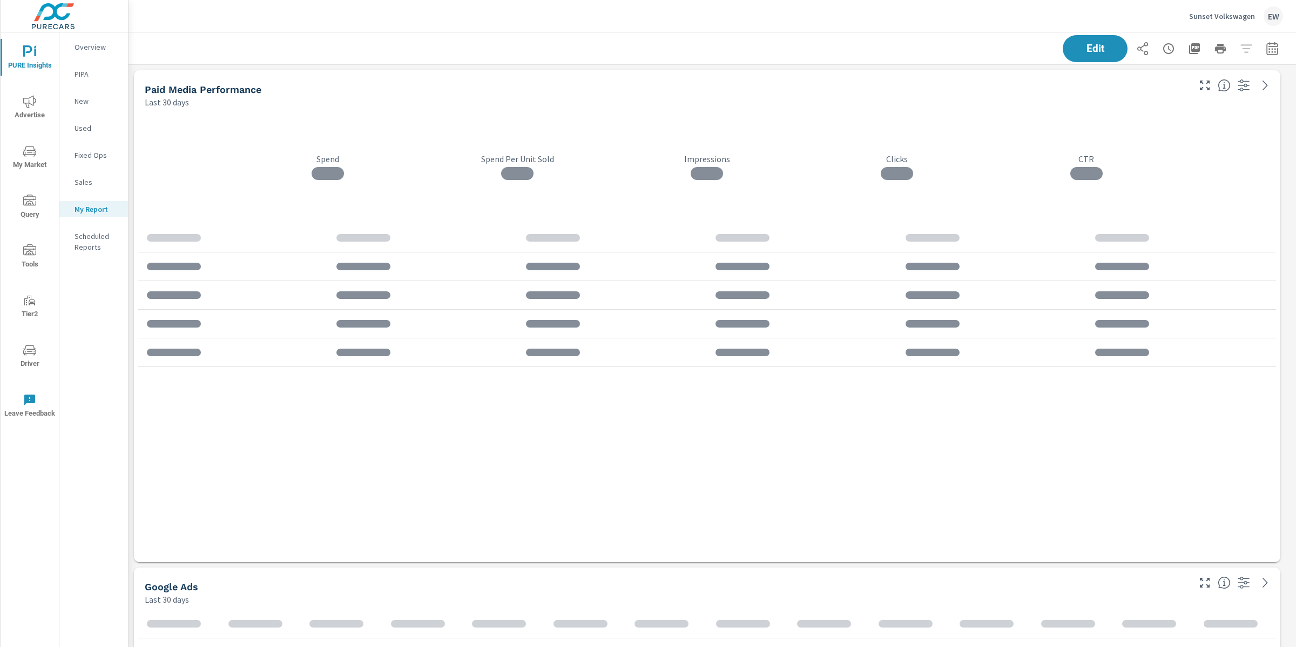
scroll to position [2510, 1179]
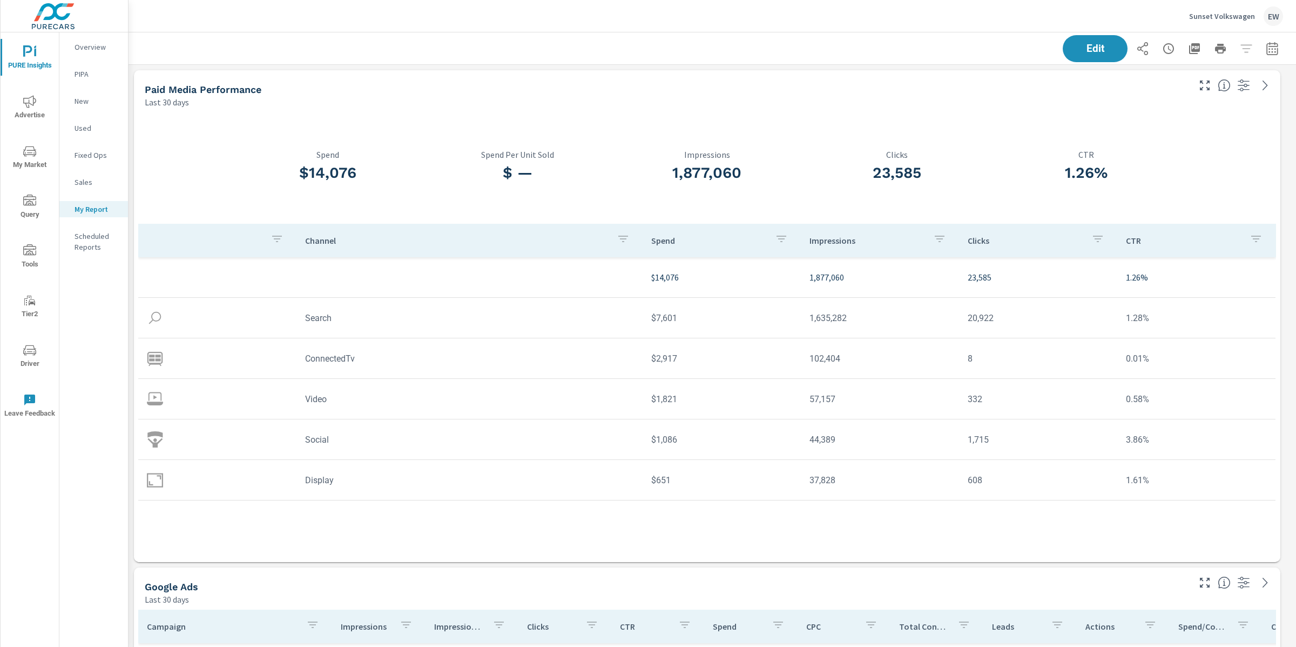
click at [32, 259] on span "Tools" at bounding box center [30, 257] width 52 height 26
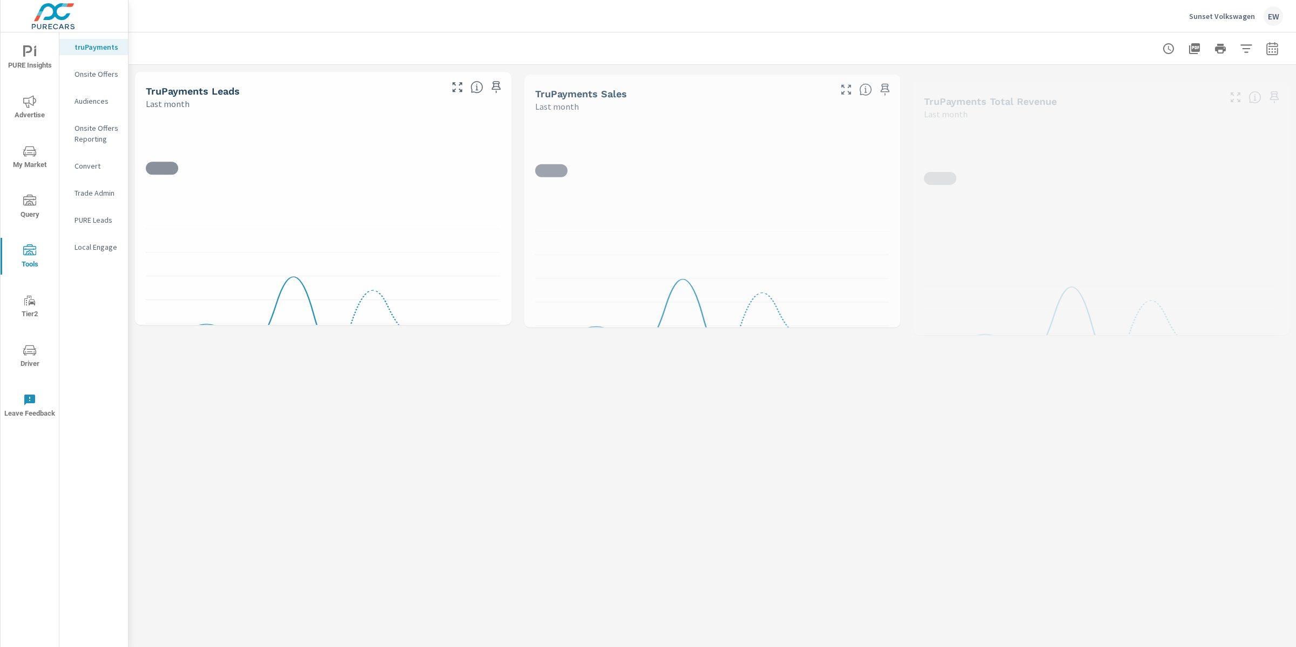
click at [95, 79] on p "Onsite Offers" at bounding box center [97, 74] width 45 height 11
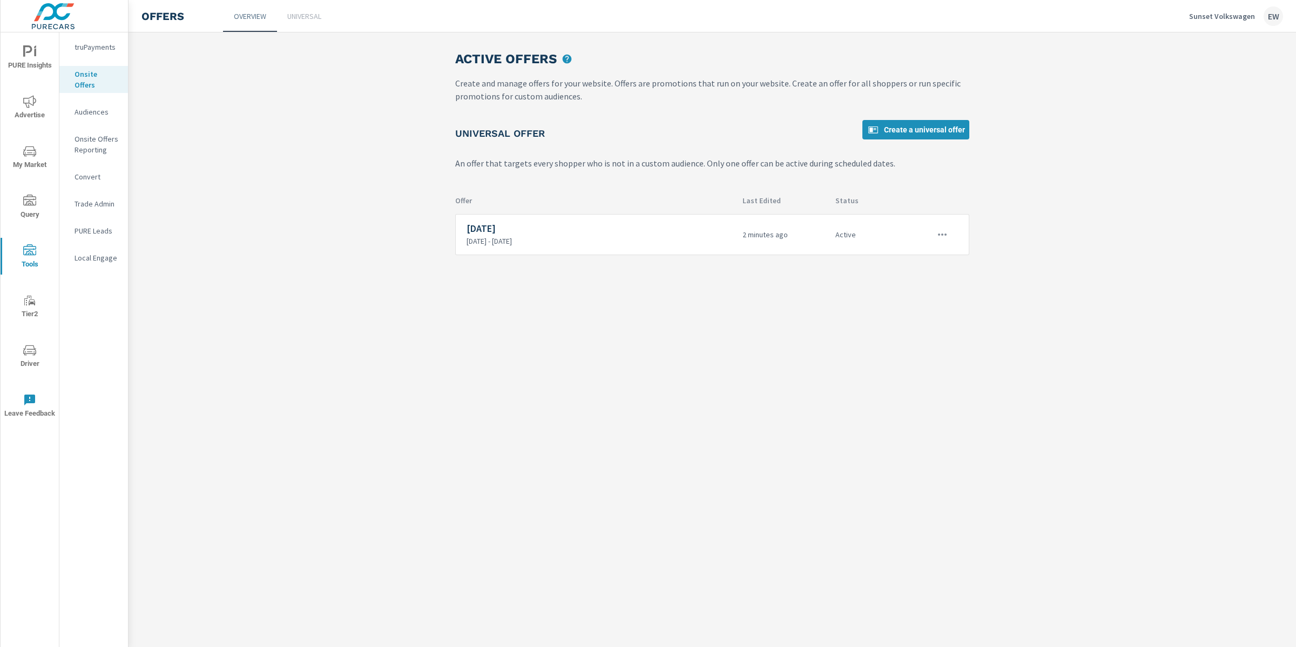
click at [90, 155] on p "Onsite Offers Reporting" at bounding box center [97, 144] width 45 height 22
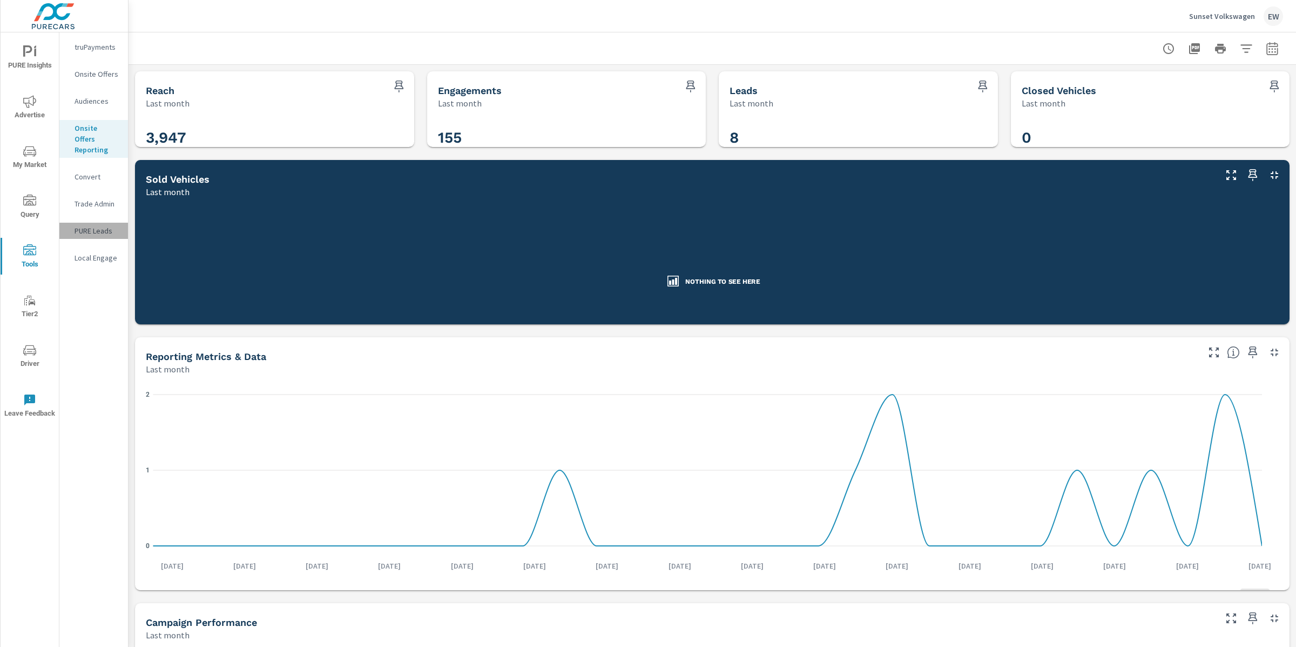
click at [90, 236] on p "PURE Leads" at bounding box center [97, 230] width 45 height 11
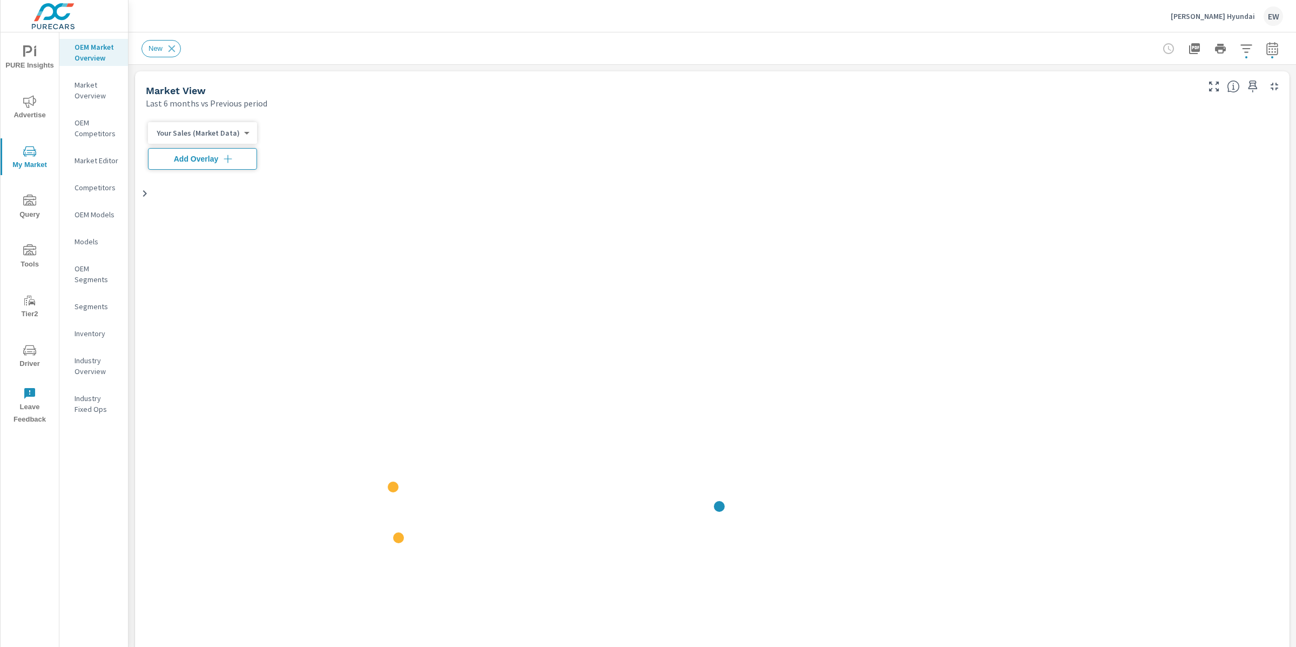
scroll to position [1, 0]
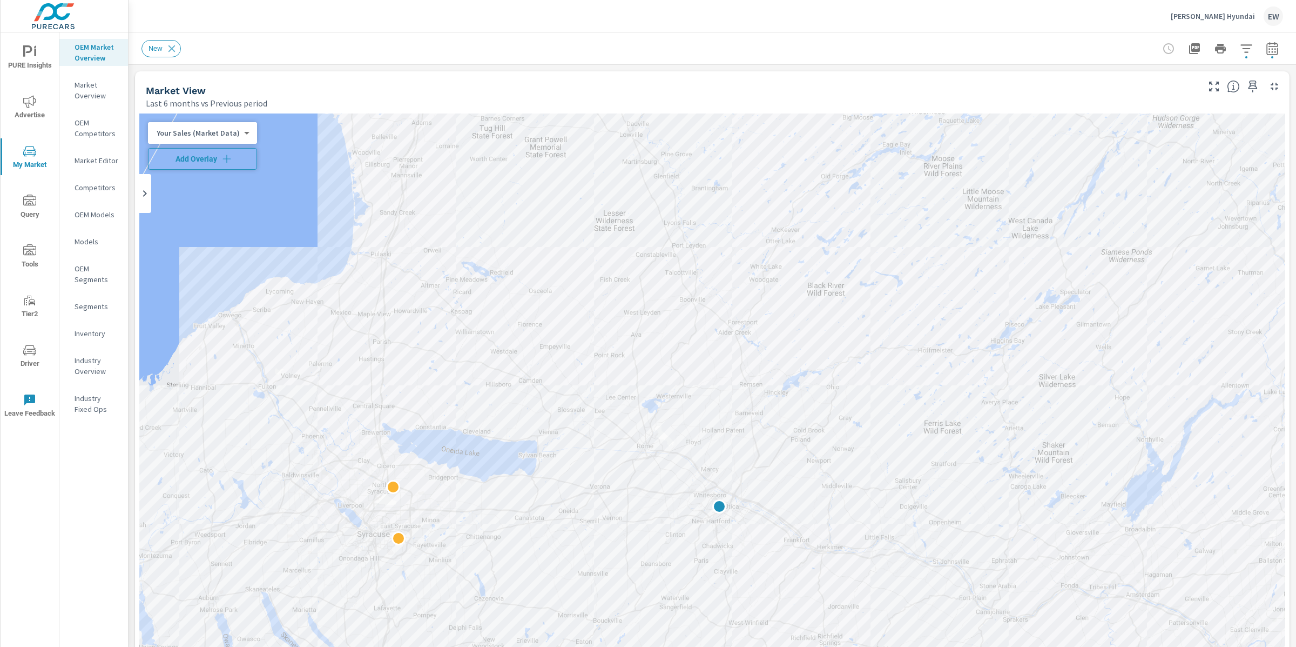
click at [209, 164] on span "Add Overlay" at bounding box center [202, 158] width 99 height 11
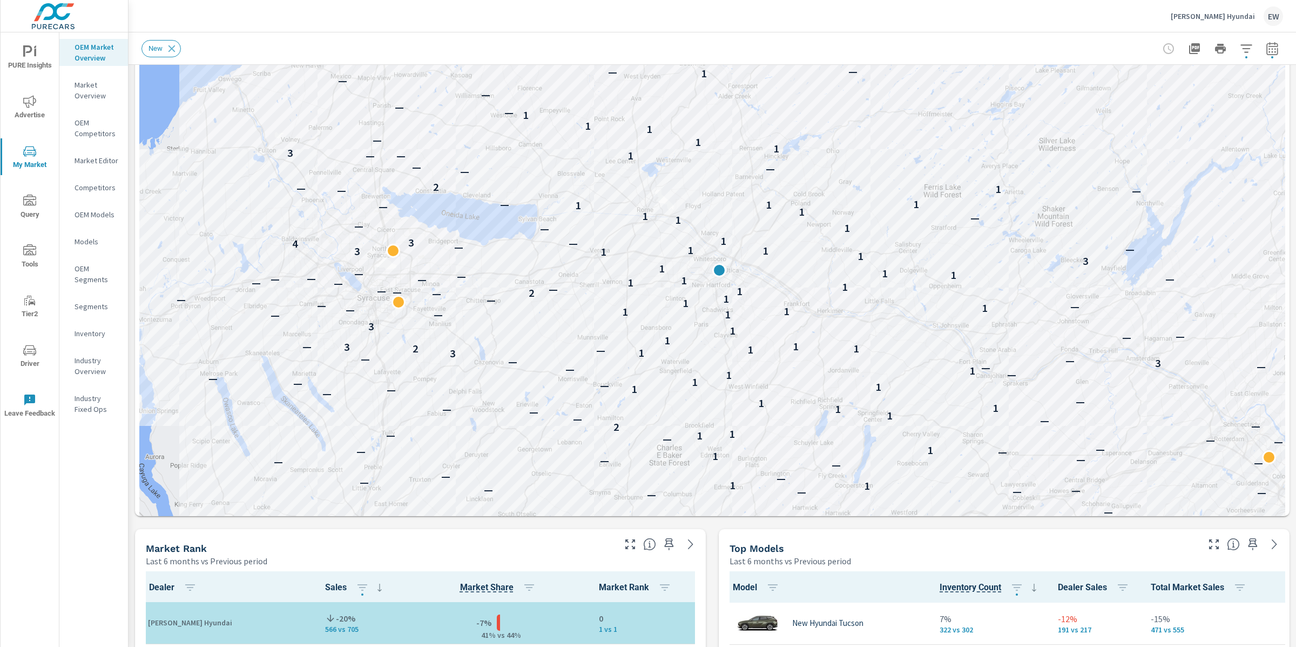
scroll to position [262, 0]
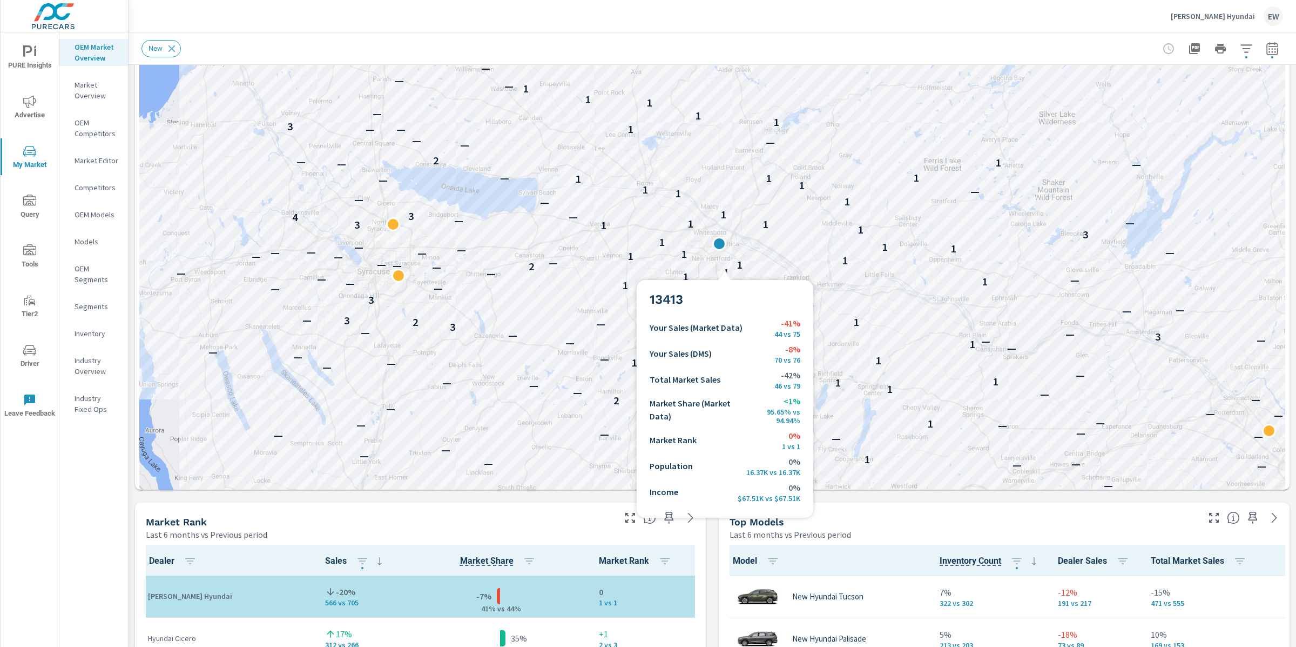
click at [724, 267] on p "1" at bounding box center [726, 271] width 6 height 13
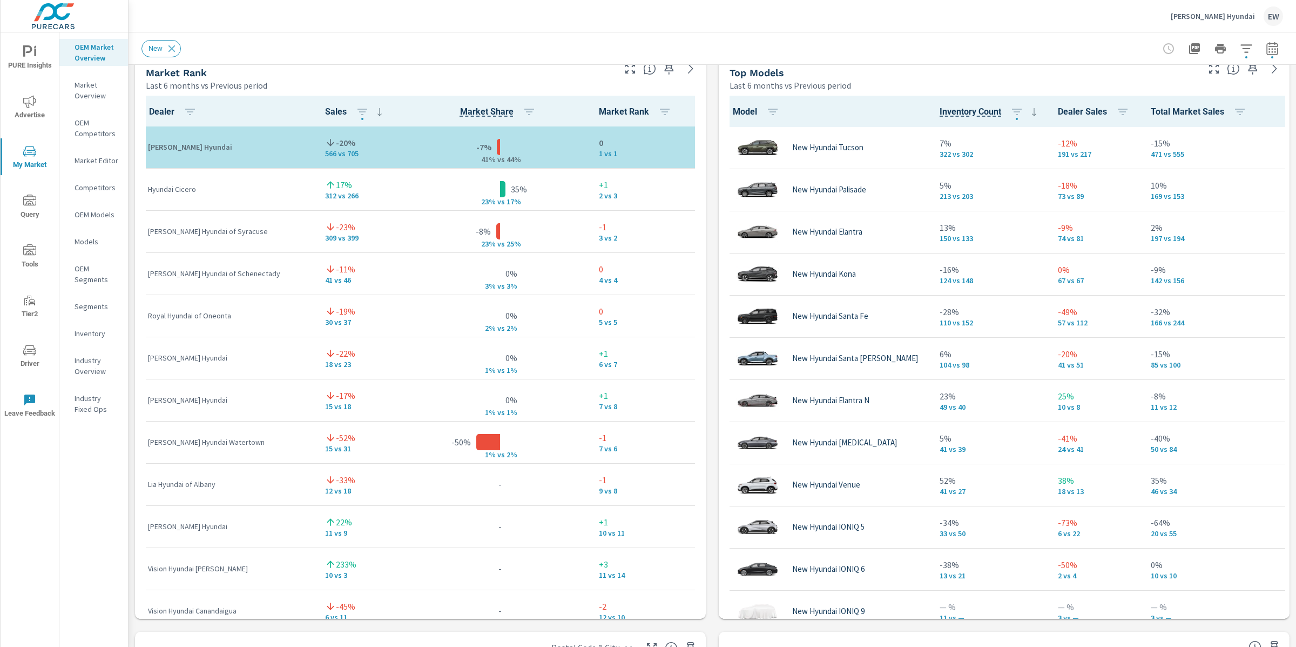
scroll to position [789, 0]
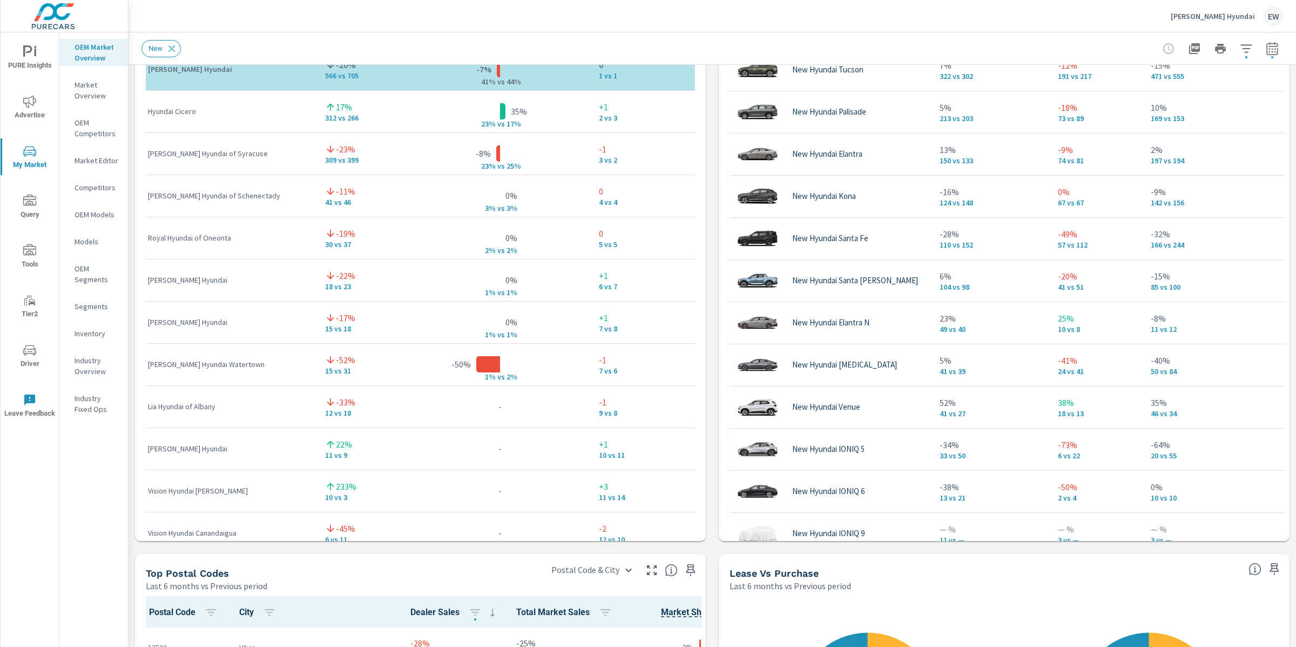
click at [293, 117] on p "Hyundai Cicero" at bounding box center [228, 111] width 160 height 11
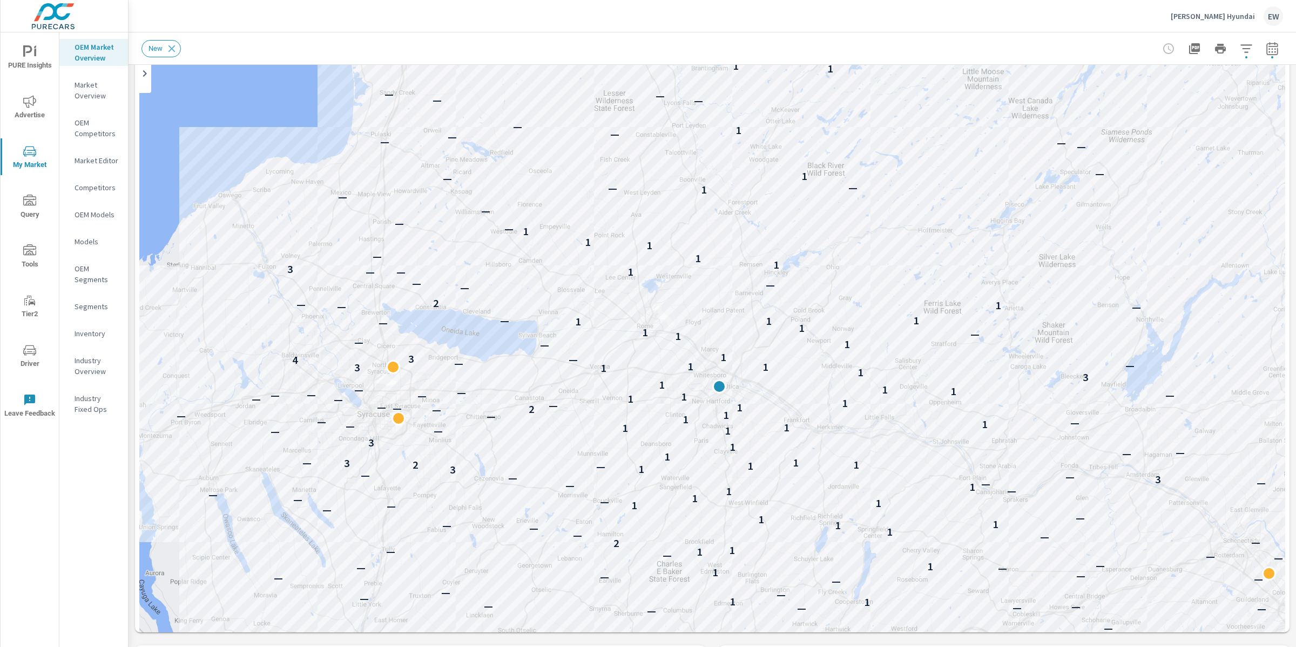
scroll to position [119, 0]
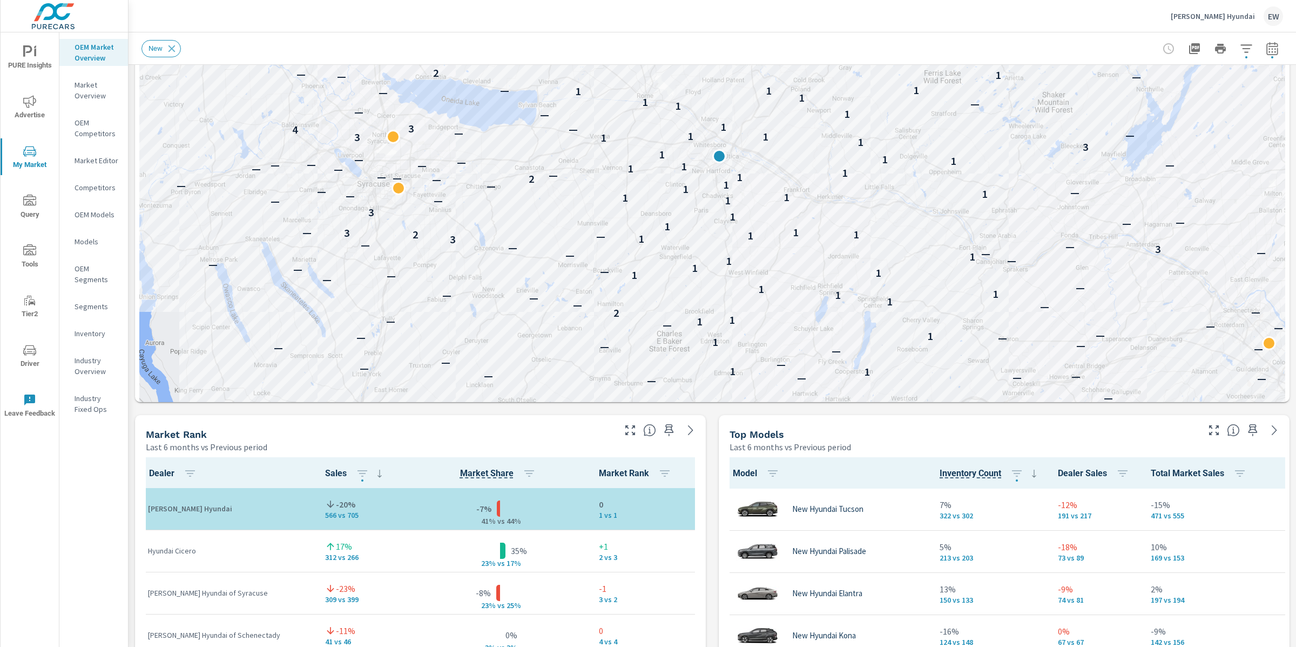
scroll to position [204, 0]
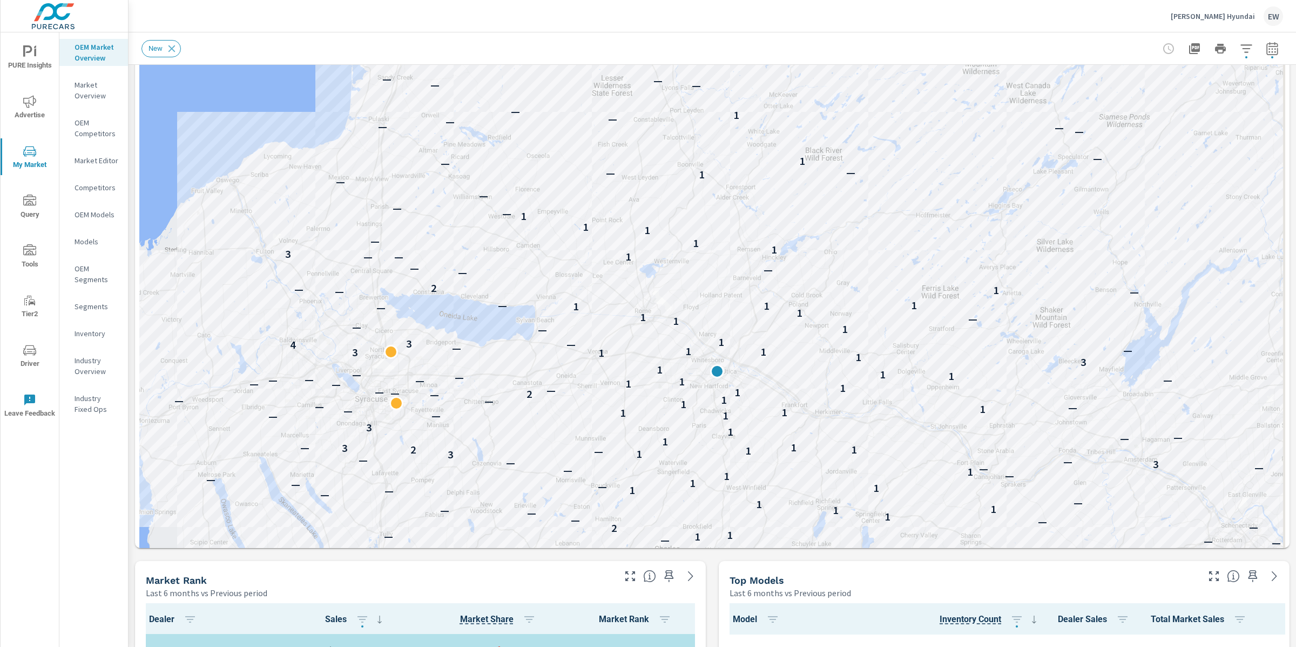
drag, startPoint x: 181, startPoint y: 124, endPoint x: 179, endPoint y: 195, distance: 70.8
click at [179, 195] on div "— — — — — — — — — 3 — — — — — — — — — — — — — — — — 2 — — 1 — 1 — — — — — — — —…" at bounding box center [712, 294] width 1146 height 771
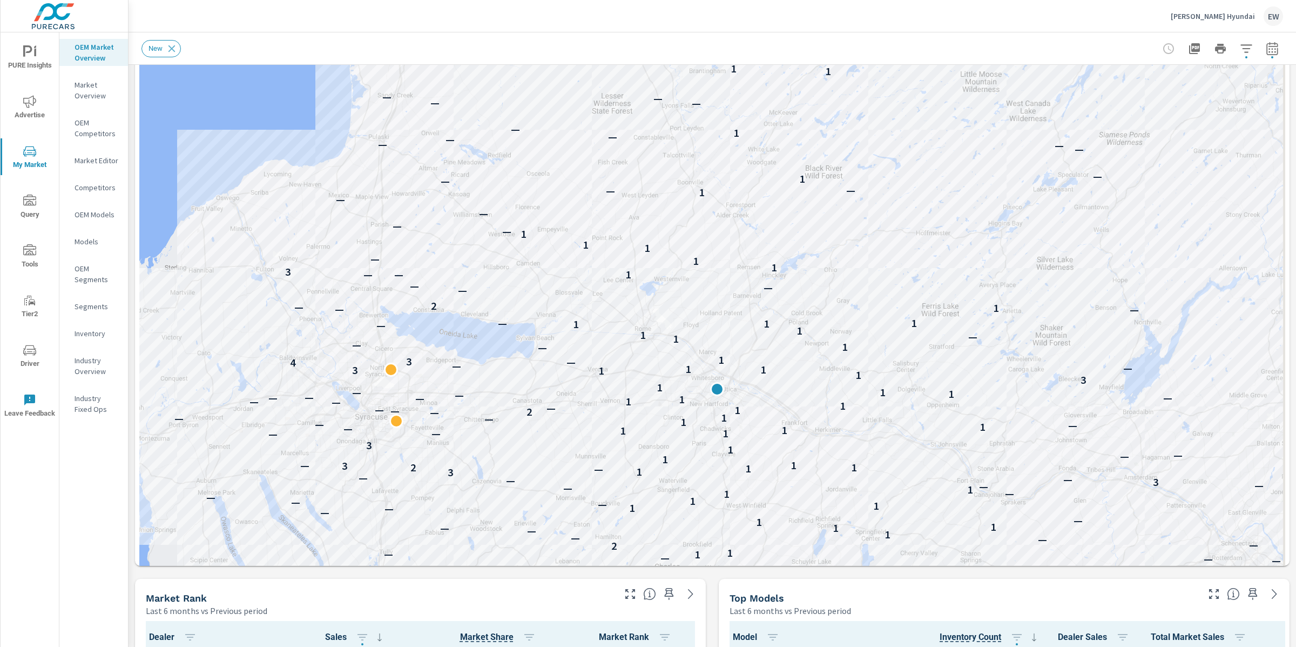
scroll to position [187, 0]
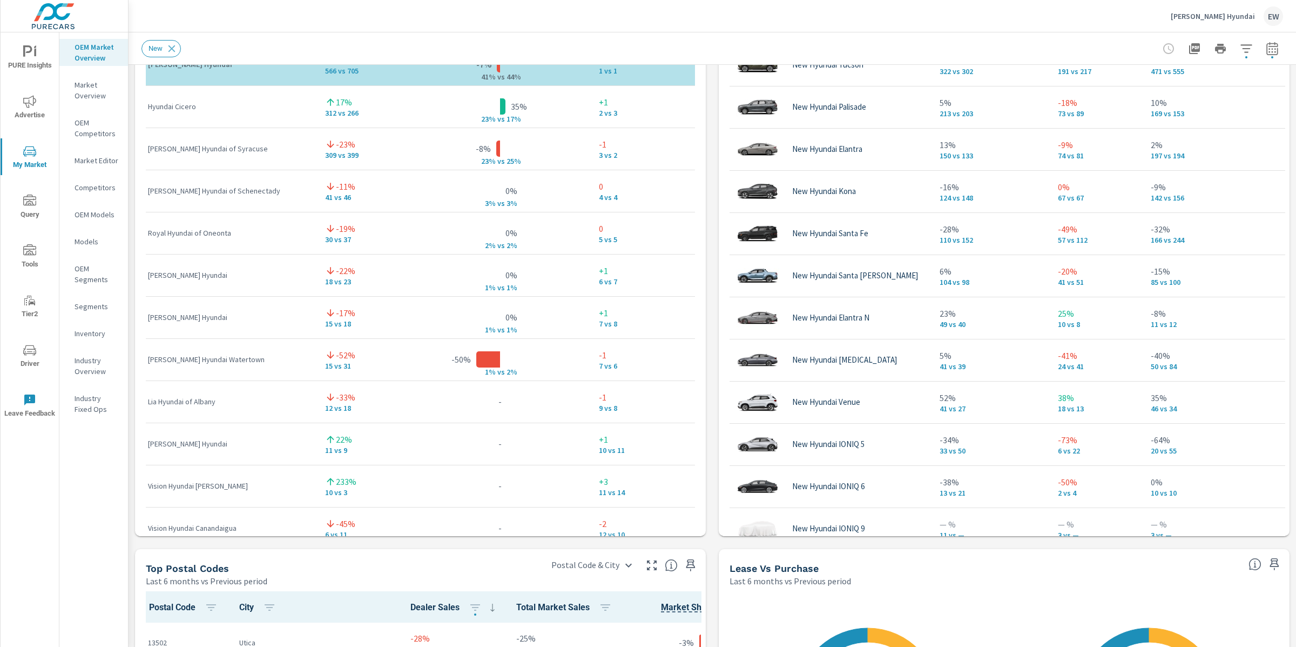
scroll to position [813, 0]
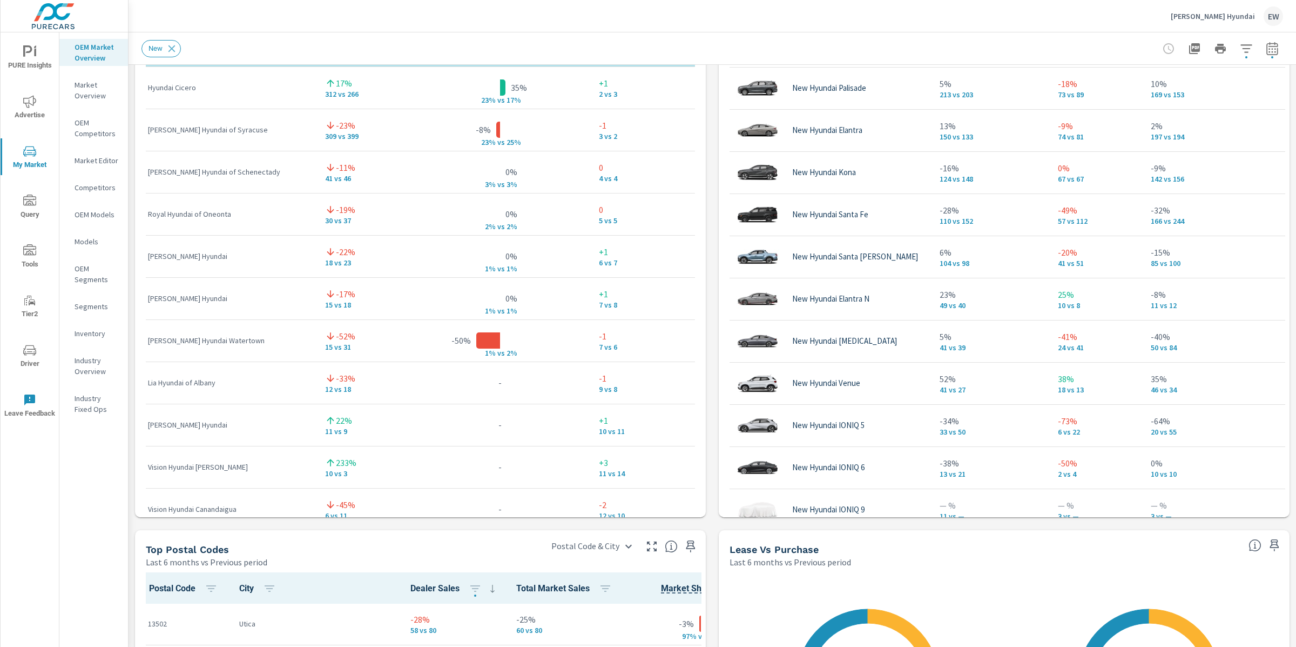
click at [132, 77] on div "Market View Last 6 months vs Previous period ← Move left → Move right ↑ Move up…" at bounding box center [713, 176] width 1168 height 1849
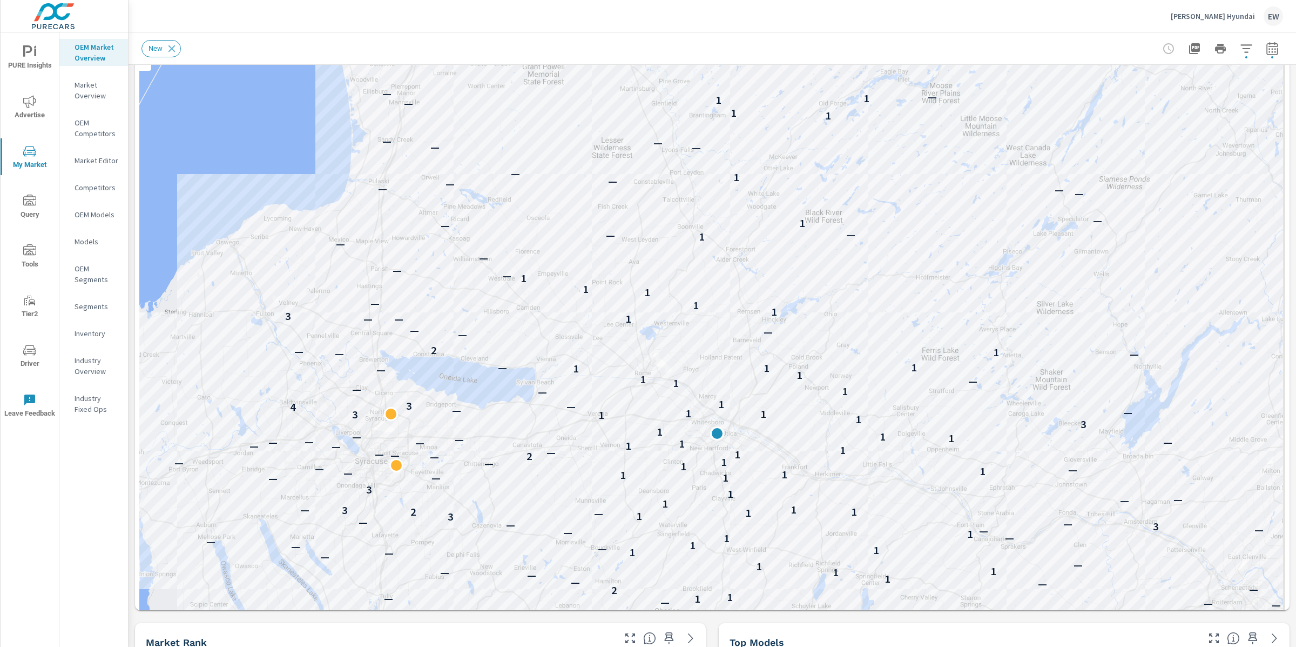
scroll to position [140, 0]
click at [349, 40] on div "New" at bounding box center [637, 48] width 991 height 17
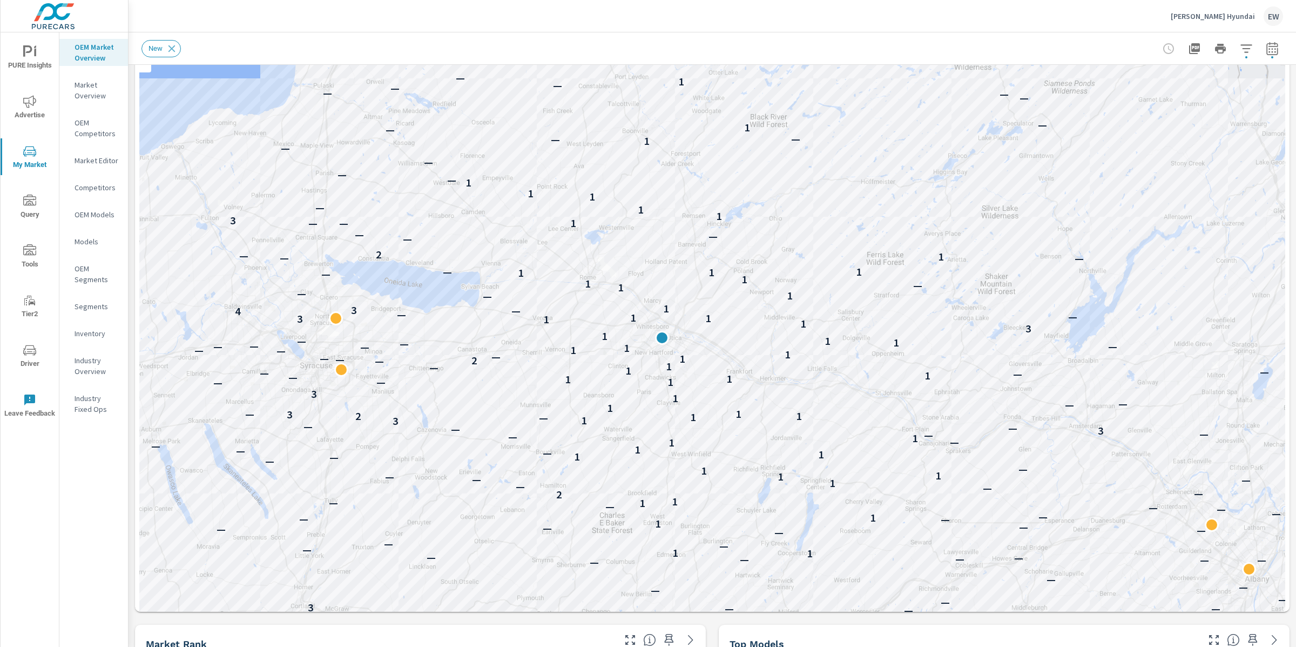
drag, startPoint x: 362, startPoint y: 238, endPoint x: 306, endPoint y: 138, distance: 114.6
click at [306, 138] on div "— — — — — — — — — 3 — — — — — — — — — — — — — — — — 2 — — 1 — 1 — — — — — — — —…" at bounding box center [712, 358] width 1146 height 771
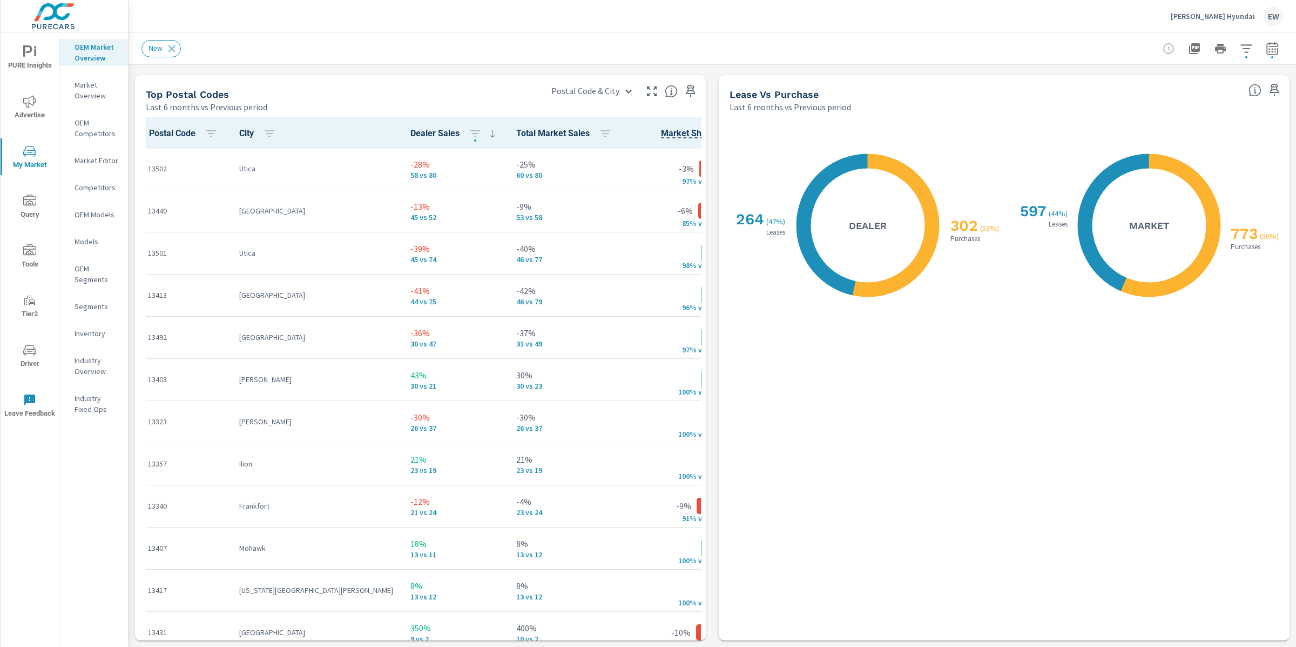
scroll to position [1478, 0]
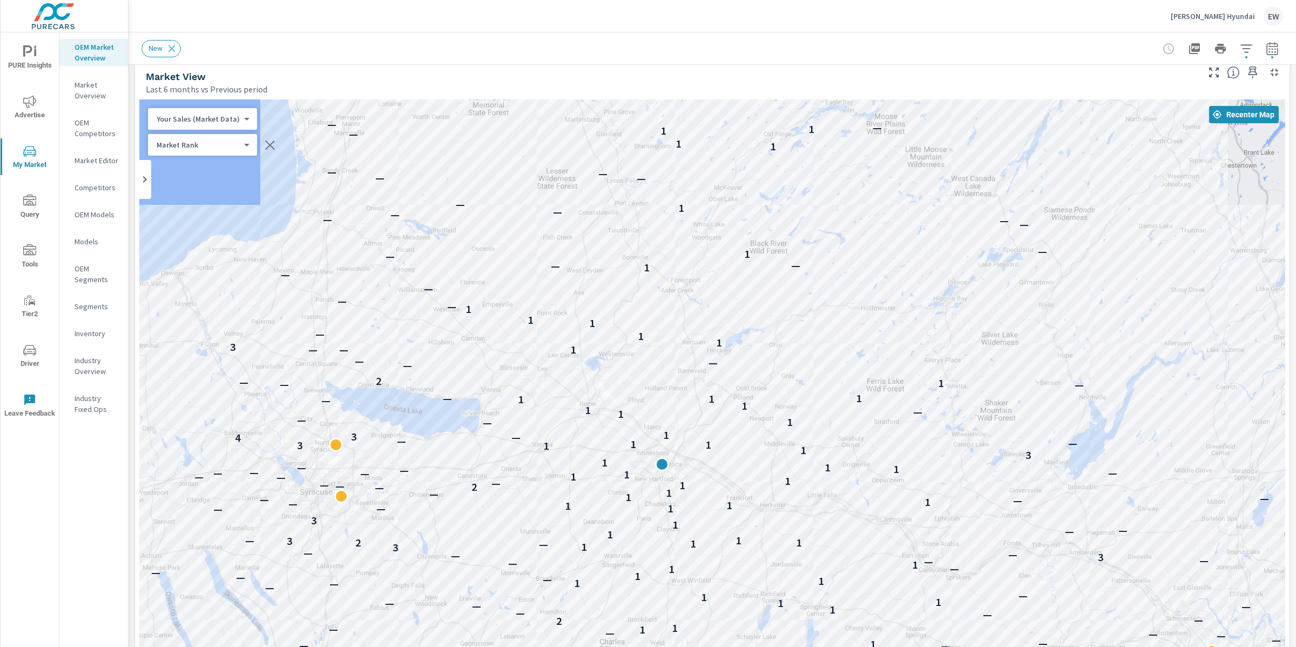
scroll to position [0, 0]
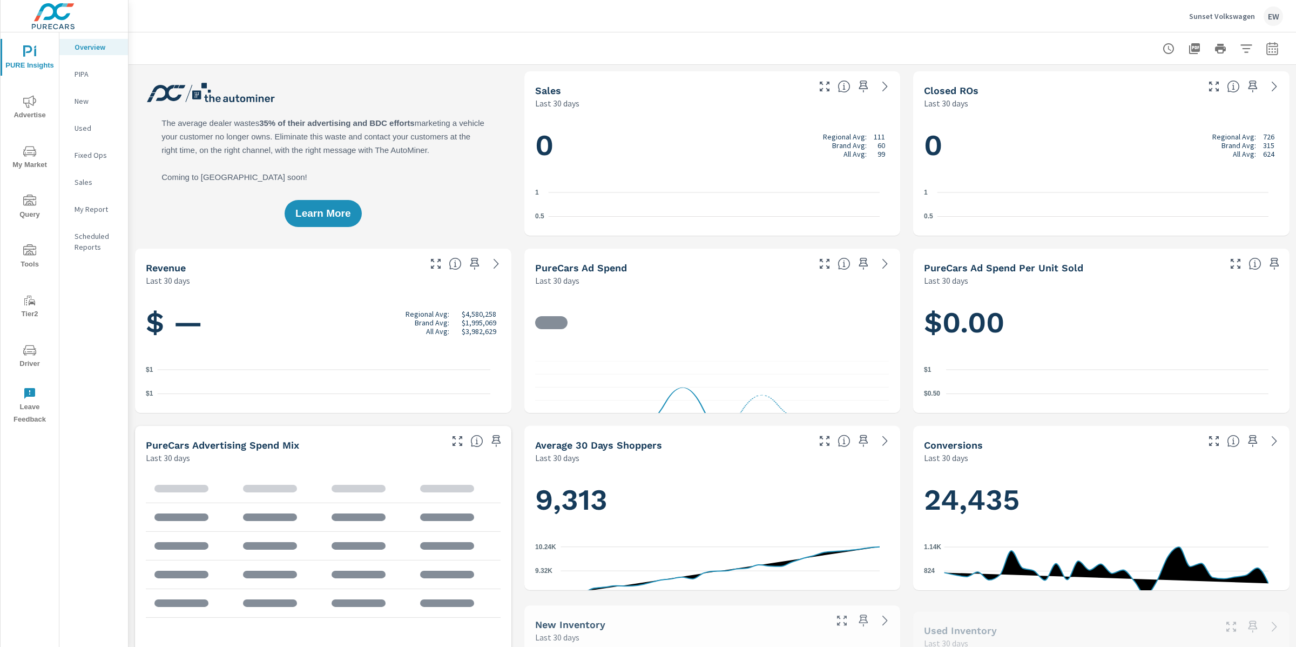
scroll to position [1, 0]
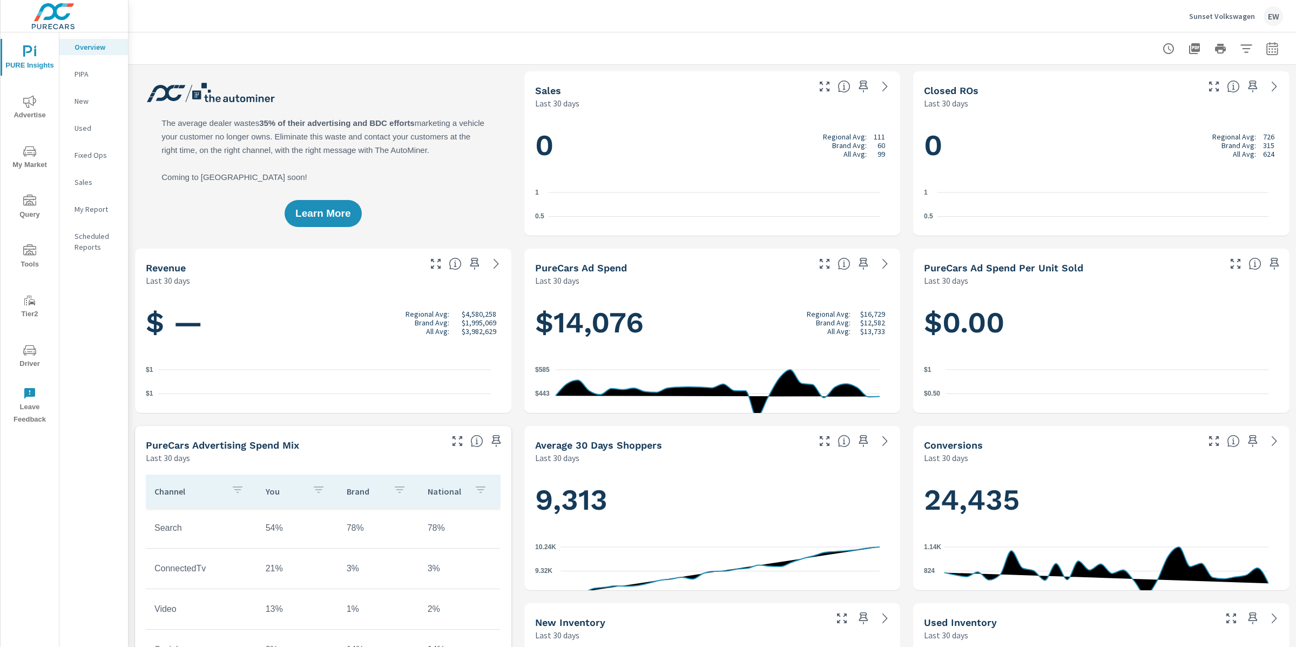
click at [1244, 12] on p "Sunset Volkswagen" at bounding box center [1222, 16] width 66 height 10
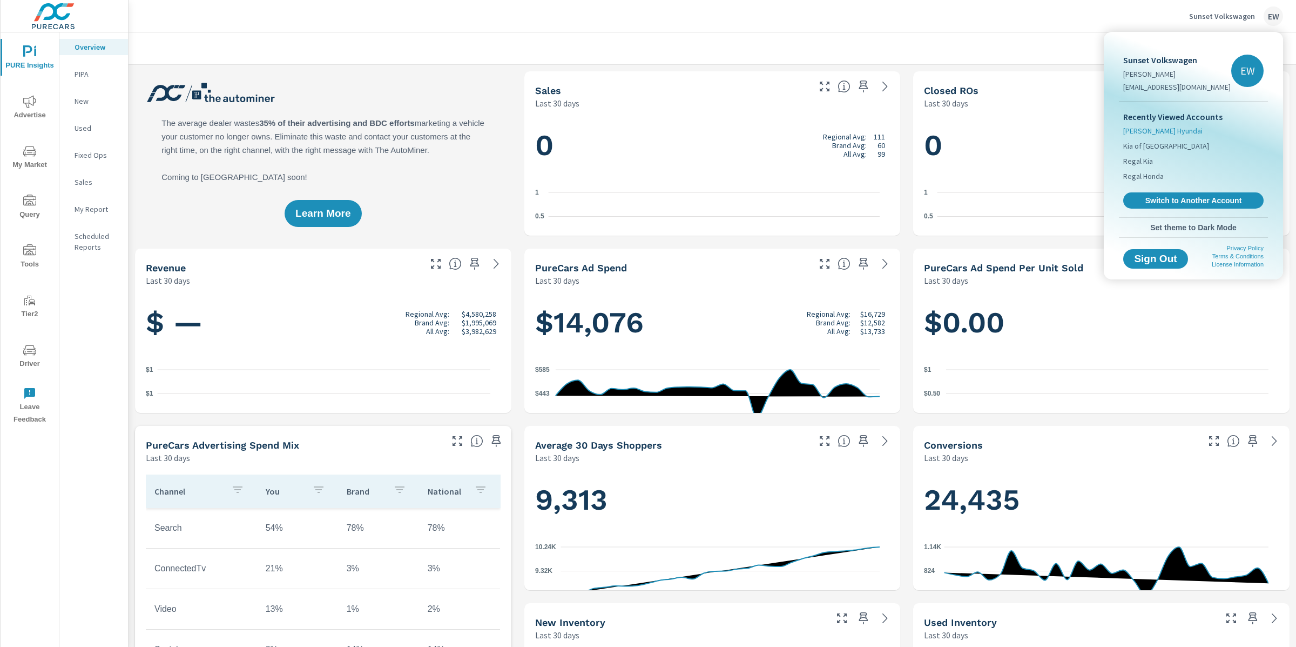
click at [1159, 136] on span "[PERSON_NAME] Hyundai" at bounding box center [1162, 130] width 79 height 11
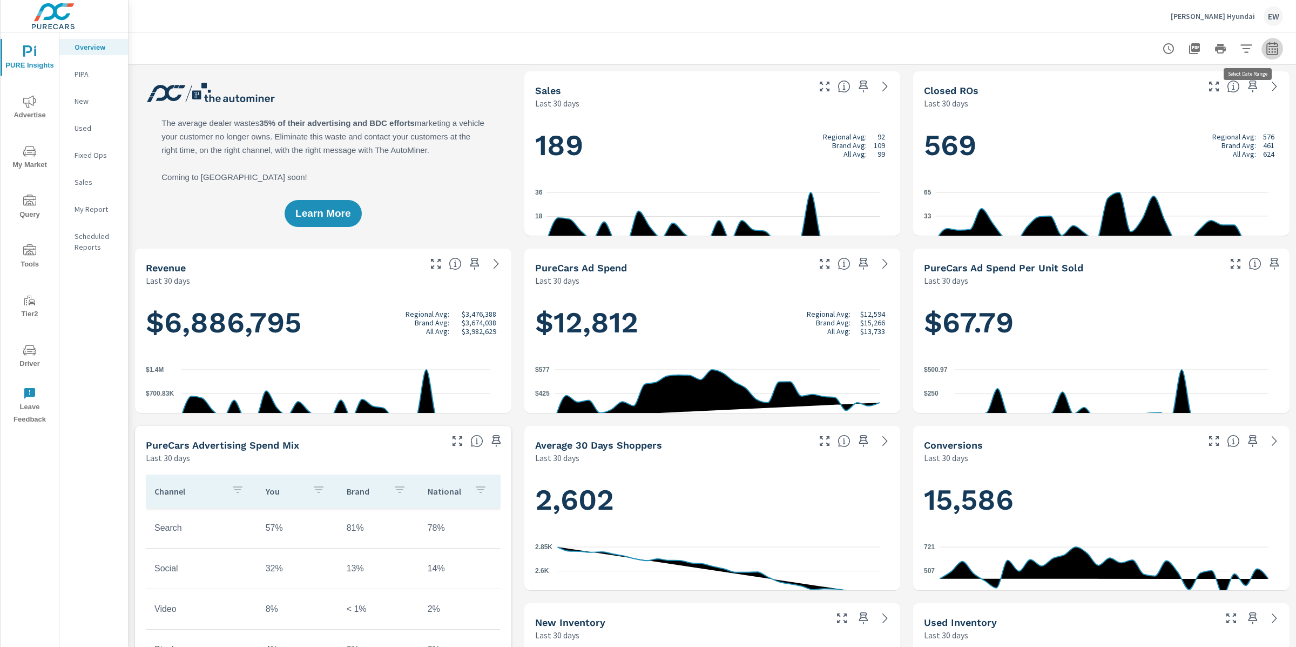
click at [1268, 48] on icon "button" at bounding box center [1272, 48] width 13 height 13
select select "Last 30 days"
click at [1268, 48] on icon "button" at bounding box center [1272, 48] width 11 height 13
click at [1266, 47] on icon "button" at bounding box center [1272, 48] width 13 height 13
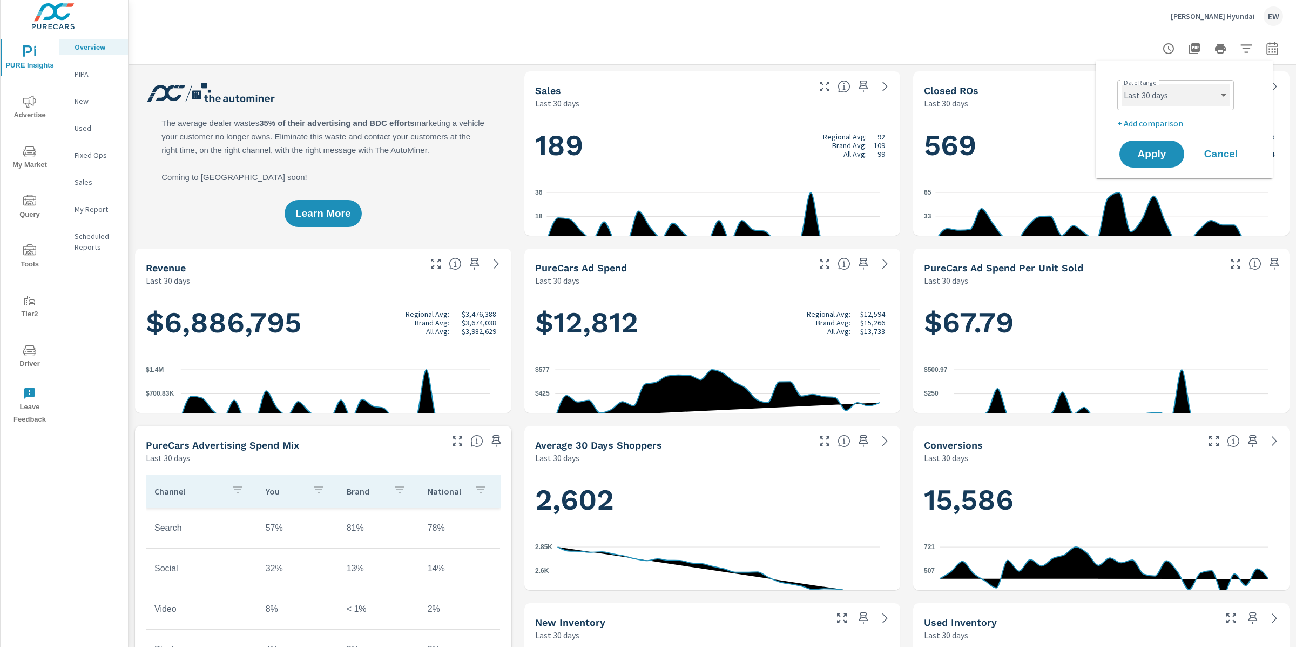
click at [1129, 103] on select "Custom [DATE] Last week Last 7 days Last 14 days Last 30 days Last 45 days Last…" at bounding box center [1176, 95] width 108 height 22
click at [1122, 84] on select "Custom [DATE] Last week Last 7 days Last 14 days Last 30 days Last 45 days Last…" at bounding box center [1176, 95] width 108 height 22
select select "Last month"
click at [1147, 153] on button "Apply" at bounding box center [1152, 154] width 67 height 28
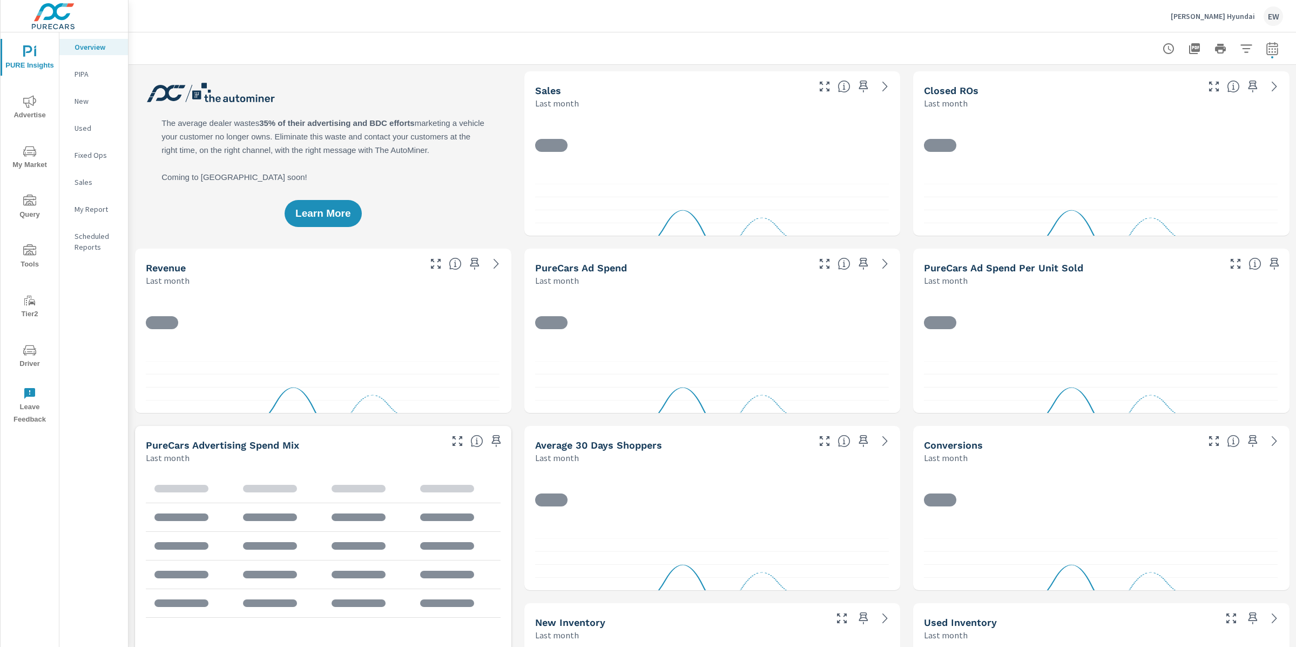
scroll to position [1, 0]
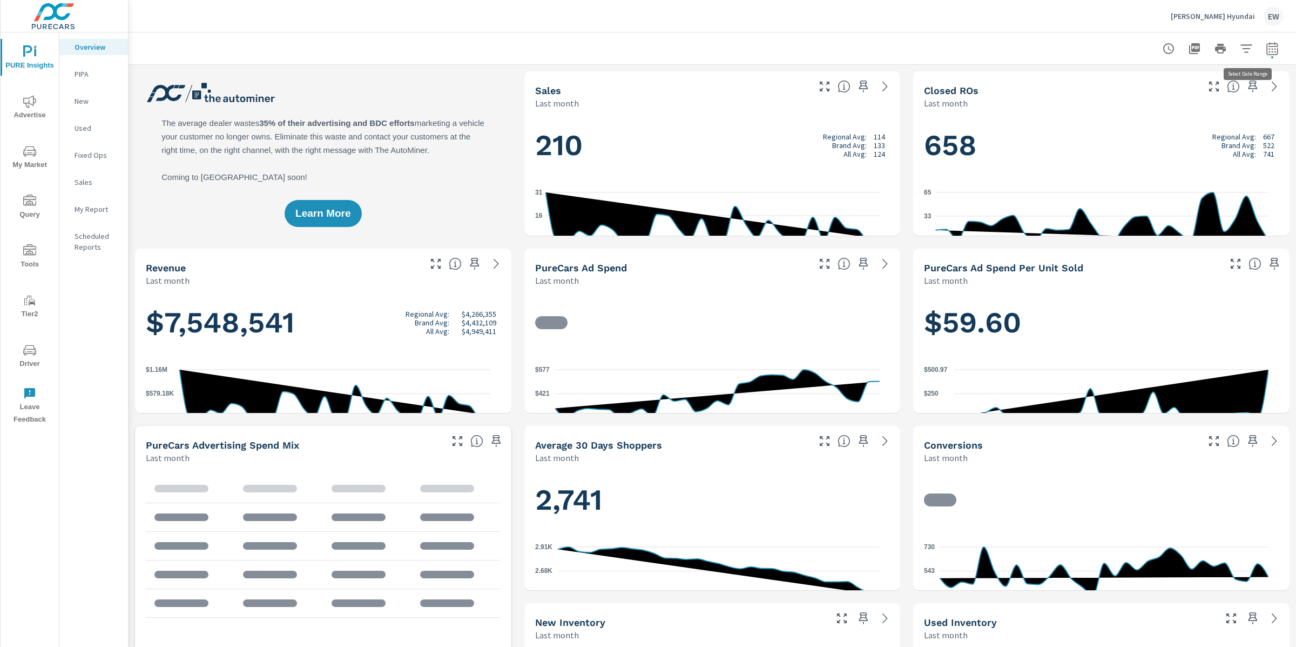
click at [1266, 49] on icon "button" at bounding box center [1272, 48] width 13 height 13
select select "Last month"
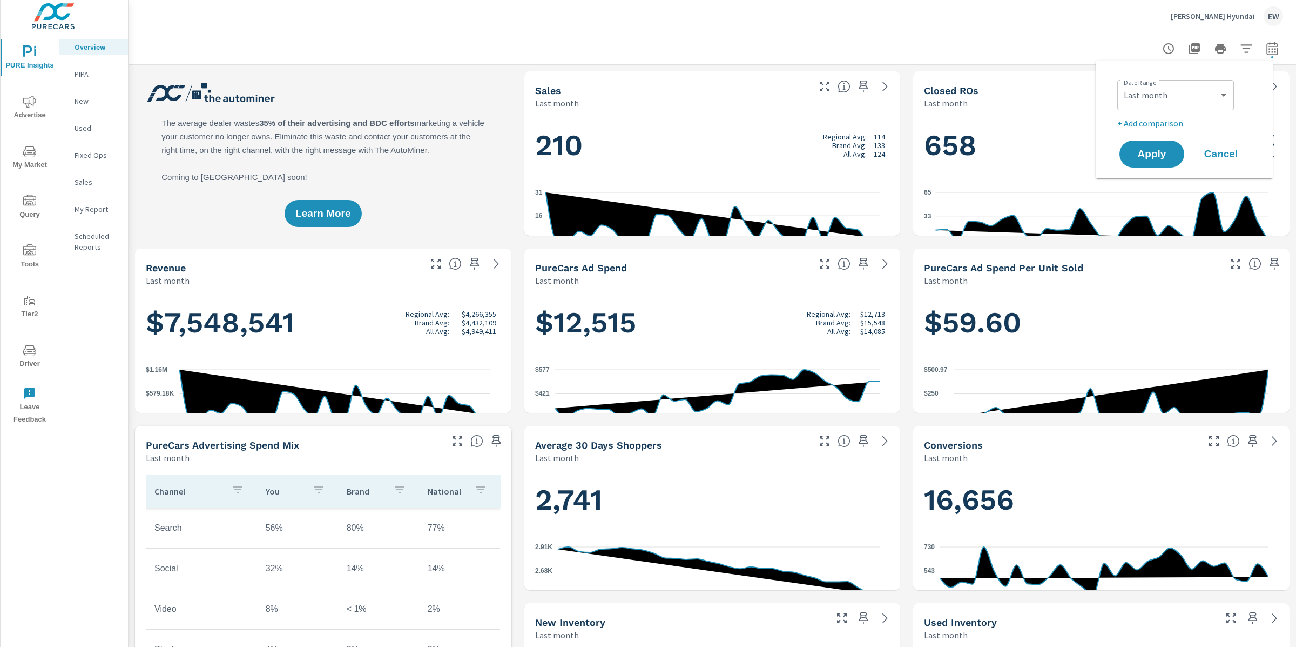
click at [1175, 130] on p "+ Add comparison" at bounding box center [1186, 123] width 138 height 13
click at [1163, 145] on select "Custom Previous period Previous month Previous year" at bounding box center [1176, 143] width 108 height 22
click at [1122, 134] on select "Custom Previous period Previous month Previous year" at bounding box center [1176, 143] width 108 height 22
select select "Previous year"
click at [1153, 190] on span "Apply" at bounding box center [1152, 184] width 44 height 10
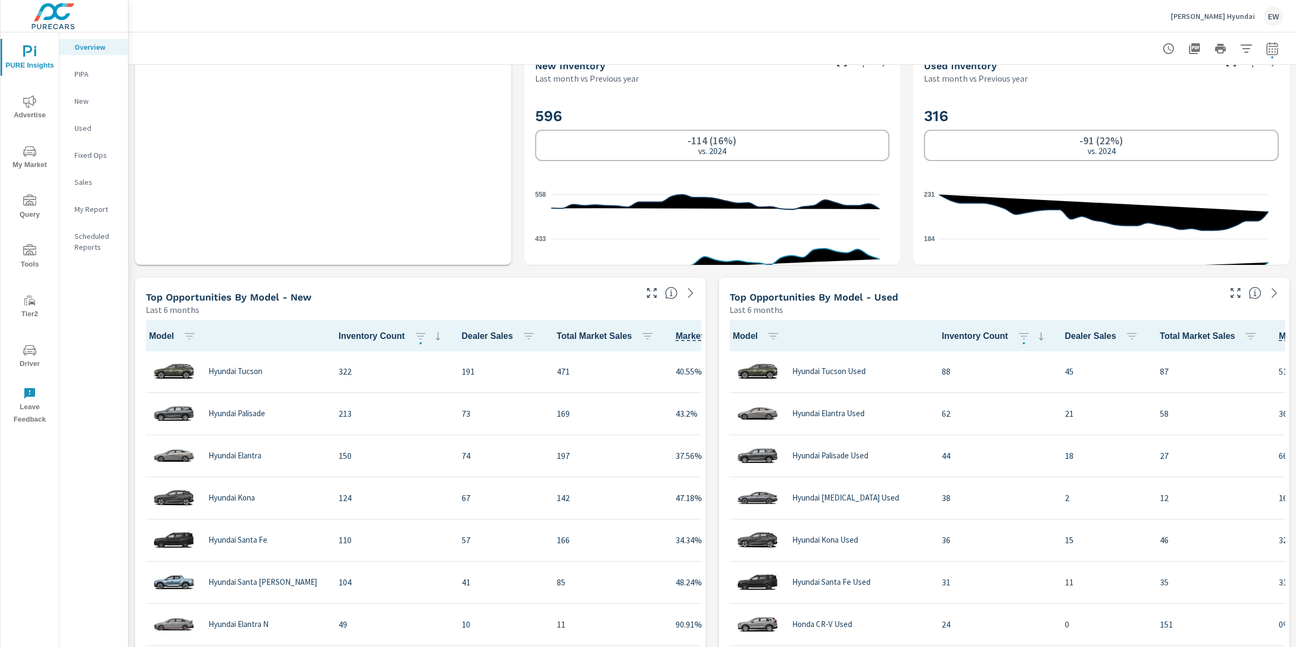
scroll to position [773, 0]
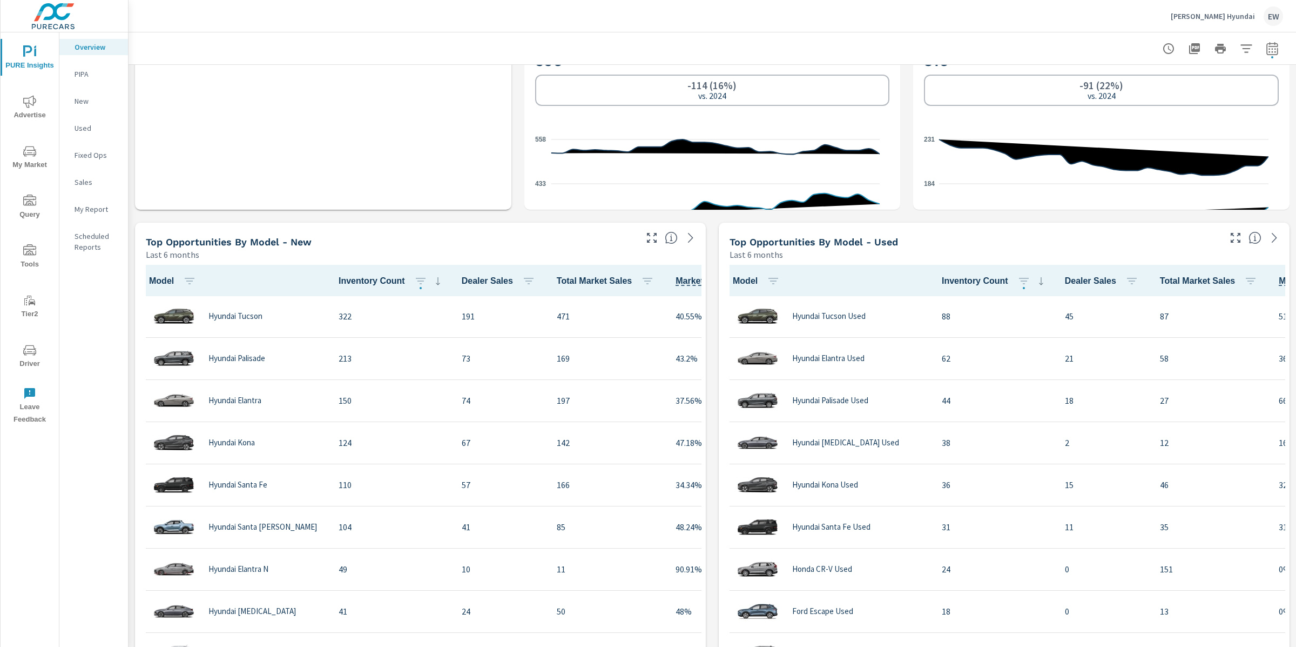
click at [129, 370] on div "Learn More The average dealer wastes 35% of their advertising and BDC efforts m…" at bounding box center [713, 447] width 1168 height 2312
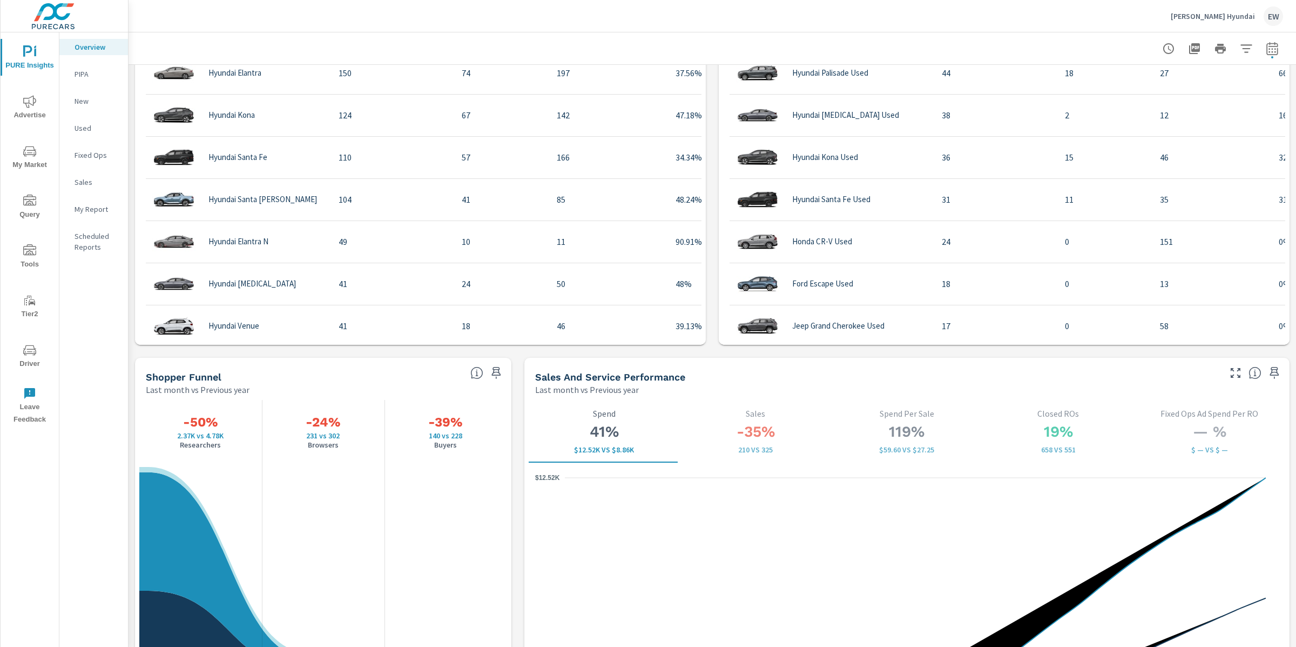
scroll to position [1, 0]
click at [131, 80] on div "Learn More The average dealer wastes 35% of their advertising and BDC efforts m…" at bounding box center [713, 120] width 1168 height 2312
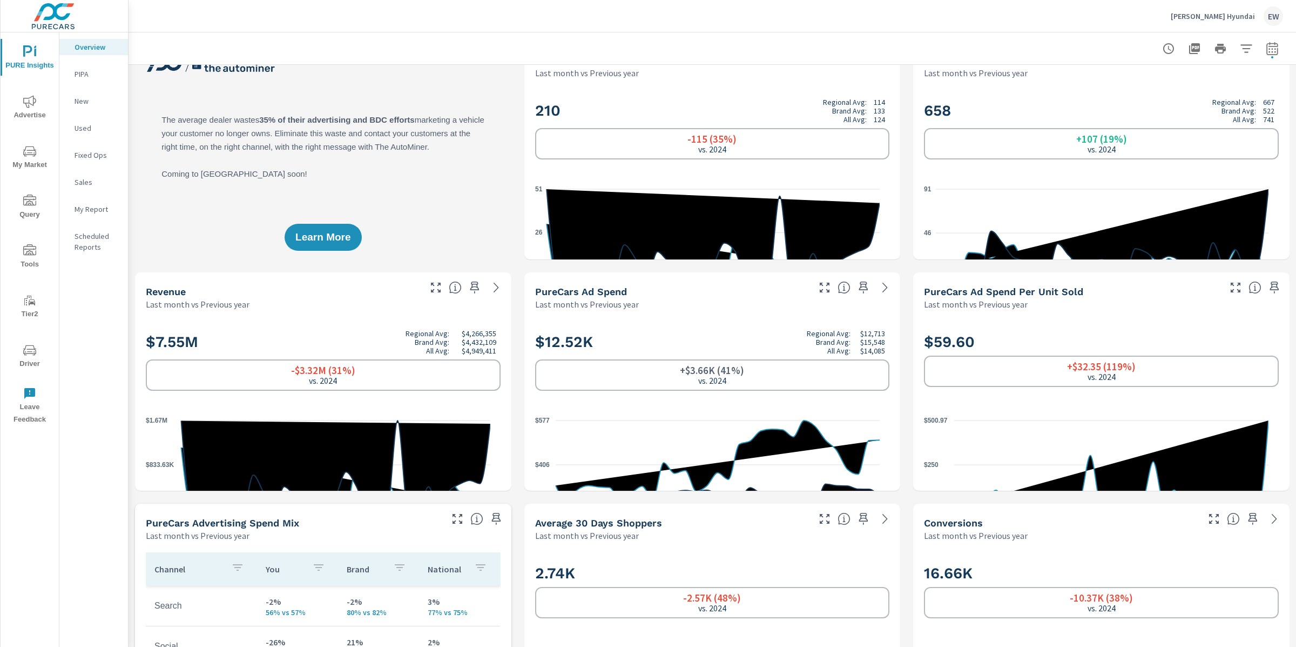
scroll to position [0, 0]
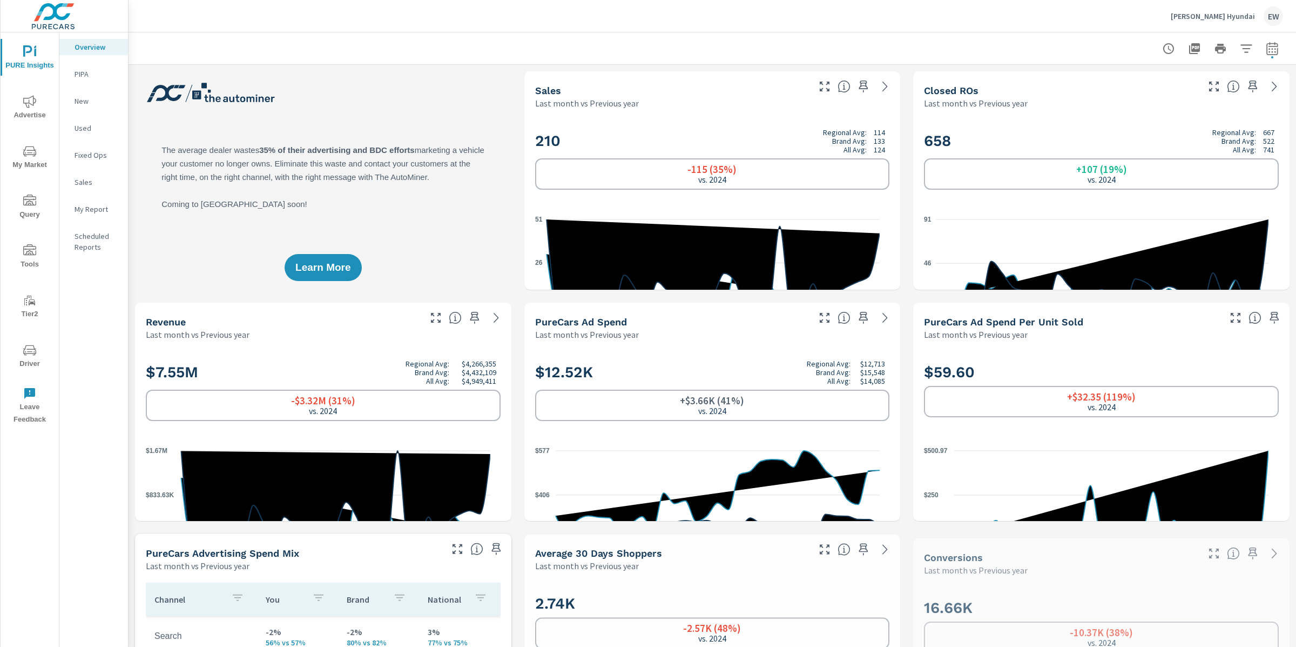
scroll to position [1, 0]
click at [1267, 45] on icon "button" at bounding box center [1272, 48] width 11 height 13
select select "Last month"
click at [1175, 148] on select "Custom Previous period Previous month Previous year" at bounding box center [1176, 143] width 108 height 22
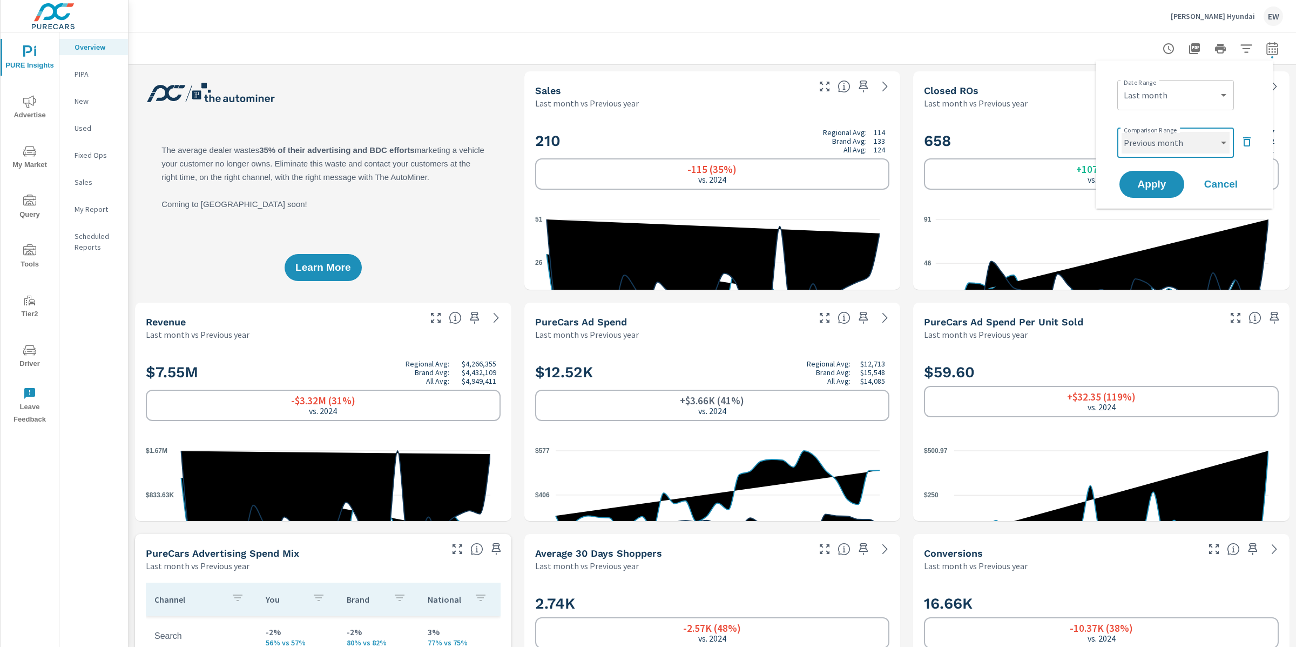
click at [1122, 134] on select "Custom Previous period Previous month Previous year" at bounding box center [1176, 143] width 108 height 22
select select "Previous month"
click at [1144, 190] on span "Apply" at bounding box center [1152, 184] width 44 height 10
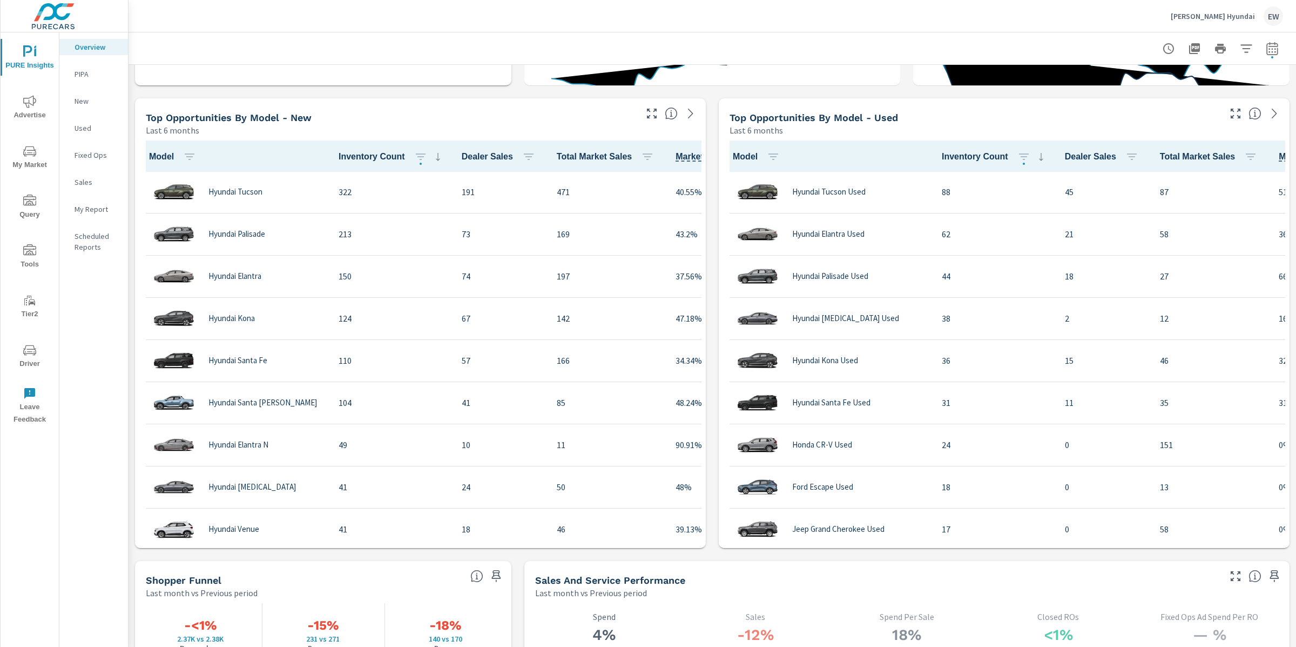
scroll to position [1, 0]
click at [511, 86] on div "Learn More The average dealer wastes 35% of their advertising and BDC efforts m…" at bounding box center [713, 323] width 1168 height 2312
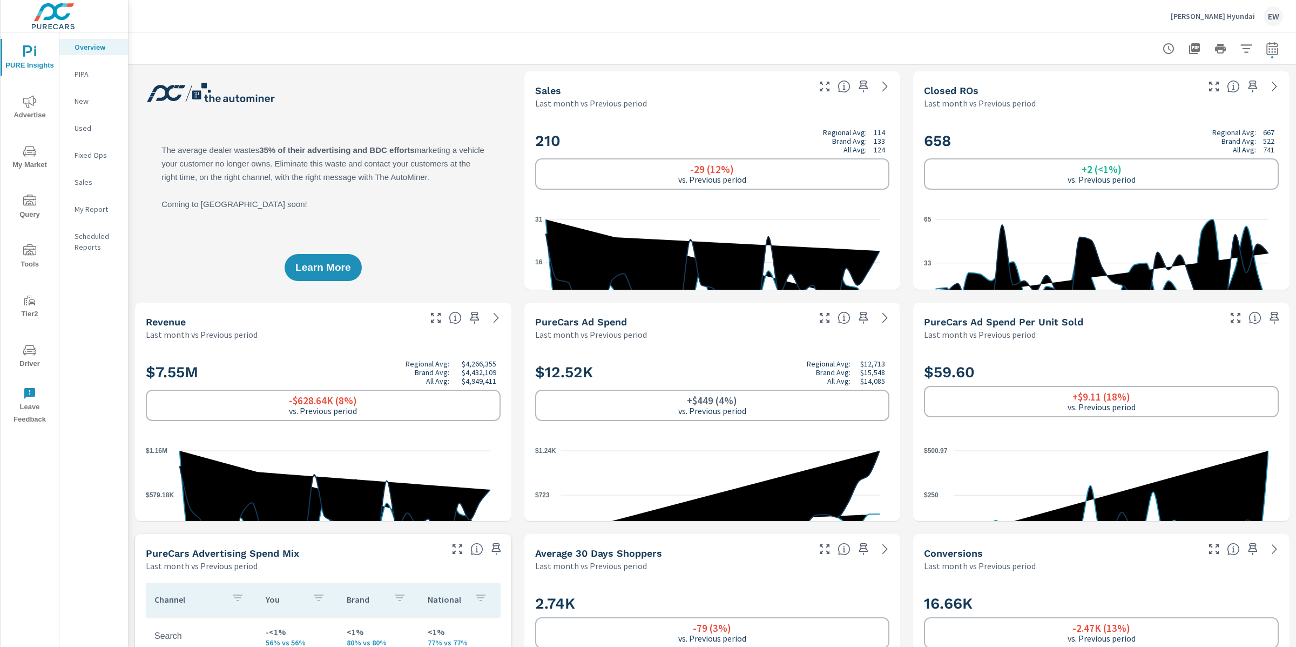
click at [23, 102] on icon "nav menu" at bounding box center [29, 101] width 13 height 13
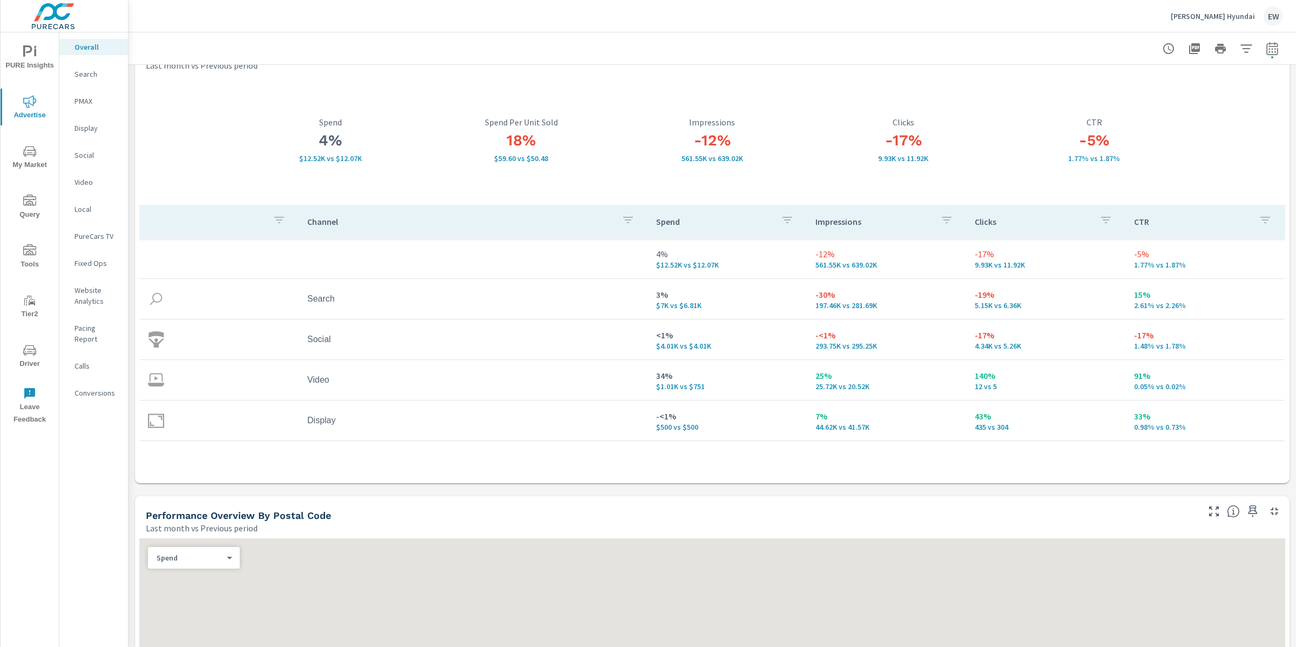
scroll to position [97, 0]
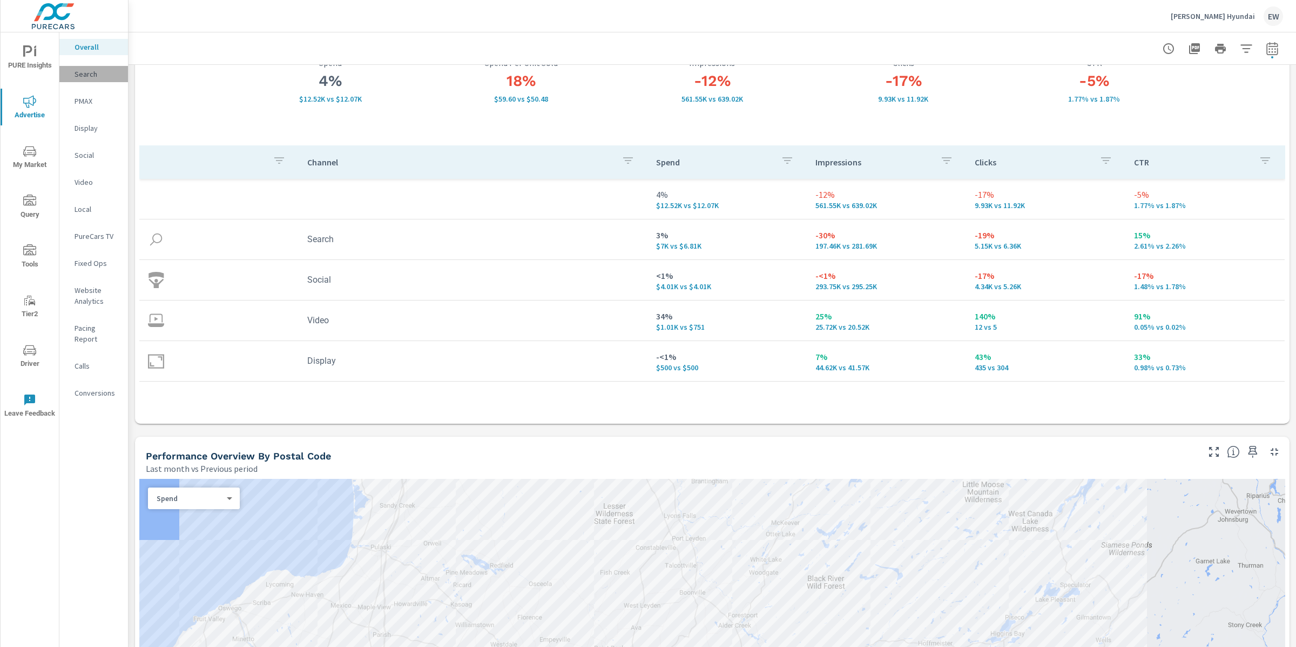
click at [93, 78] on p "Search" at bounding box center [97, 74] width 45 height 11
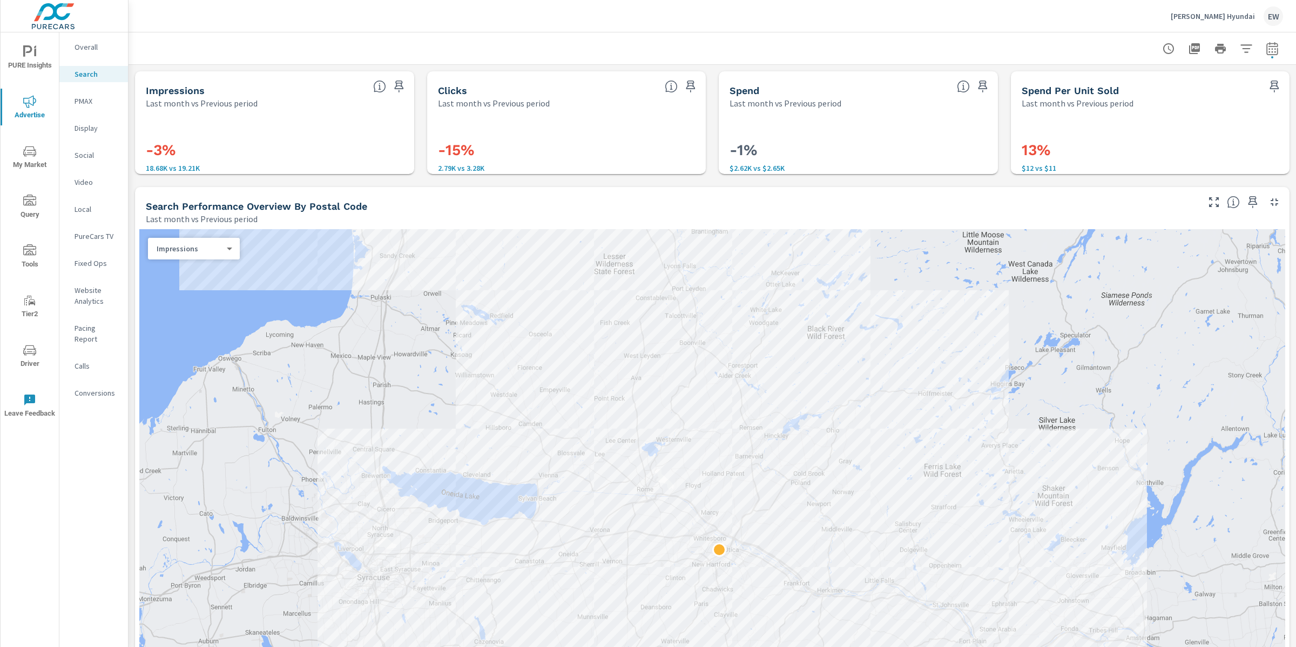
click at [89, 106] on p "PMAX" at bounding box center [97, 101] width 45 height 11
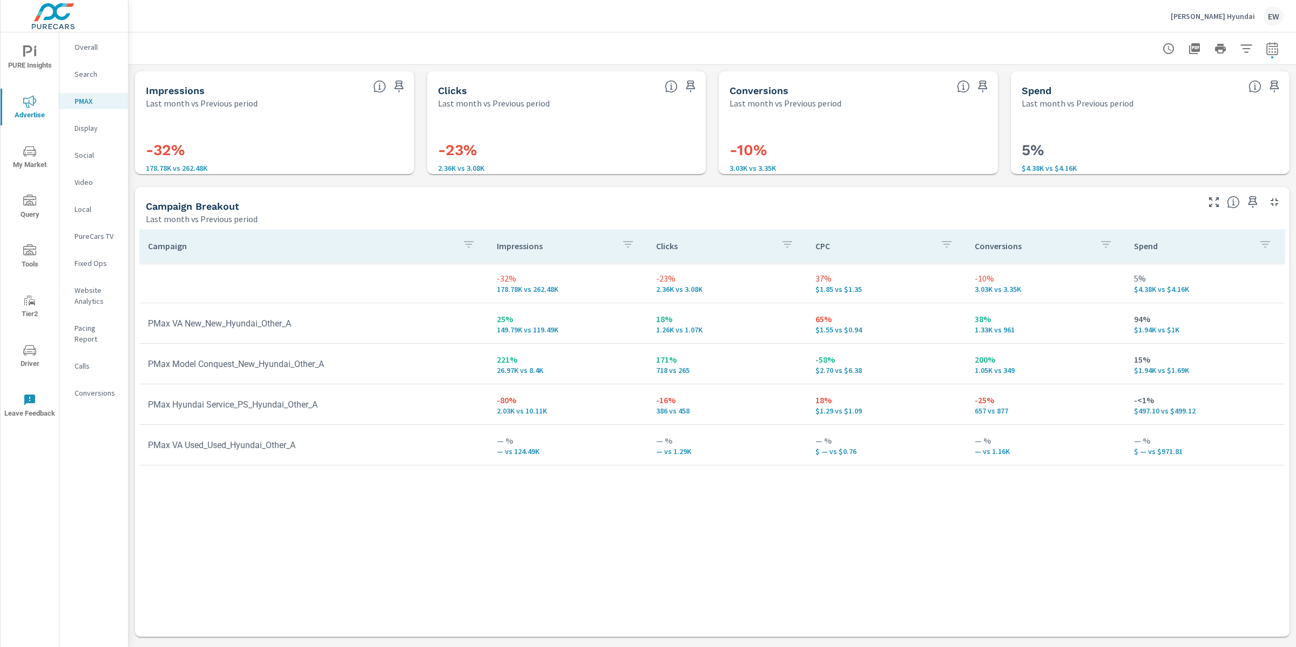
click at [95, 79] on p "Search" at bounding box center [97, 74] width 45 height 11
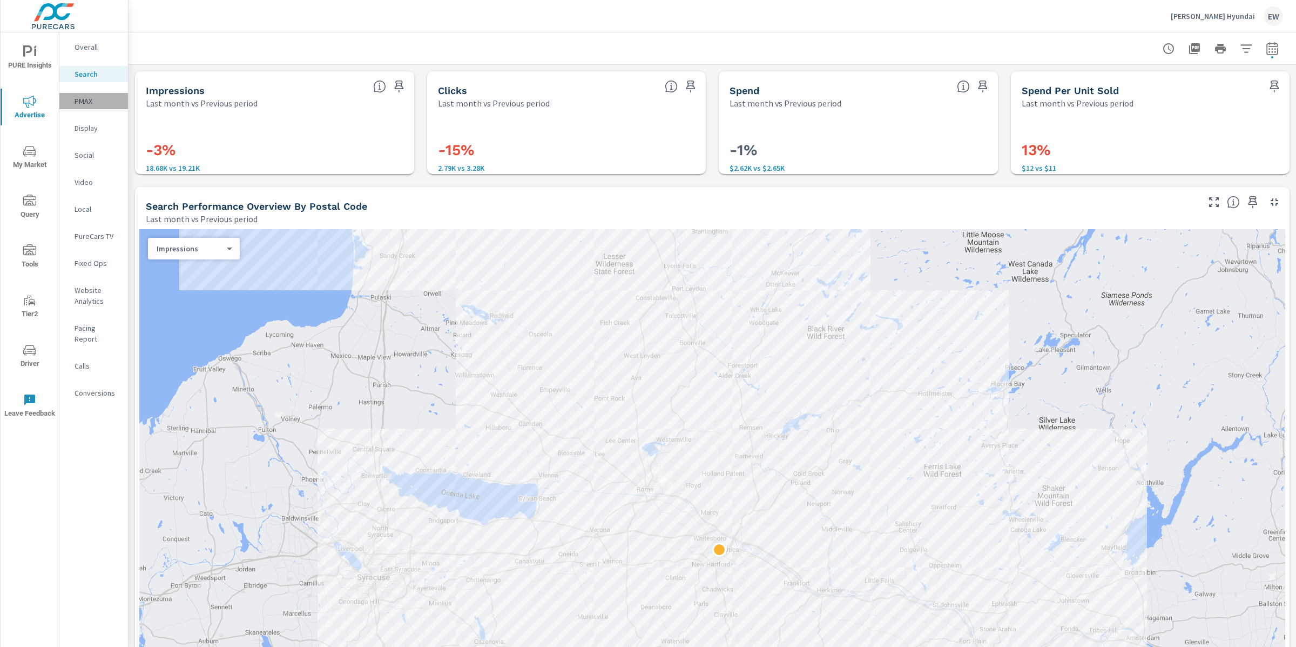
click at [91, 106] on p "PMAX" at bounding box center [97, 101] width 45 height 11
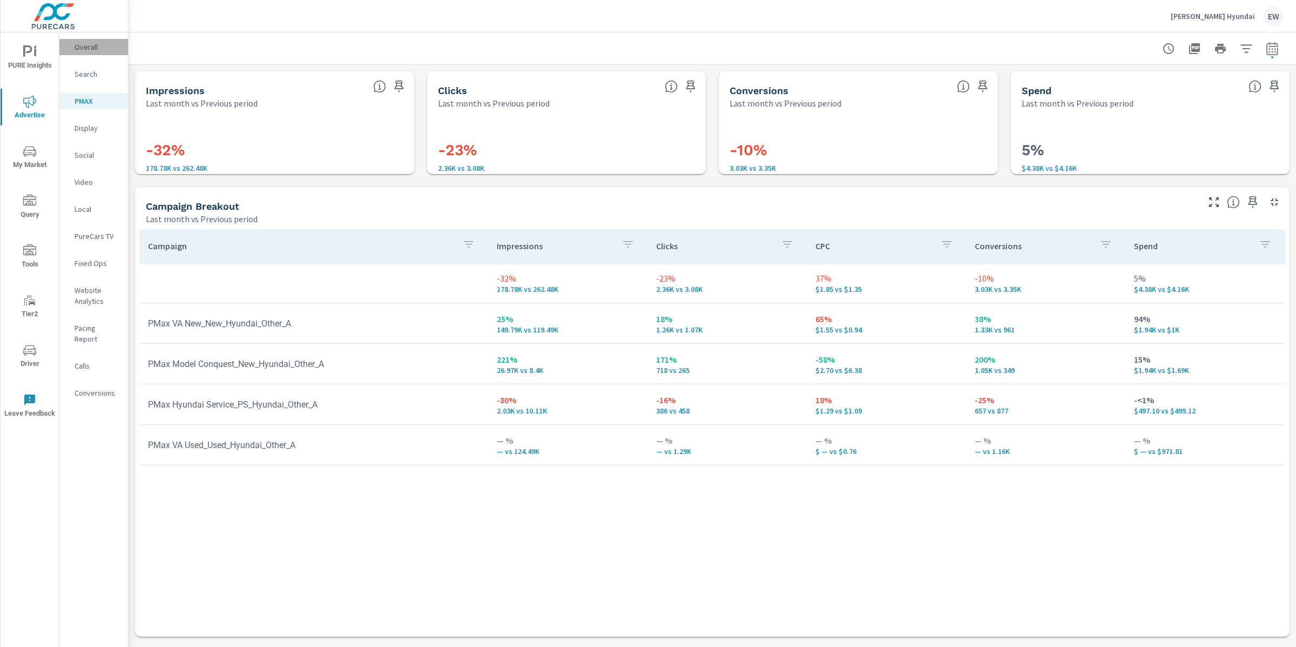
click at [90, 51] on p "Overall" at bounding box center [97, 47] width 45 height 11
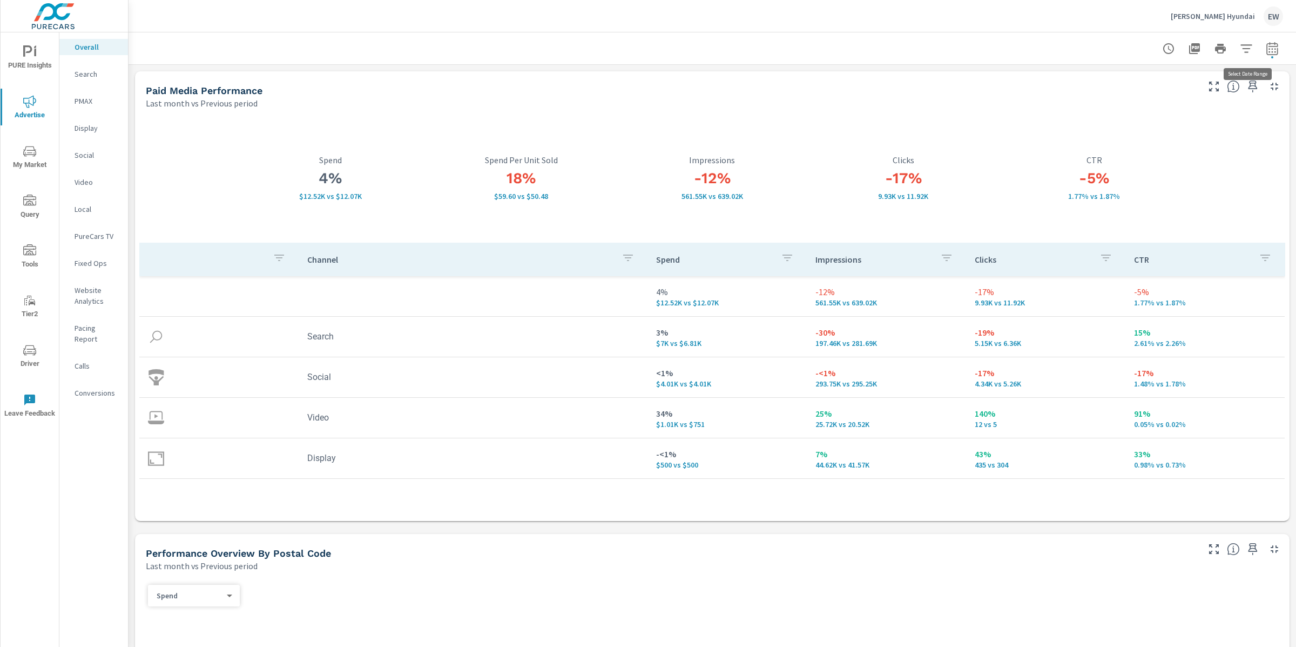
click at [1269, 48] on icon "button" at bounding box center [1272, 50] width 7 height 4
select select "Last month"
select select "Previous period"
click at [1249, 146] on icon "button" at bounding box center [1247, 141] width 13 height 13
click at [1163, 156] on span "Apply" at bounding box center [1152, 154] width 44 height 10
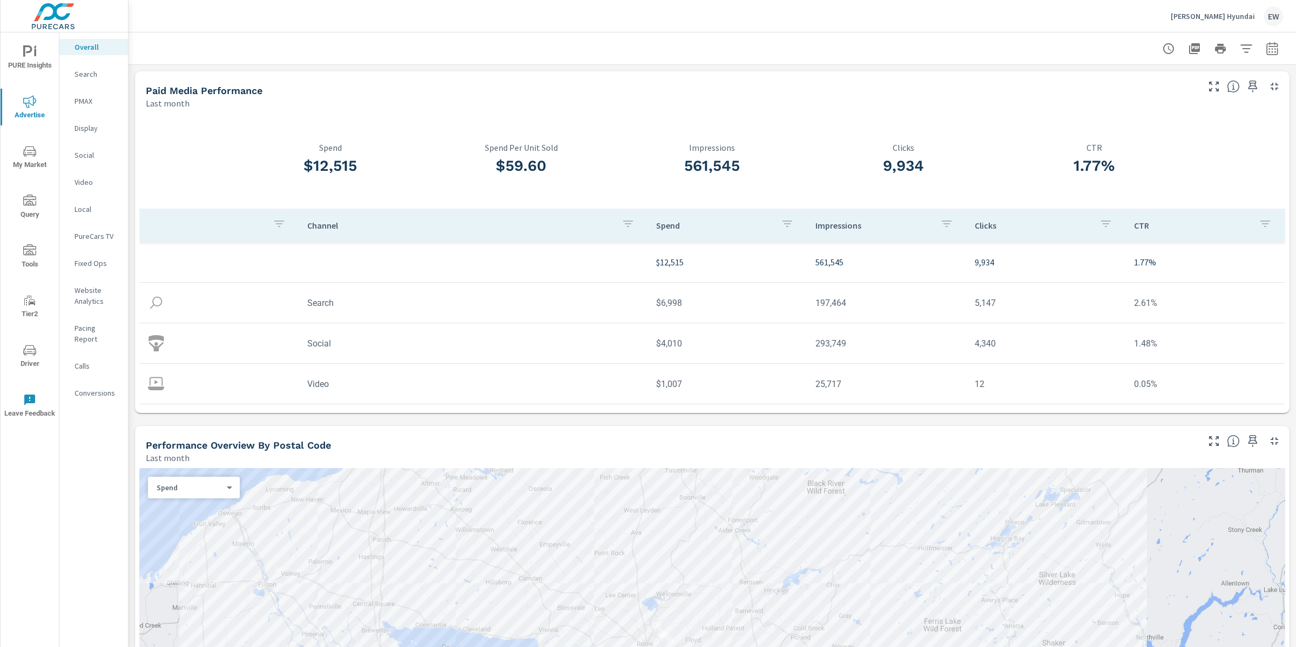
click at [35, 62] on span "PURE Insights" at bounding box center [30, 58] width 52 height 26
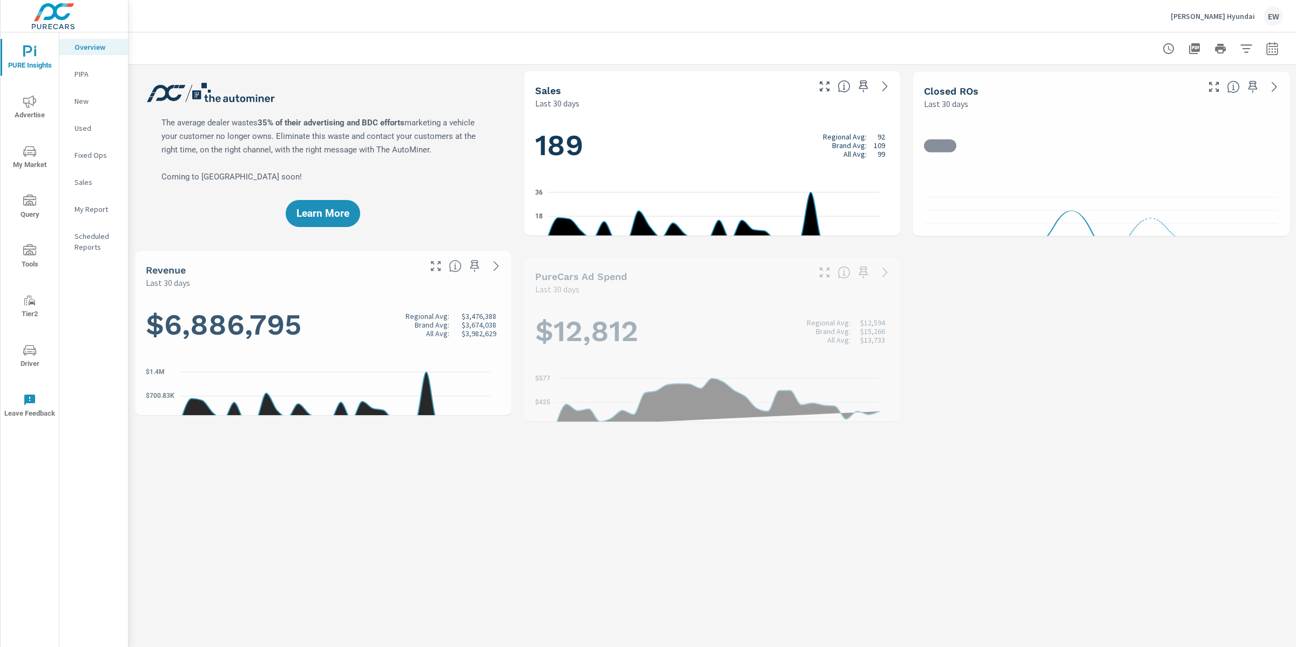
scroll to position [1, 0]
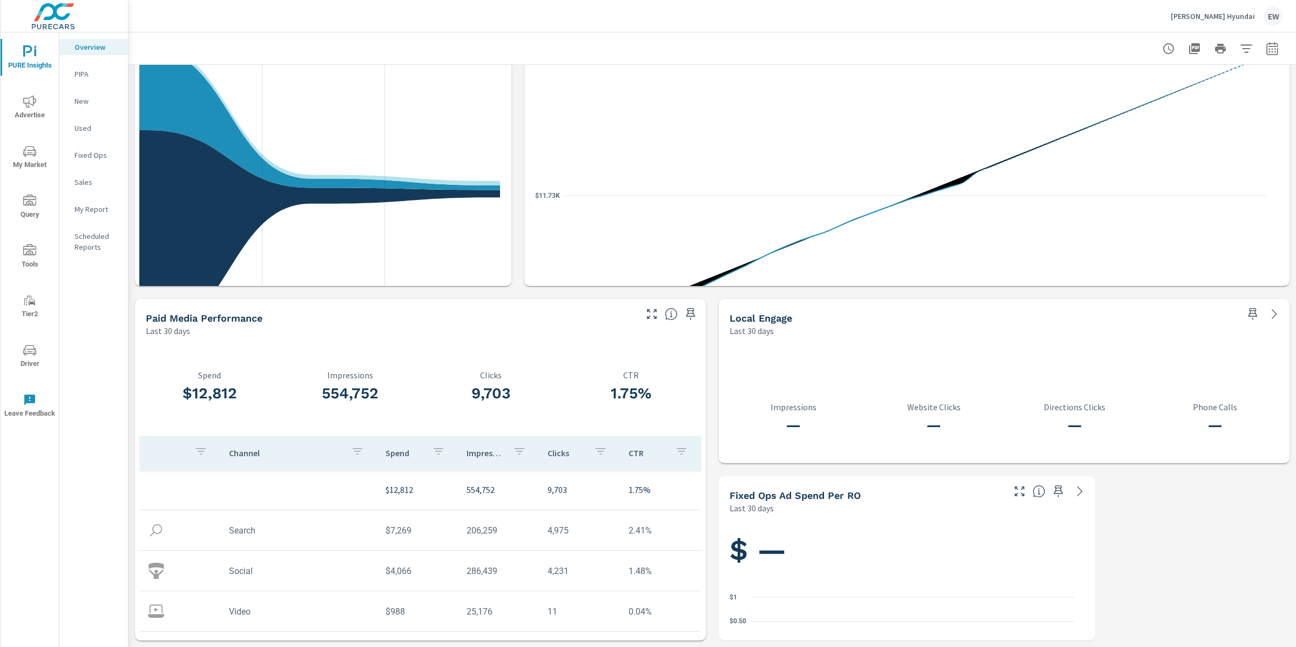
scroll to position [1632, 0]
click at [25, 101] on icon "nav menu" at bounding box center [29, 101] width 13 height 12
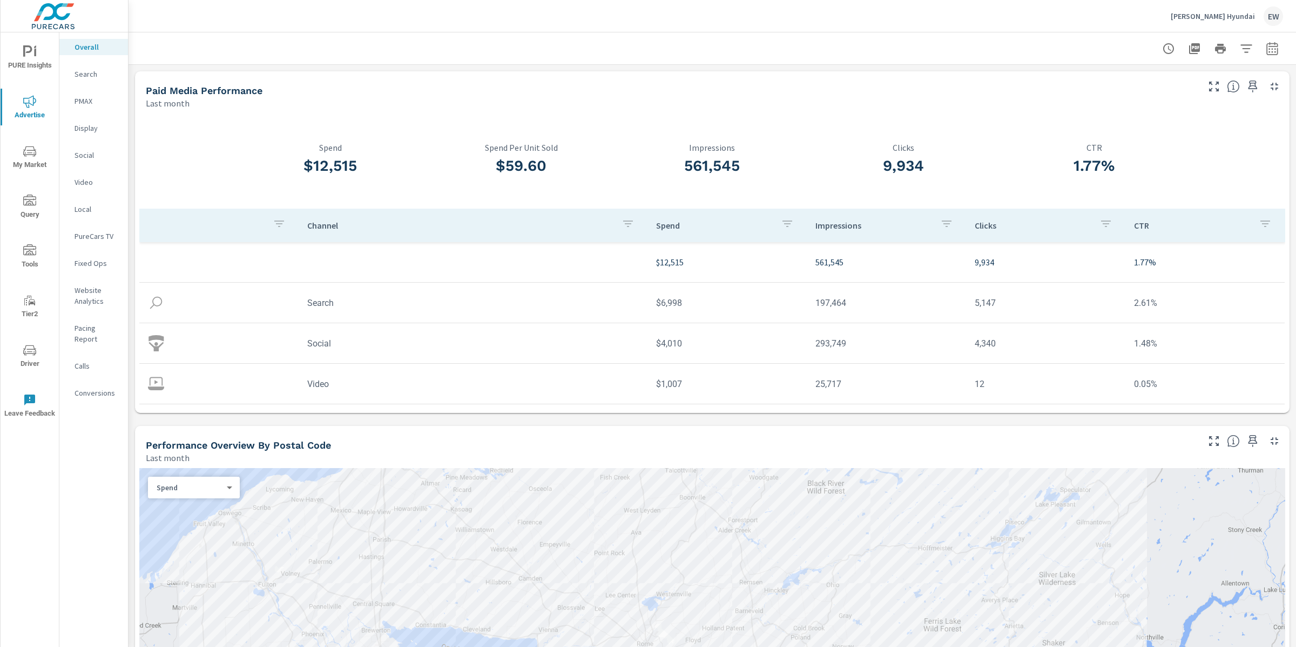
click at [272, 47] on div at bounding box center [713, 48] width 1142 height 32
click at [83, 160] on p "Social" at bounding box center [97, 155] width 45 height 11
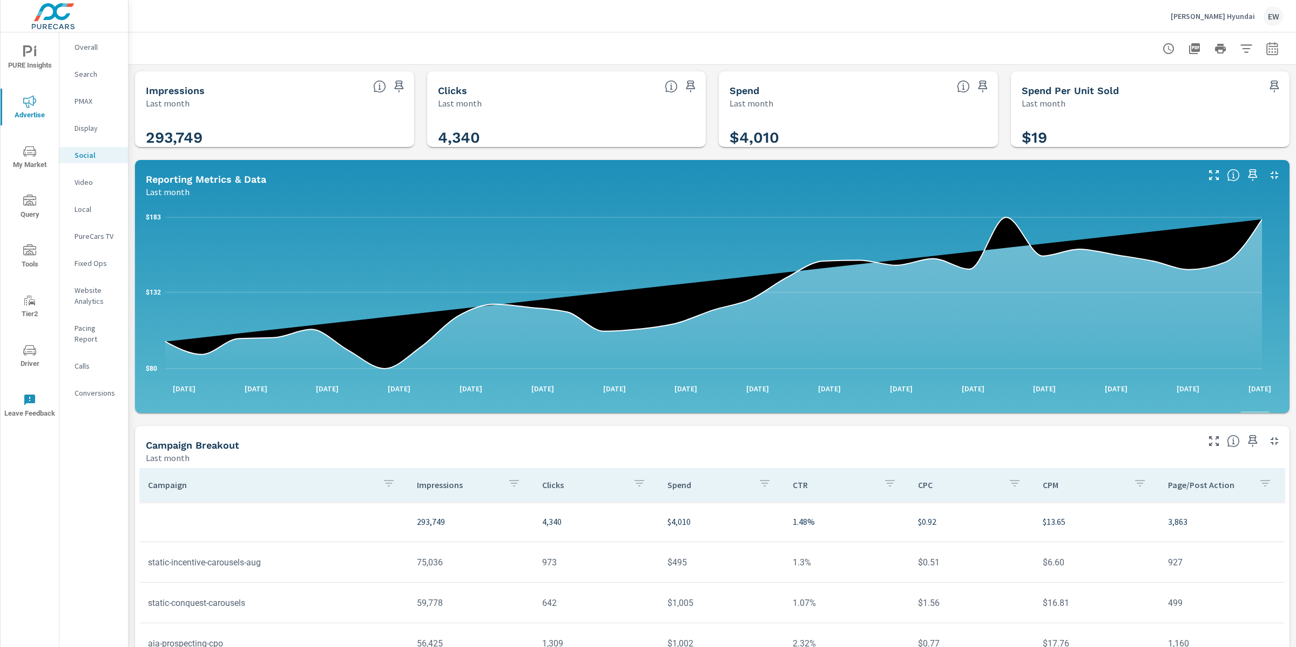
click at [132, 262] on div "Impressions Last month 293,749 Clicks Last month 4,340 Spend Last month $4,010 …" at bounding box center [713, 419] width 1168 height 709
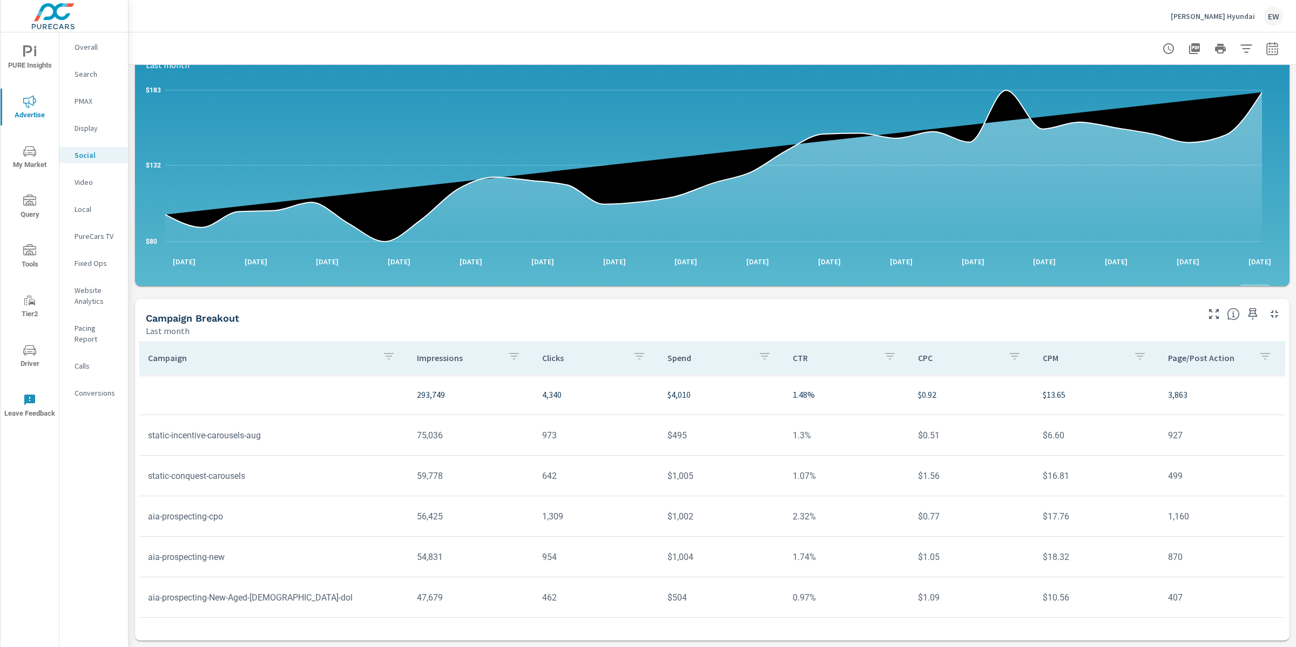
scroll to position [199, 0]
click at [132, 307] on div "Impressions Last month 293,749 Clicks Last month 4,340 Spend Last month $4,010 …" at bounding box center [713, 292] width 1168 height 709
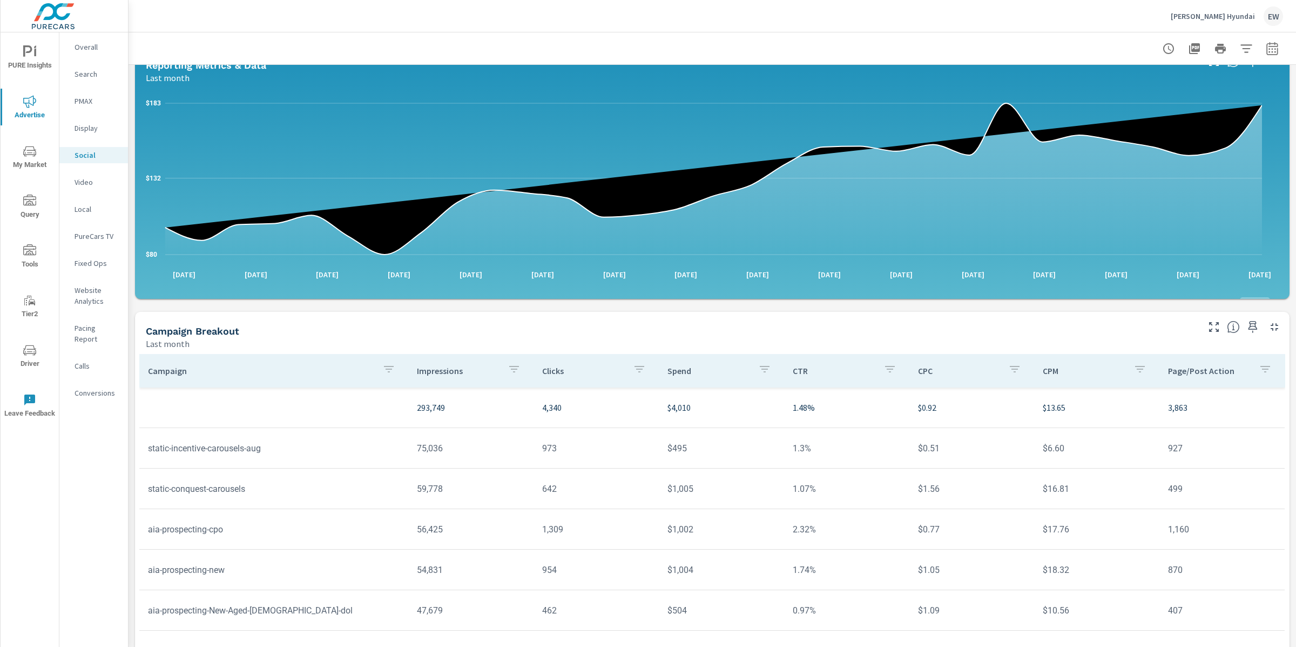
scroll to position [0, 0]
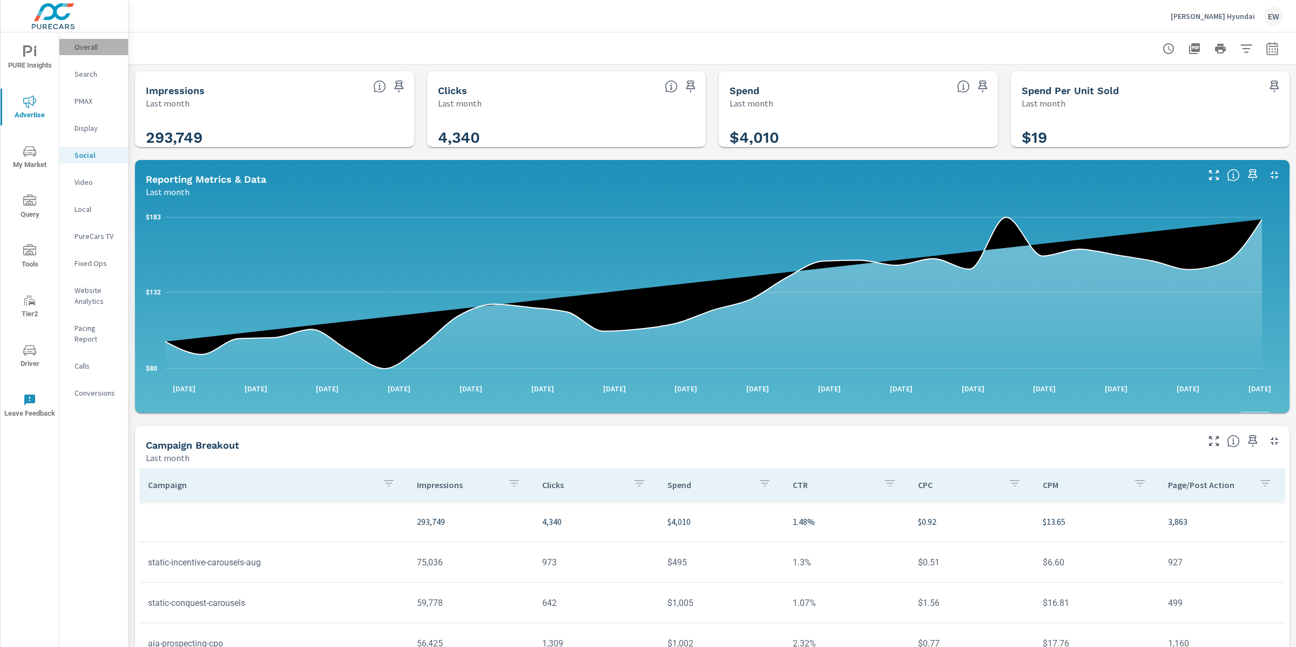
click at [95, 50] on p "Overall" at bounding box center [97, 47] width 45 height 11
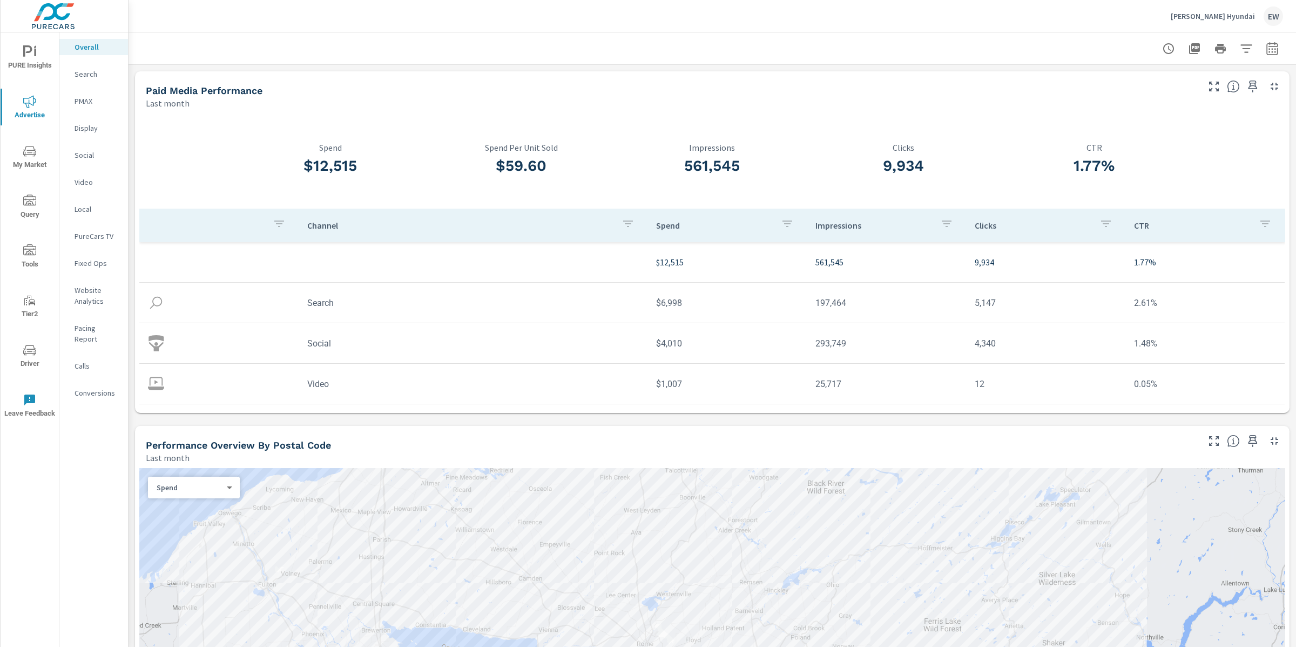
click at [479, 50] on div at bounding box center [713, 48] width 1142 height 32
click at [472, 44] on div at bounding box center [713, 48] width 1142 height 32
click at [290, 16] on div "Mastrovito Hyundai EW" at bounding box center [713, 16] width 1142 height 32
click at [1194, 17] on p "Mastrovito Hyundai" at bounding box center [1213, 16] width 84 height 10
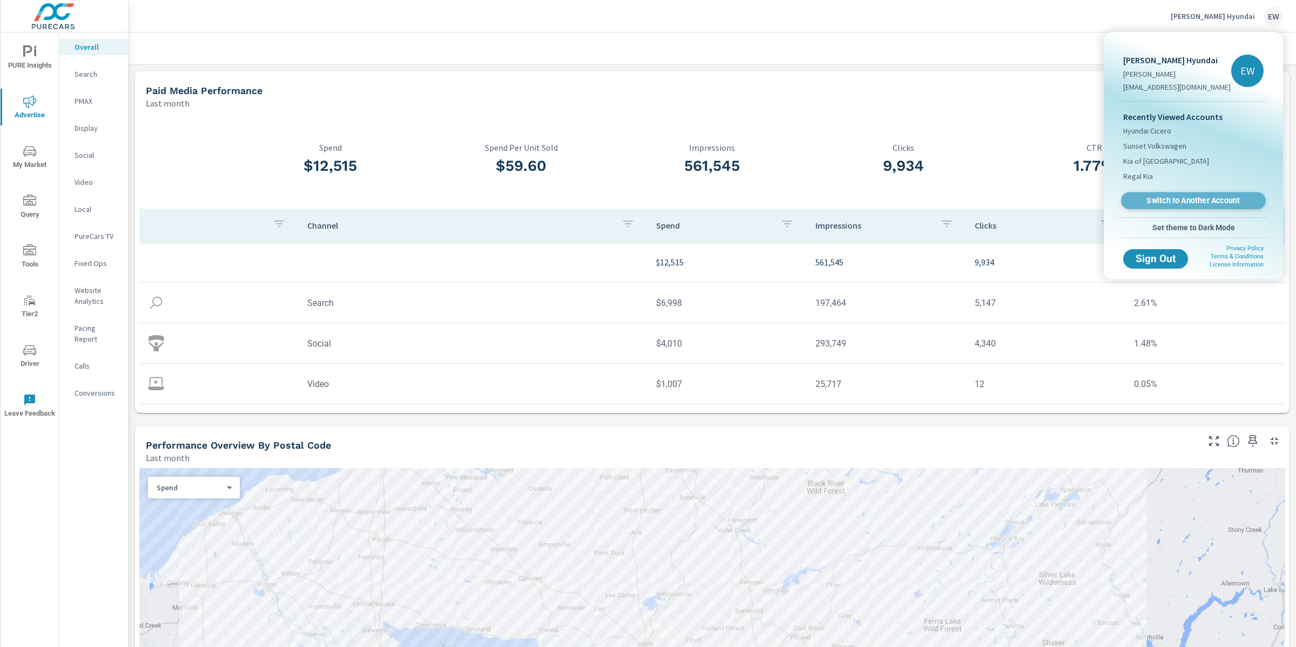
click at [1173, 206] on span "Switch to Another Account" at bounding box center [1193, 201] width 132 height 10
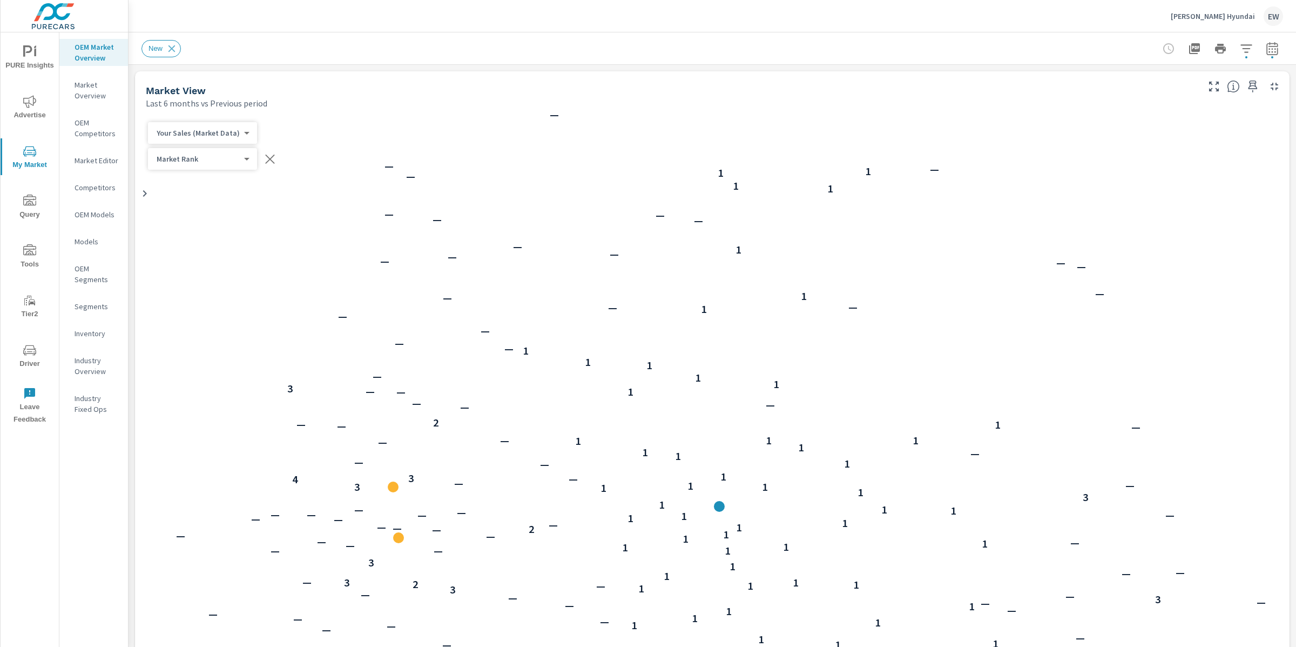
scroll to position [1, 0]
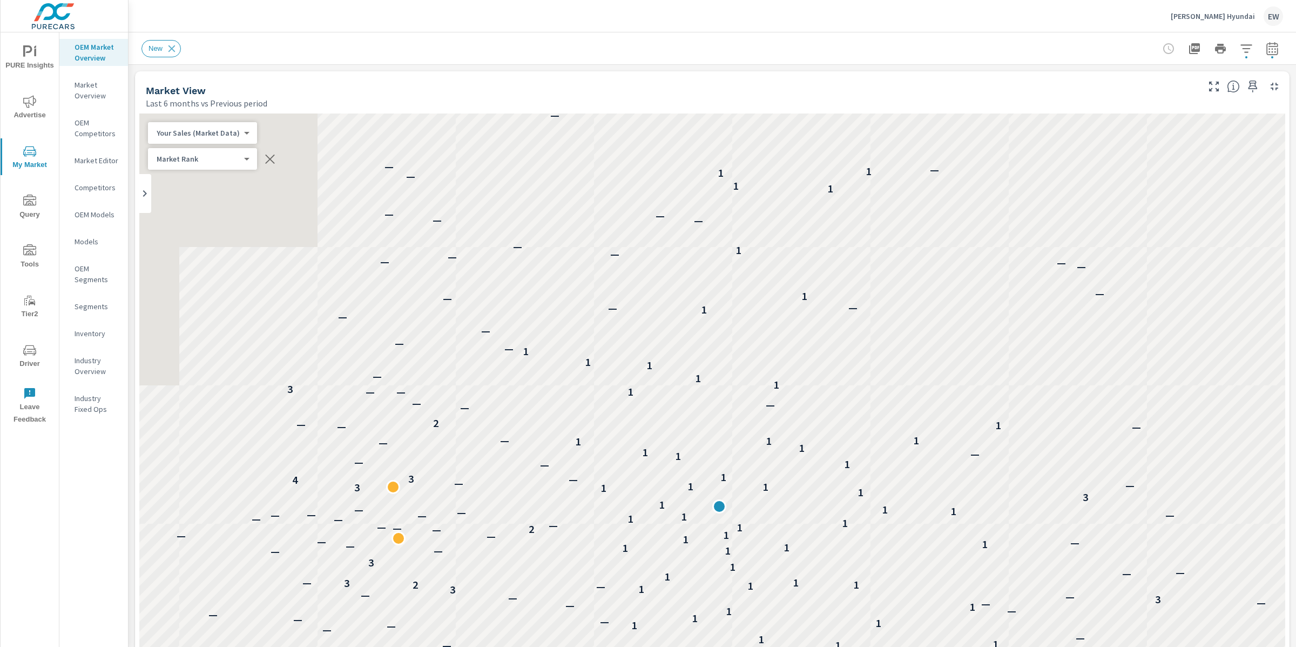
click at [1222, 16] on p "[PERSON_NAME] Hyundai" at bounding box center [1213, 16] width 84 height 10
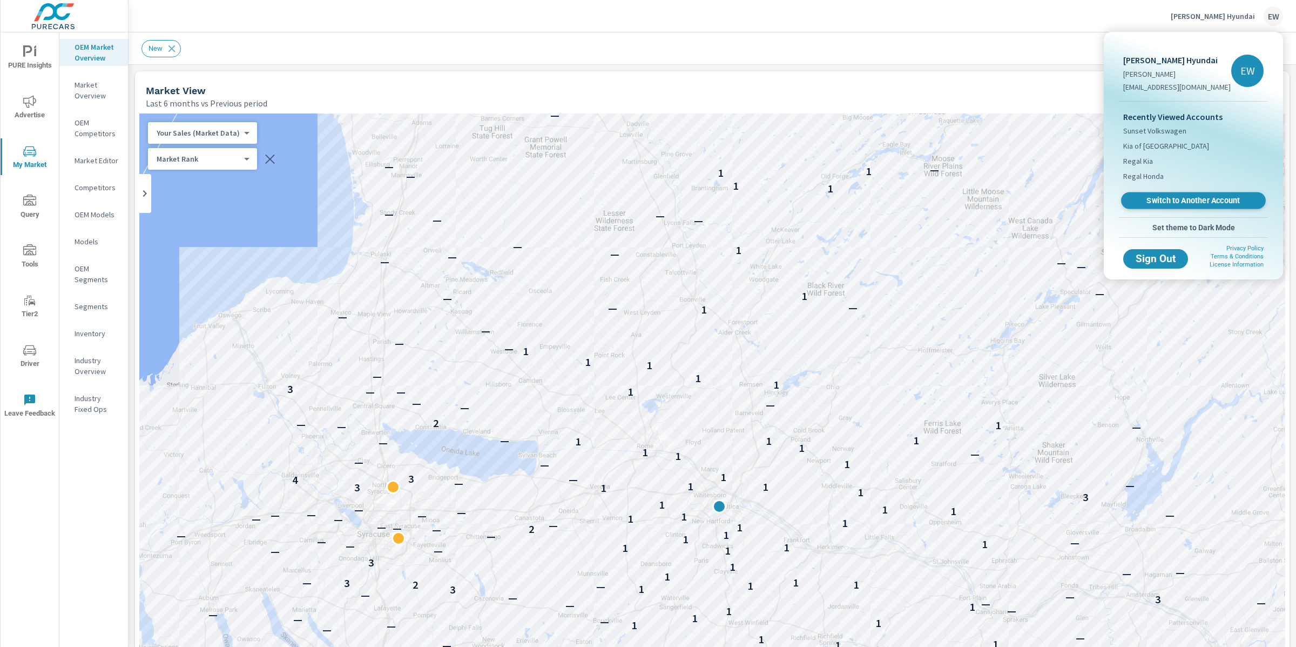
click at [1159, 206] on span "Switch to Another Account" at bounding box center [1193, 201] width 132 height 10
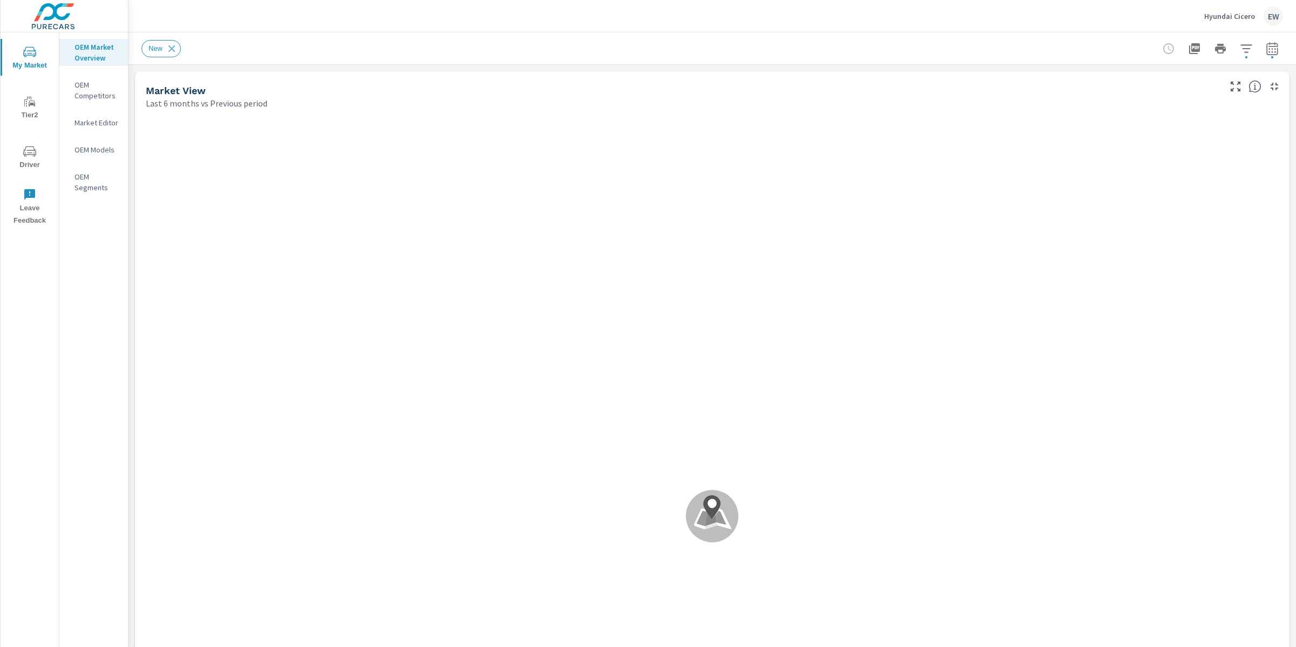
scroll to position [1, 0]
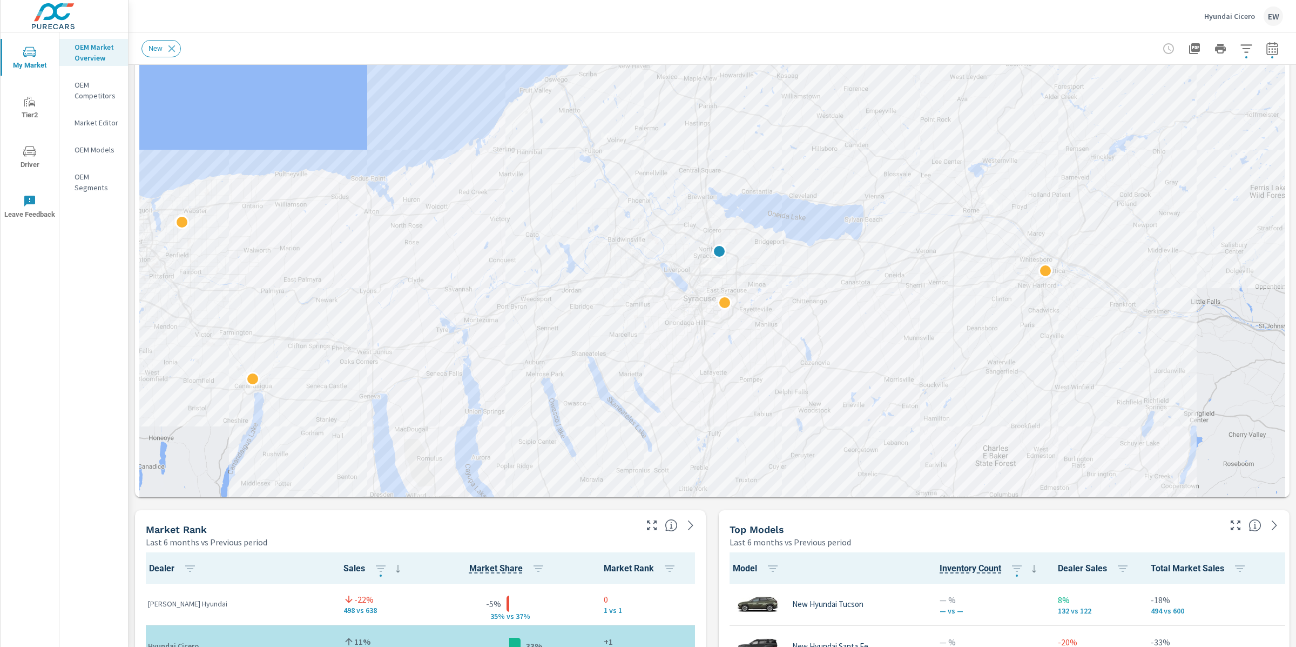
scroll to position [273, 0]
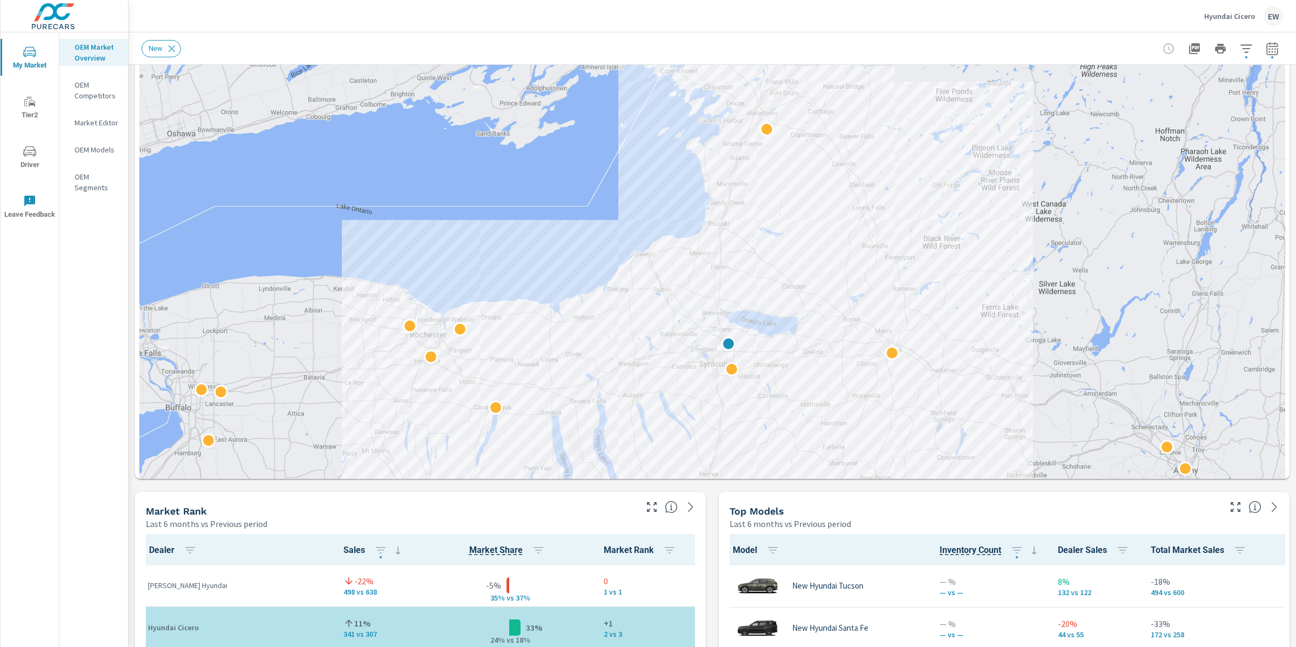
drag, startPoint x: 1139, startPoint y: 327, endPoint x: 984, endPoint y: 375, distance: 162.3
click at [984, 375] on div at bounding box center [1076, 562] width 1037 height 583
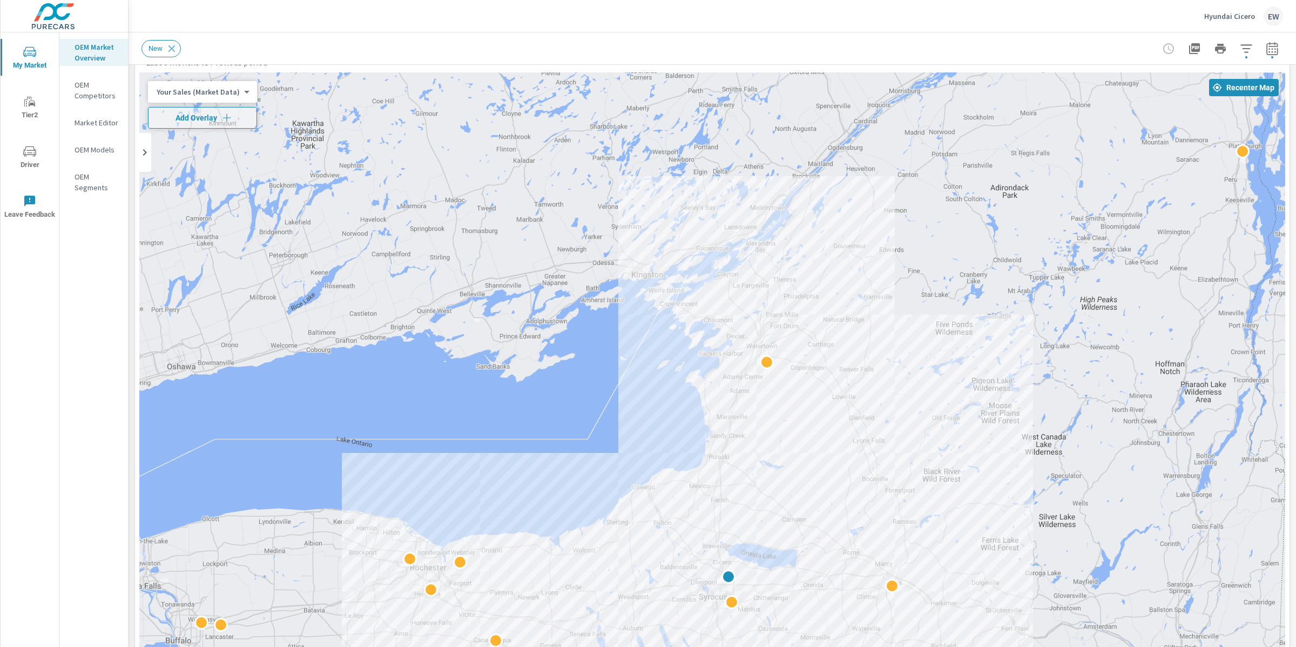
scroll to position [36, 0]
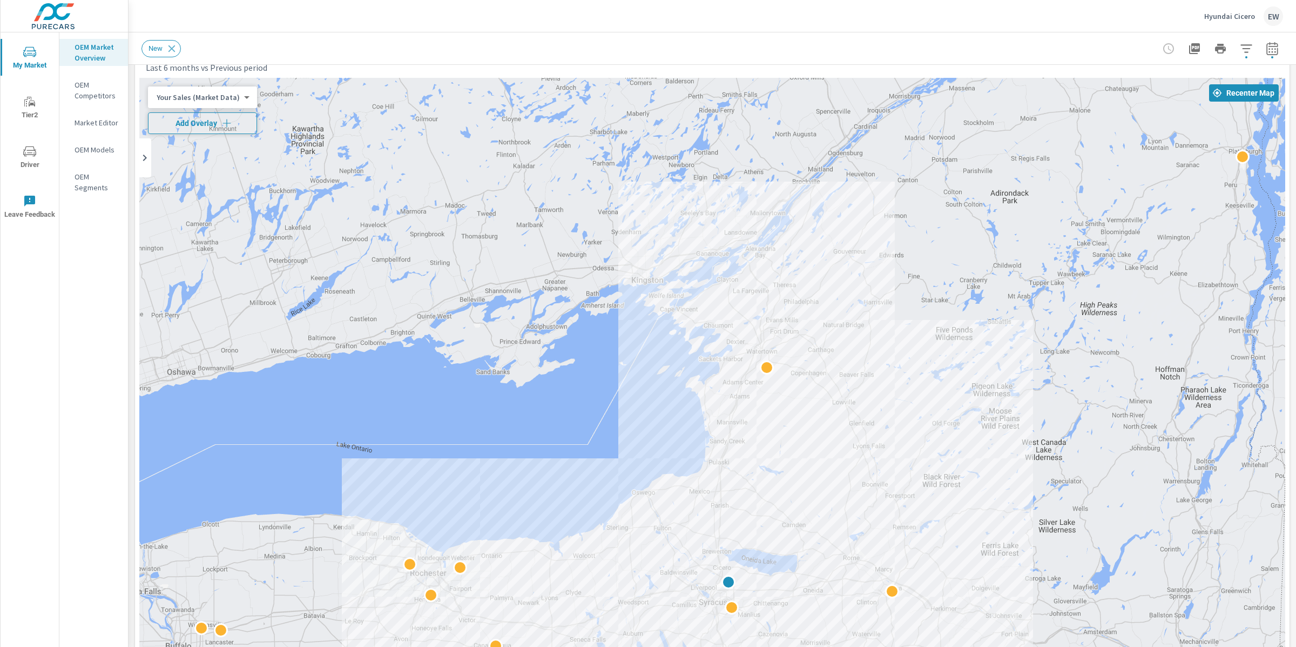
click at [166, 127] on span "Add Overlay" at bounding box center [202, 123] width 99 height 11
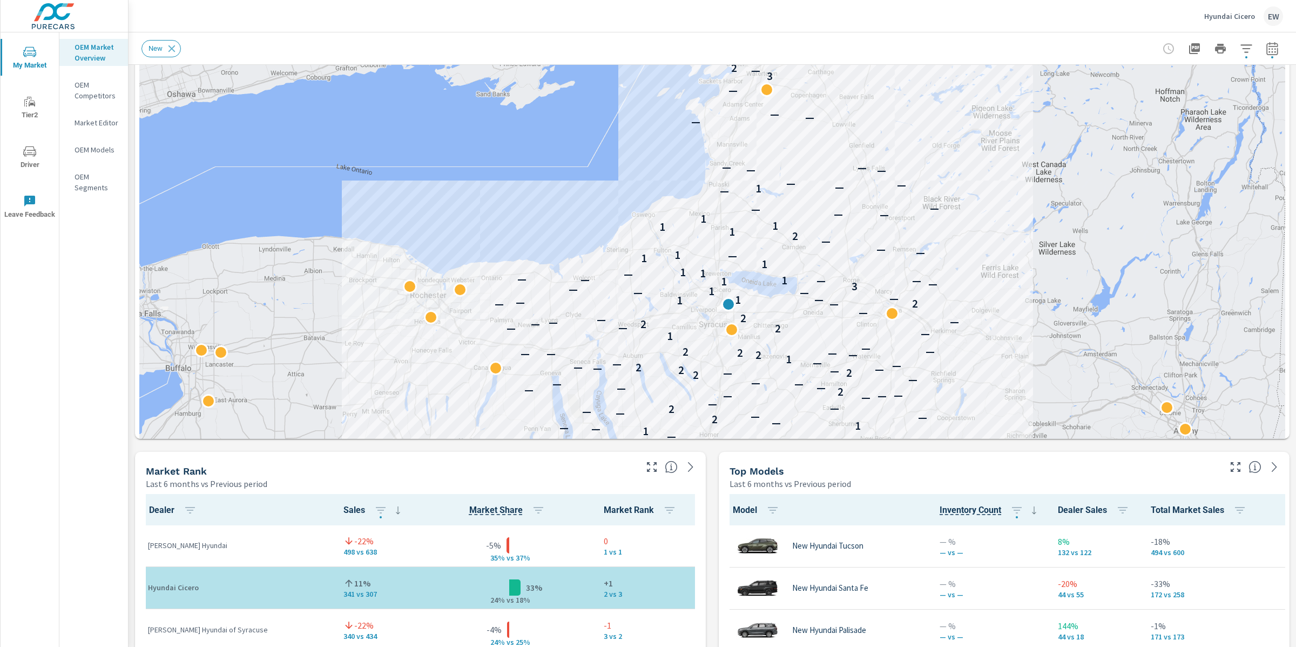
scroll to position [293, 0]
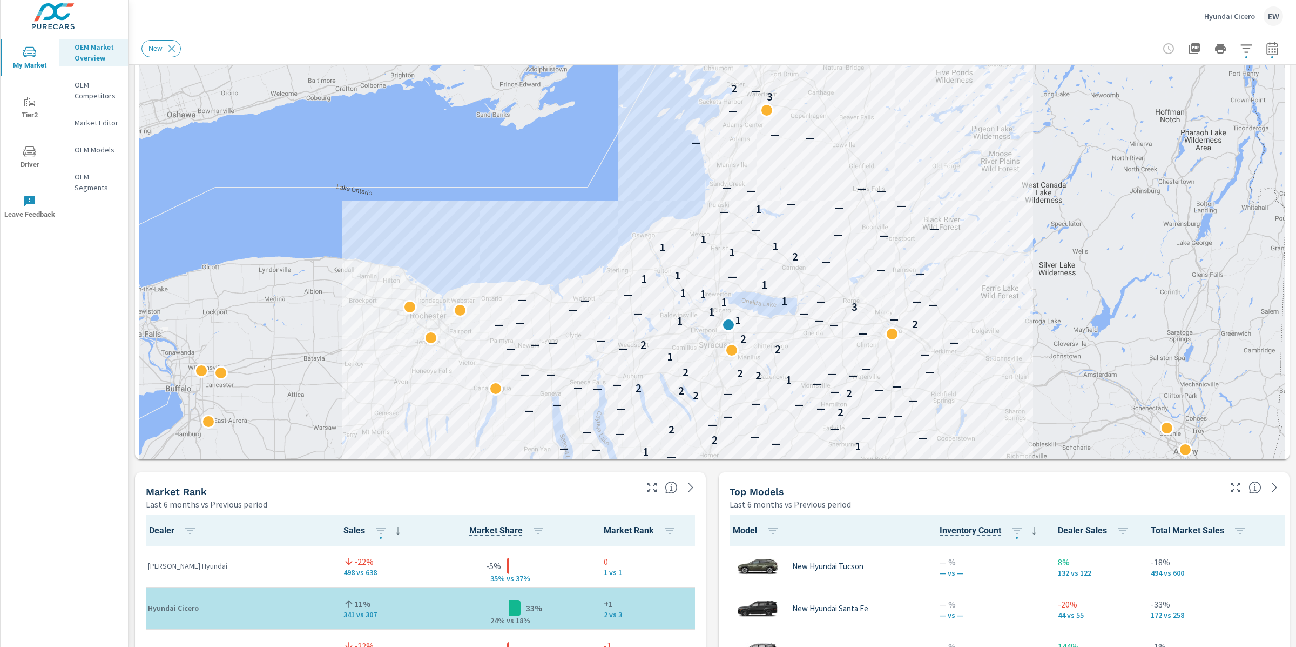
click at [370, 14] on div "Hyundai Cicero EW" at bounding box center [713, 16] width 1142 height 32
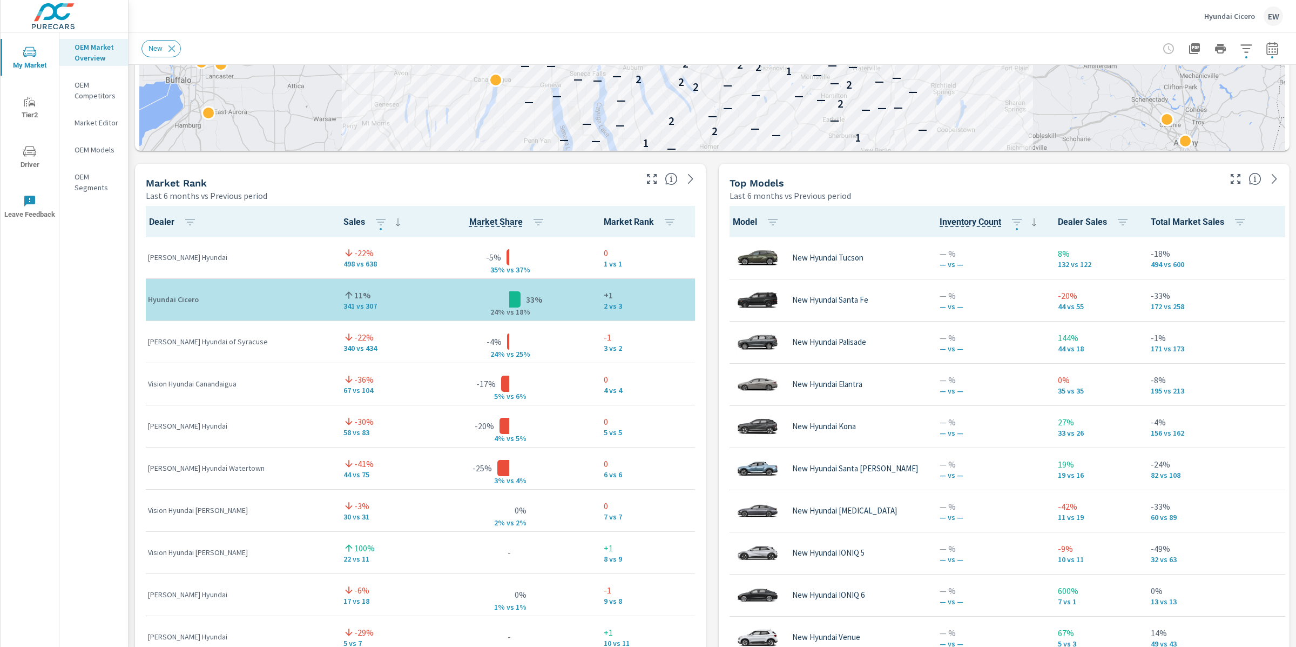
scroll to position [784, 0]
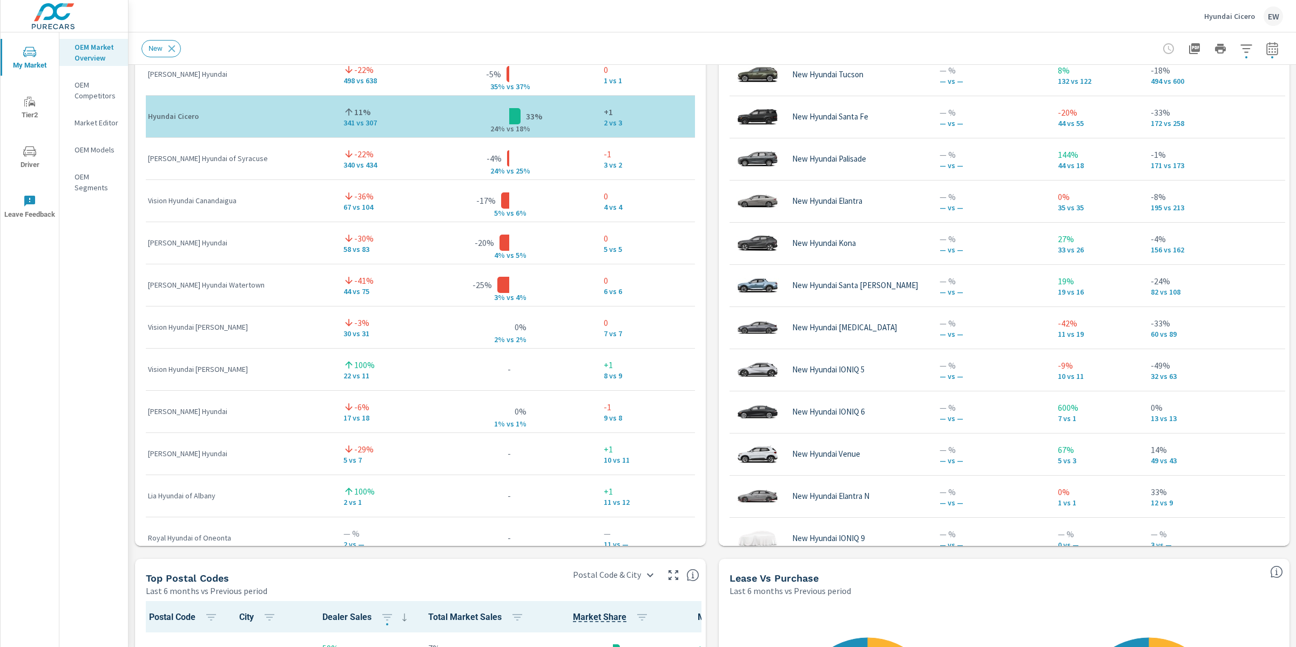
click at [130, 254] on div "Market View Last 6 months vs Previous period ← Move left → Move right ↑ Move up…" at bounding box center [713, 205] width 1168 height 1849
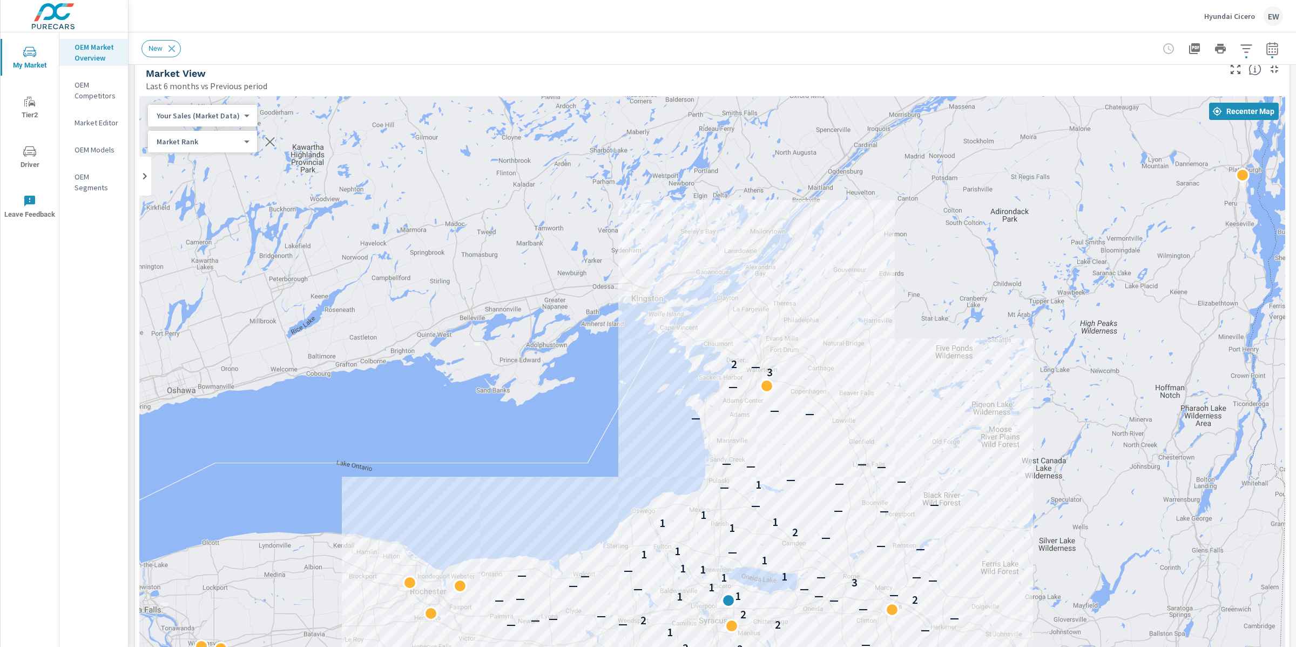
scroll to position [0, 0]
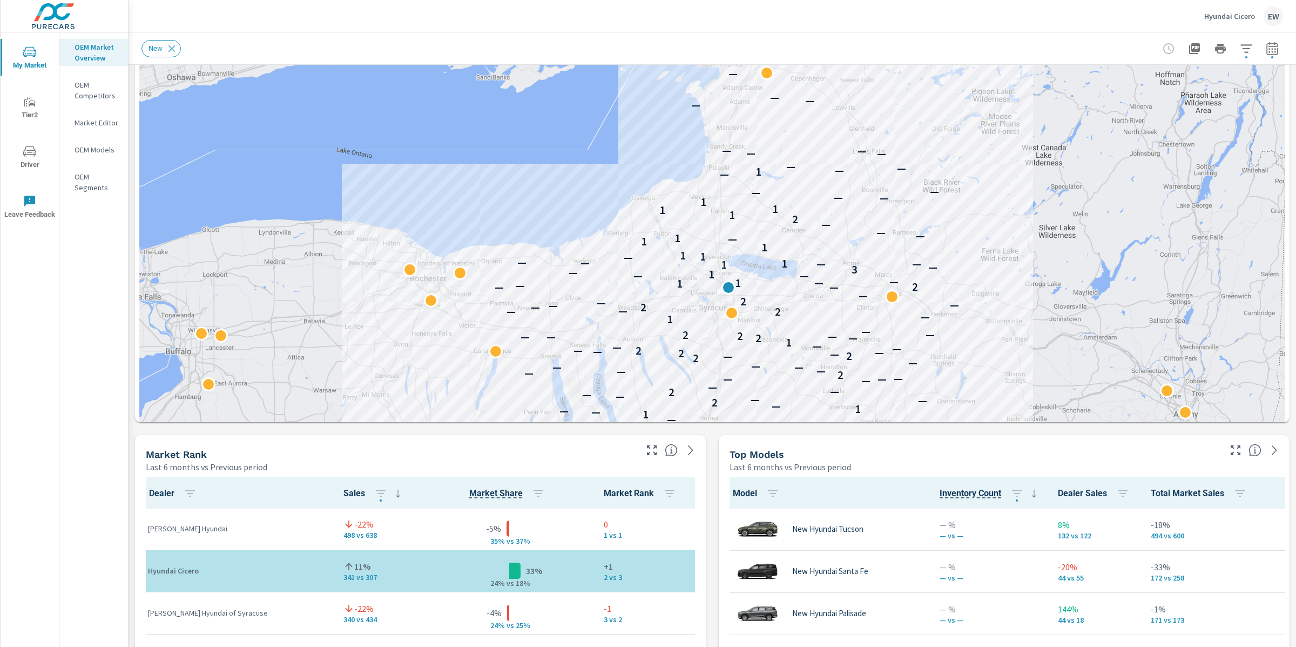
scroll to position [332, 0]
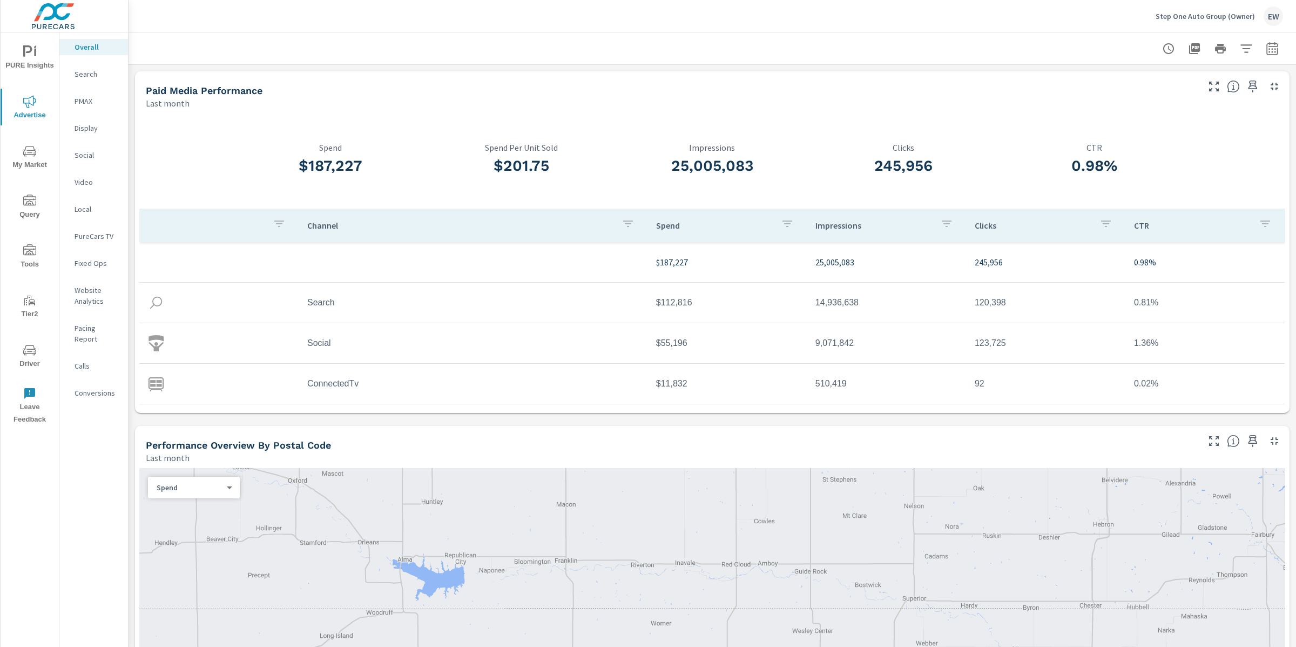
scroll to position [1, 0]
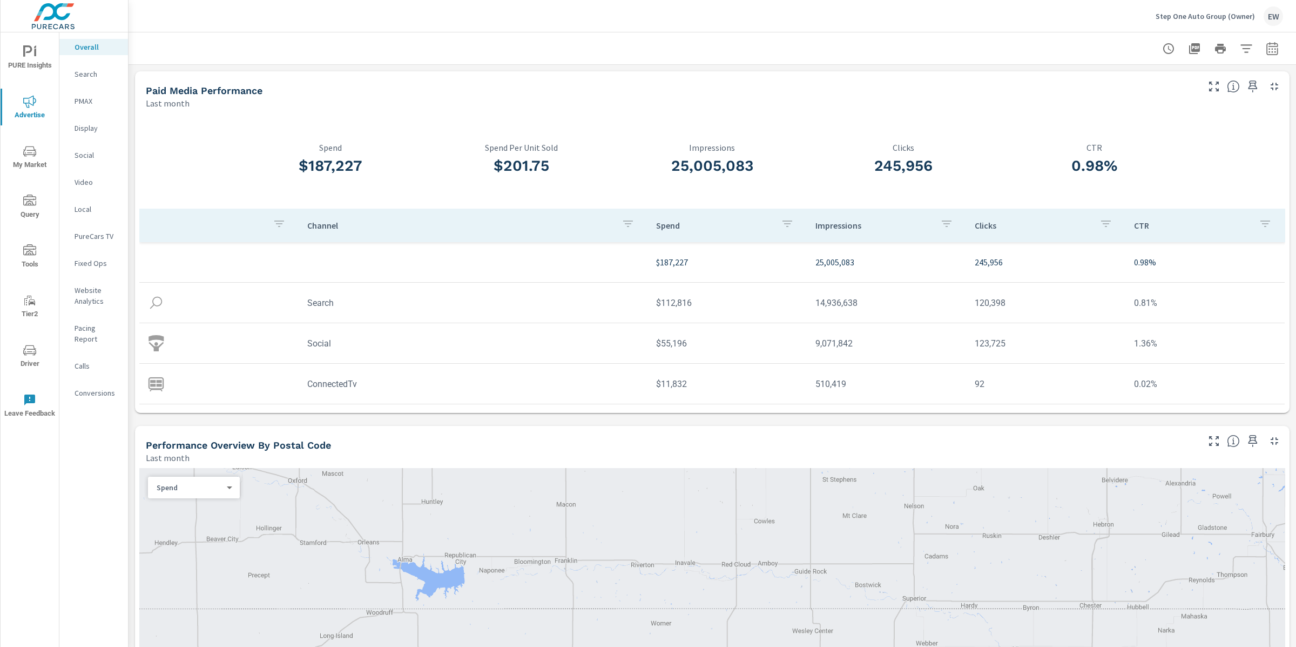
click at [311, 45] on div at bounding box center [713, 48] width 1142 height 32
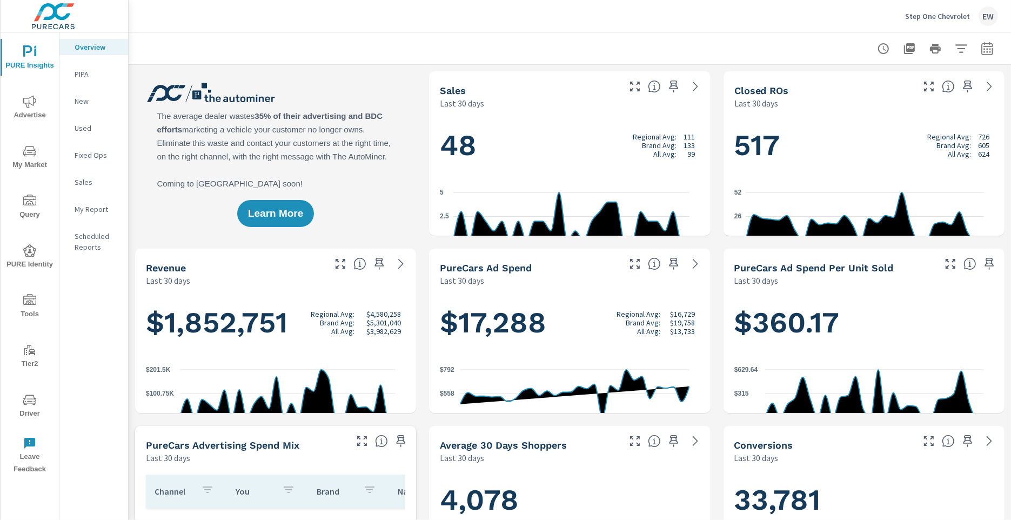
click at [28, 396] on icon "nav menu" at bounding box center [29, 399] width 13 height 10
